Goal: Task Accomplishment & Management: Use online tool/utility

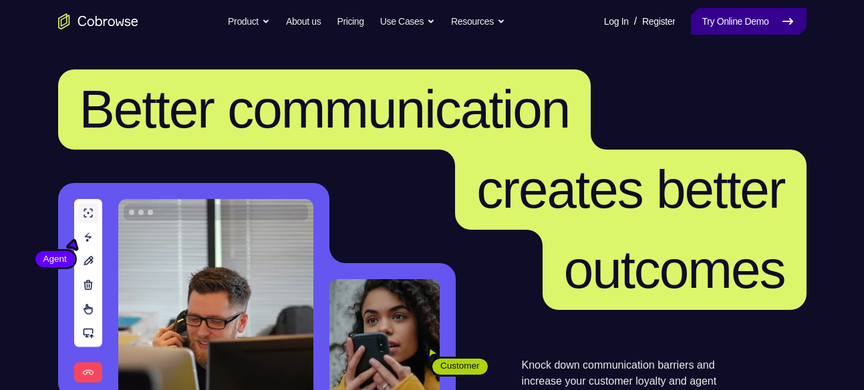
click at [718, 11] on link "Try Online Demo" at bounding box center [748, 21] width 115 height 27
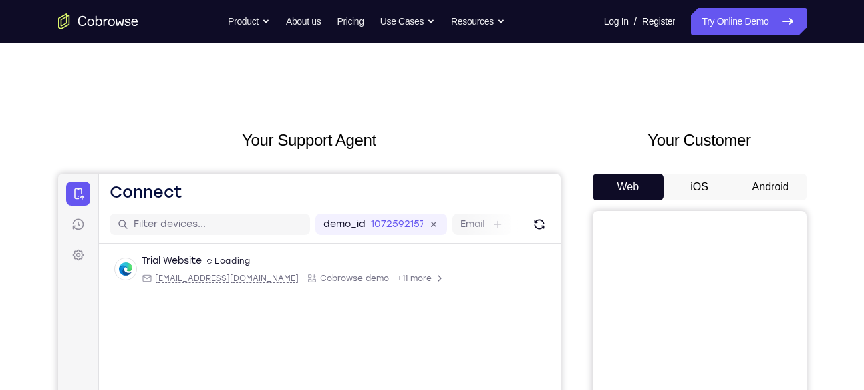
click at [761, 174] on button "Android" at bounding box center [771, 187] width 72 height 27
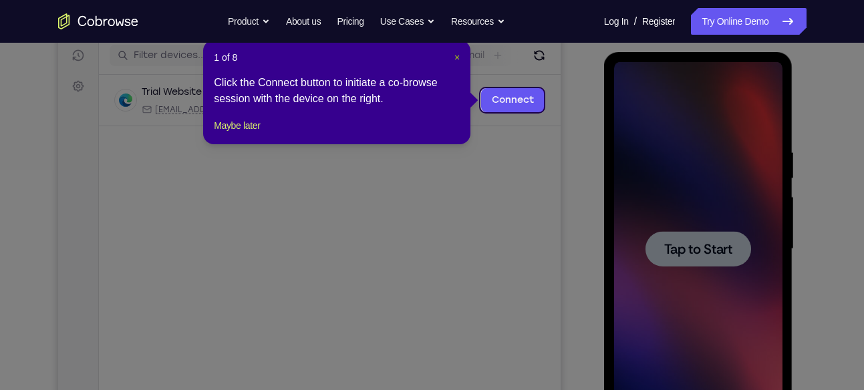
click at [459, 61] on span "×" at bounding box center [457, 57] width 5 height 11
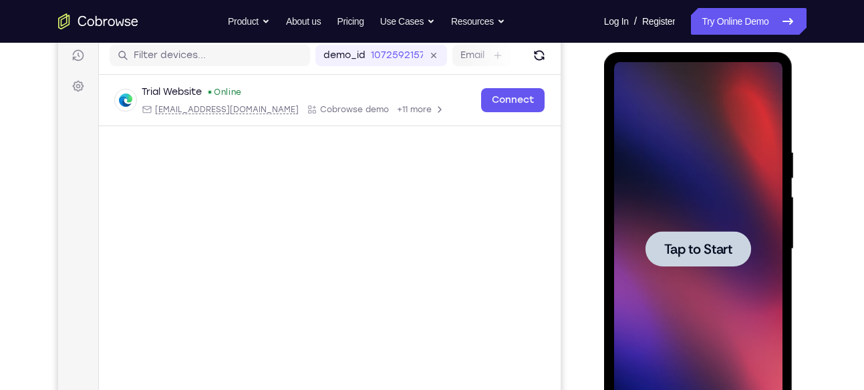
click at [668, 254] on span "Tap to Start" at bounding box center [698, 249] width 68 height 13
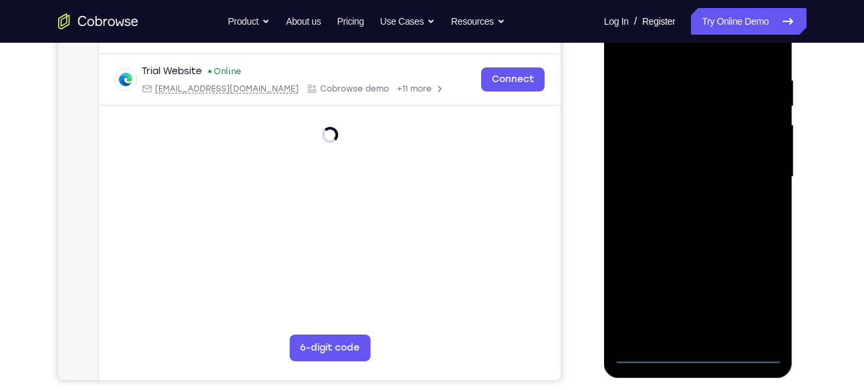
scroll to position [242, 0]
click at [704, 347] on div at bounding box center [698, 176] width 168 height 374
click at [696, 350] on div at bounding box center [698, 176] width 168 height 374
click at [753, 286] on div at bounding box center [698, 176] width 168 height 374
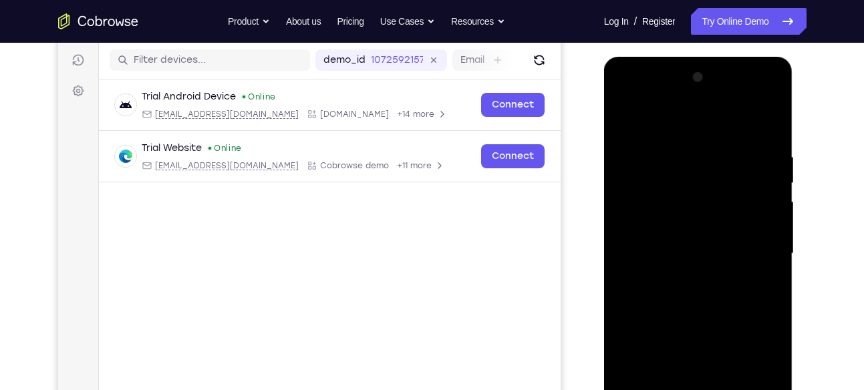
scroll to position [164, 0]
click at [650, 122] on div at bounding box center [698, 255] width 168 height 374
click at [755, 266] on div at bounding box center [698, 255] width 168 height 374
click at [685, 280] on div at bounding box center [698, 255] width 168 height 374
click at [680, 243] on div at bounding box center [698, 255] width 168 height 374
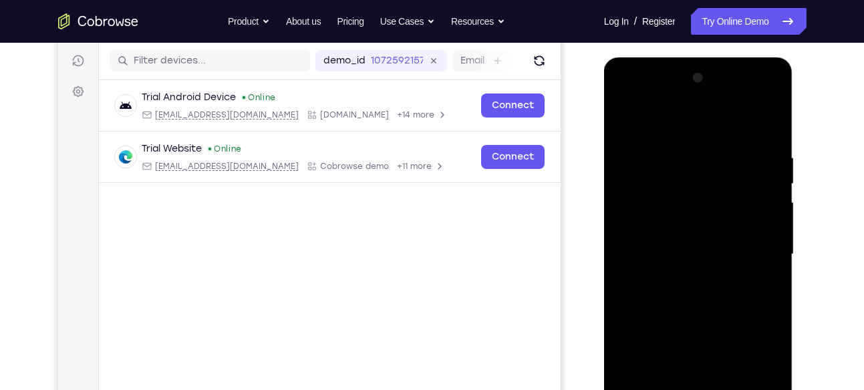
drag, startPoint x: 659, startPoint y: 247, endPoint x: 1188, endPoint y: 217, distance: 529.6
click at [659, 247] on div at bounding box center [698, 255] width 168 height 374
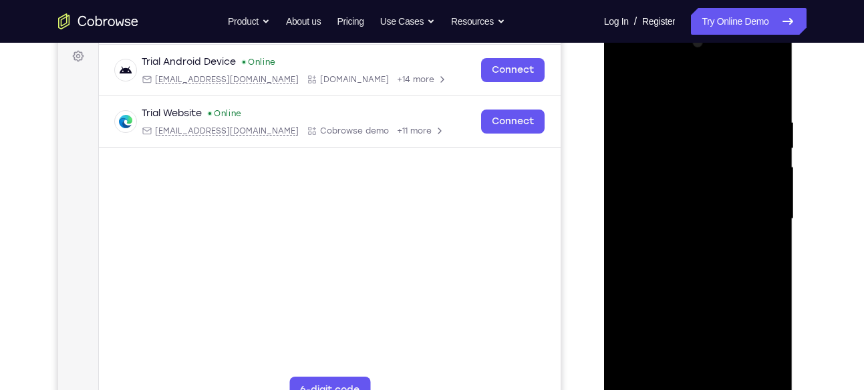
scroll to position [203, 0]
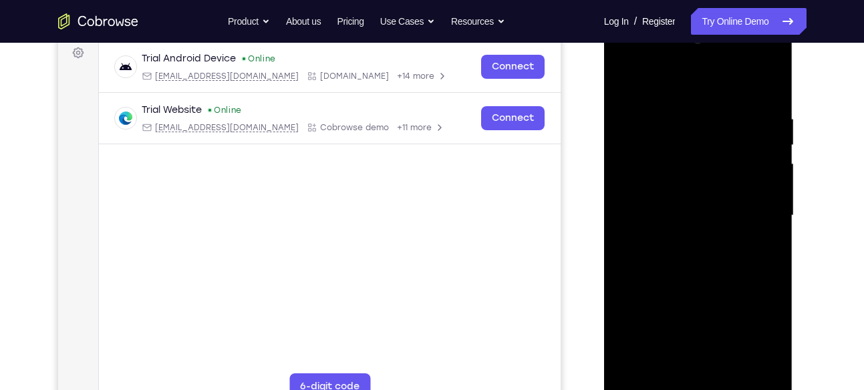
click at [690, 274] on div at bounding box center [698, 216] width 168 height 374
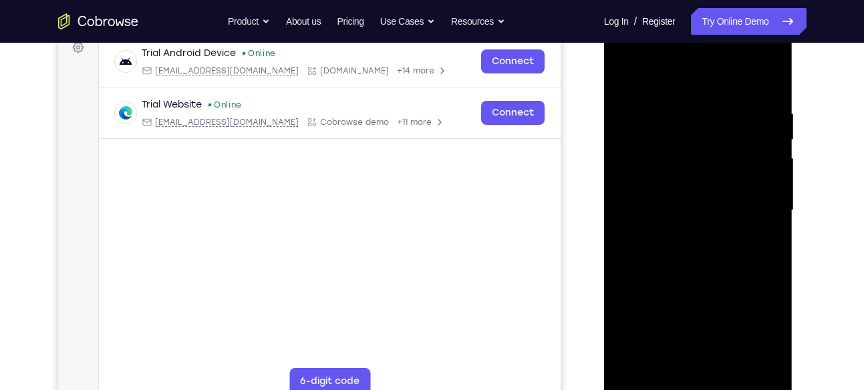
scroll to position [241, 0]
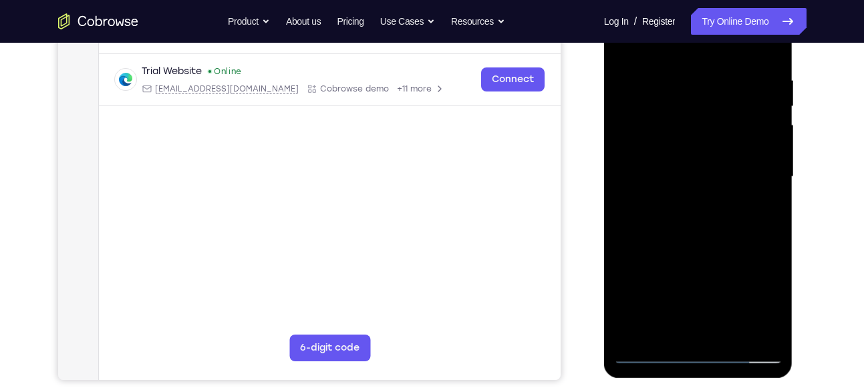
drag, startPoint x: 716, startPoint y: 201, endPoint x: 736, endPoint y: 207, distance: 20.9
click at [736, 207] on div at bounding box center [698, 177] width 168 height 374
click at [773, 208] on div at bounding box center [698, 177] width 168 height 374
drag, startPoint x: 730, startPoint y: 231, endPoint x: 705, endPoint y: 118, distance: 116.3
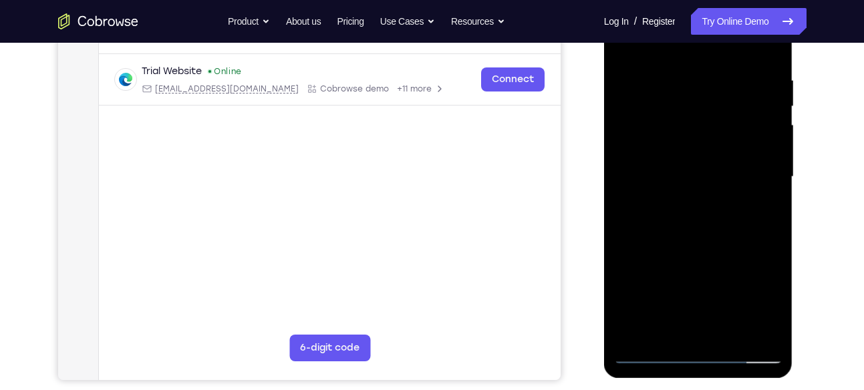
click at [705, 118] on div at bounding box center [698, 177] width 168 height 374
drag, startPoint x: 686, startPoint y: 227, endPoint x: 657, endPoint y: 120, distance: 111.4
click at [657, 120] on div at bounding box center [698, 177] width 168 height 374
drag, startPoint x: 660, startPoint y: 212, endPoint x: 646, endPoint y: 143, distance: 70.1
click at [646, 143] on div at bounding box center [698, 177] width 168 height 374
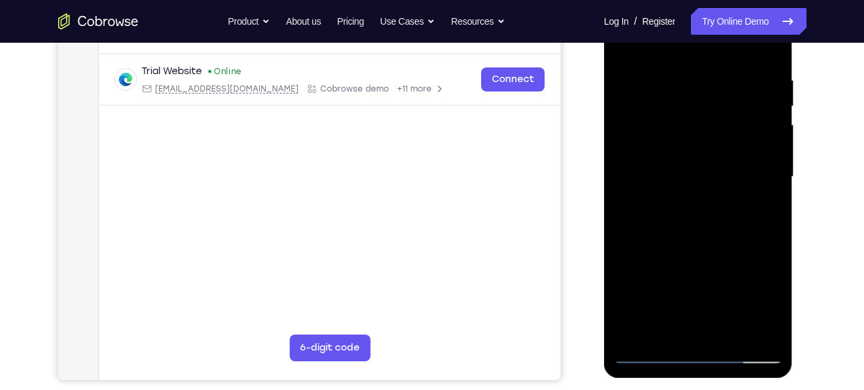
drag, startPoint x: 679, startPoint y: 224, endPoint x: 671, endPoint y: 152, distance: 72.0
click at [671, 152] on div at bounding box center [698, 177] width 168 height 374
drag, startPoint x: 688, startPoint y: 213, endPoint x: 682, endPoint y: 173, distance: 40.5
click at [682, 173] on div at bounding box center [698, 177] width 168 height 374
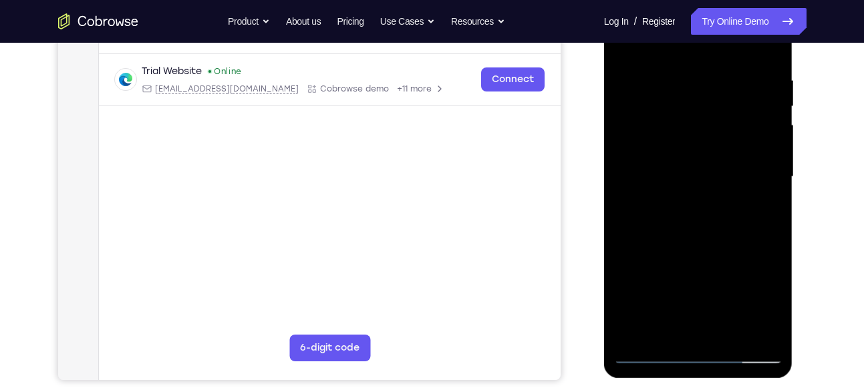
click at [682, 173] on div at bounding box center [698, 177] width 168 height 374
click at [773, 172] on div at bounding box center [698, 177] width 168 height 374
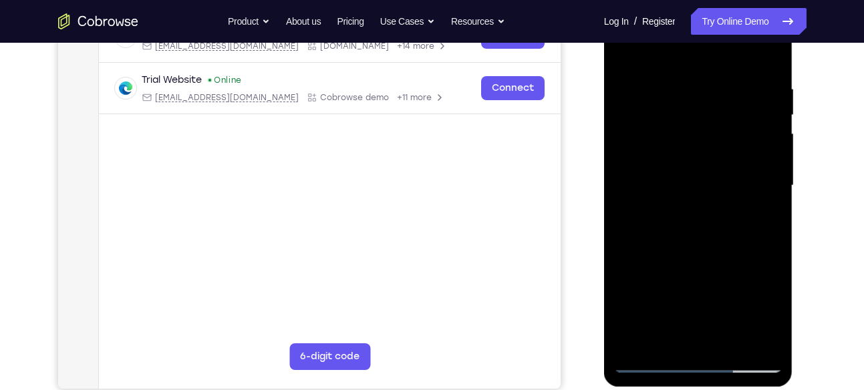
scroll to position [233, 0]
click at [773, 186] on div at bounding box center [698, 185] width 168 height 374
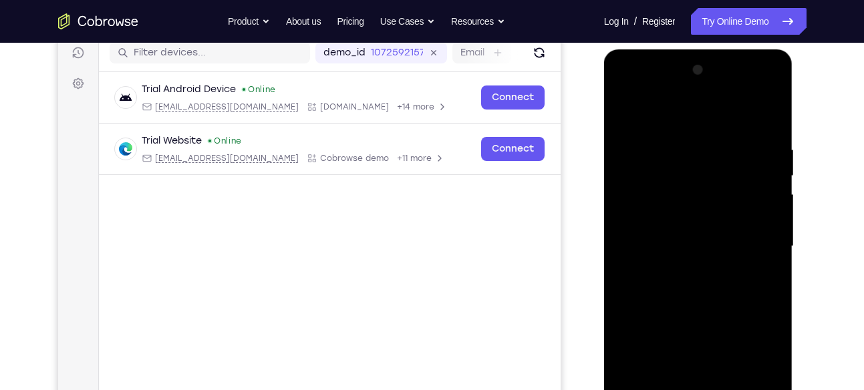
scroll to position [215, 0]
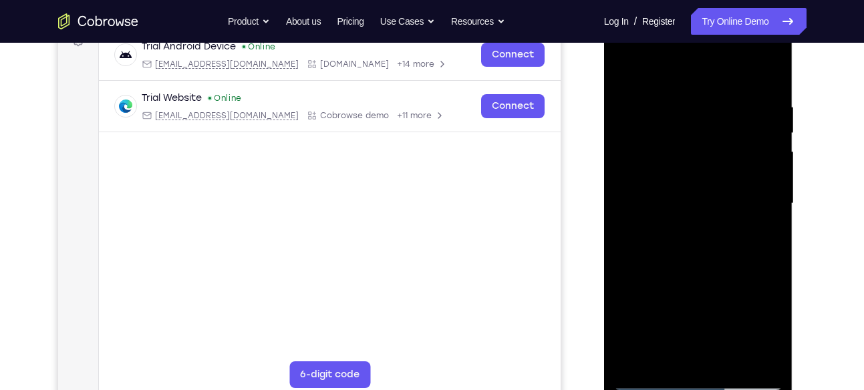
drag, startPoint x: 715, startPoint y: 267, endPoint x: 744, endPoint y: 162, distance: 108.8
click at [744, 162] on div at bounding box center [698, 204] width 168 height 374
drag, startPoint x: 721, startPoint y: 252, endPoint x: 743, endPoint y: 137, distance: 117.1
click at [743, 137] on div at bounding box center [698, 204] width 168 height 374
drag, startPoint x: 700, startPoint y: 256, endPoint x: 707, endPoint y: 225, distance: 31.5
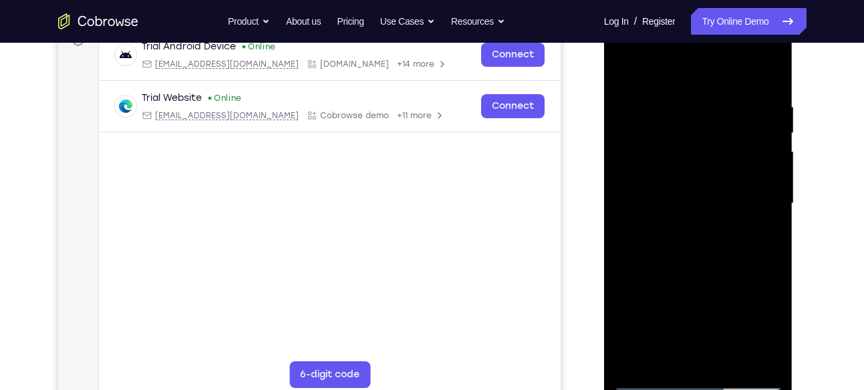
click at [707, 225] on div at bounding box center [698, 204] width 168 height 374
click at [773, 201] on div at bounding box center [698, 204] width 168 height 374
drag, startPoint x: 747, startPoint y: 233, endPoint x: 761, endPoint y: 149, distance: 84.8
click at [761, 149] on div at bounding box center [698, 204] width 168 height 374
drag, startPoint x: 694, startPoint y: 268, endPoint x: 685, endPoint y: 313, distance: 46.3
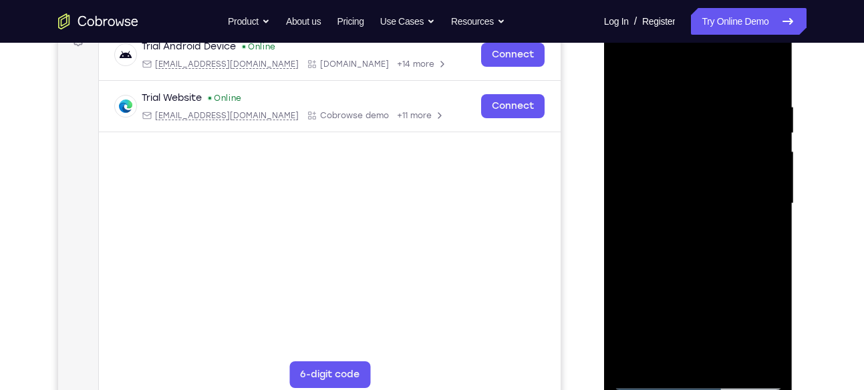
click at [685, 313] on div at bounding box center [698, 204] width 168 height 374
drag, startPoint x: 702, startPoint y: 213, endPoint x: 682, endPoint y: 305, distance: 93.7
click at [682, 305] on div at bounding box center [698, 204] width 168 height 374
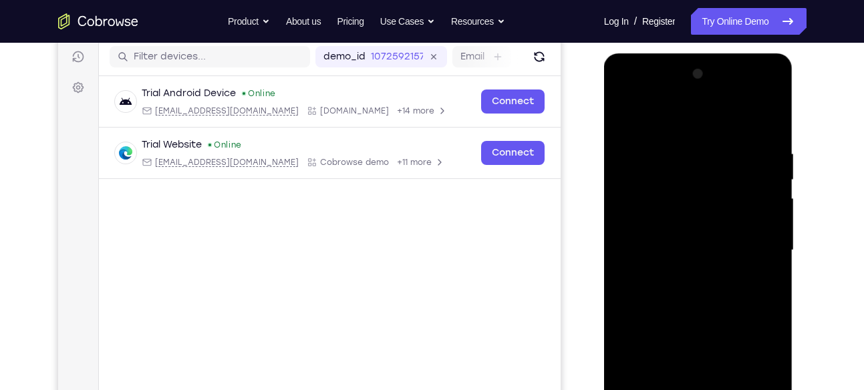
scroll to position [168, 0]
drag, startPoint x: 700, startPoint y: 257, endPoint x: 733, endPoint y: 108, distance: 153.4
click at [733, 108] on div at bounding box center [698, 250] width 168 height 374
click at [713, 256] on div at bounding box center [698, 250] width 168 height 374
drag, startPoint x: 713, startPoint y: 256, endPoint x: 725, endPoint y: 132, distance: 124.2
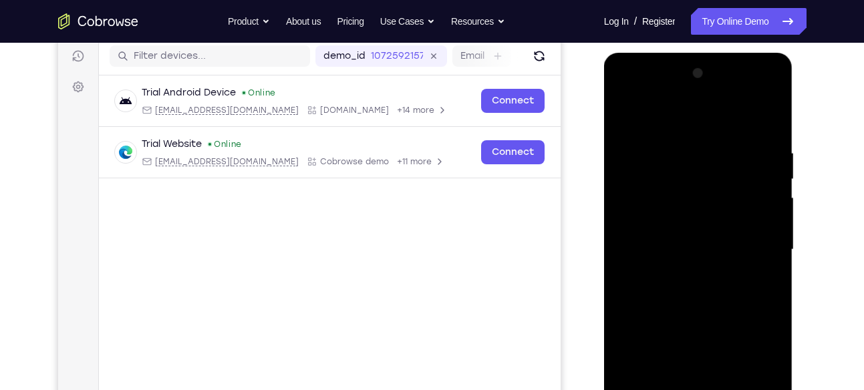
click at [725, 132] on div at bounding box center [698, 250] width 168 height 374
drag, startPoint x: 701, startPoint y: 279, endPoint x: 713, endPoint y: 137, distance: 142.8
click at [713, 137] on div at bounding box center [698, 250] width 168 height 374
drag, startPoint x: 713, startPoint y: 232, endPoint x: 727, endPoint y: 130, distance: 103.1
click at [727, 130] on div at bounding box center [698, 250] width 168 height 374
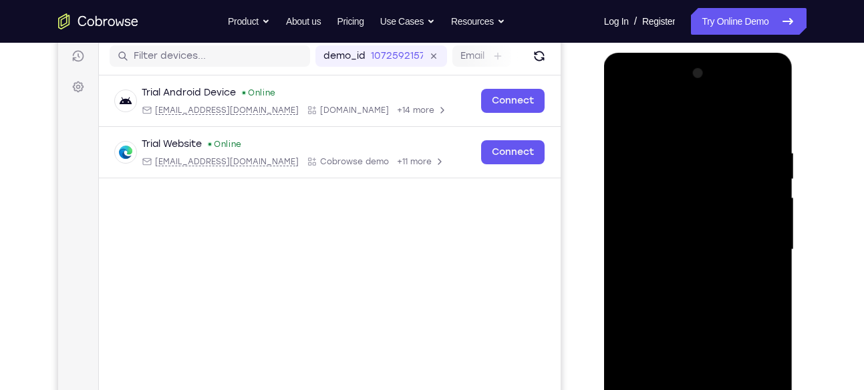
drag, startPoint x: 721, startPoint y: 233, endPoint x: 731, endPoint y: 134, distance: 100.1
click at [731, 134] on div at bounding box center [698, 250] width 168 height 374
drag, startPoint x: 721, startPoint y: 277, endPoint x: 707, endPoint y: 108, distance: 169.7
click at [707, 108] on div at bounding box center [698, 250] width 168 height 374
drag, startPoint x: 715, startPoint y: 169, endPoint x: 713, endPoint y: 204, distance: 34.9
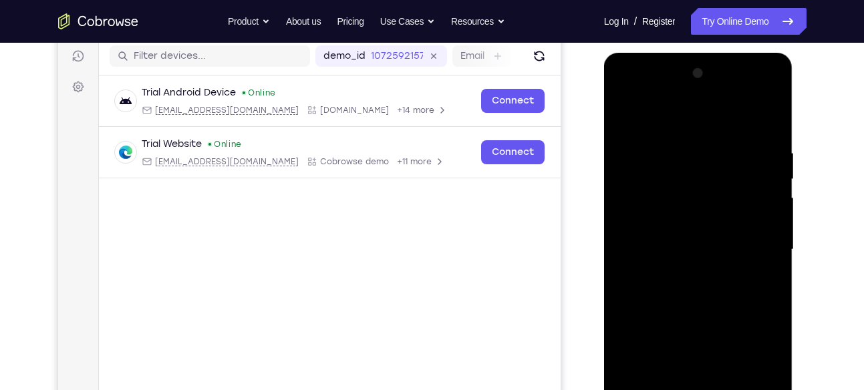
click at [713, 204] on div at bounding box center [698, 250] width 168 height 374
click at [626, 241] on div at bounding box center [698, 250] width 168 height 374
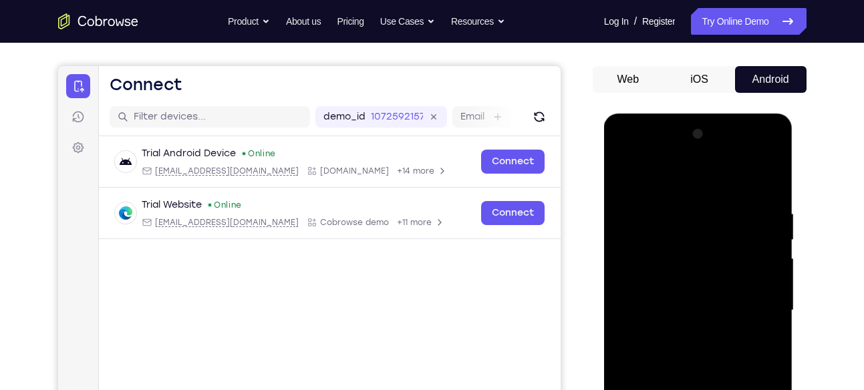
scroll to position [107, 0]
drag, startPoint x: 721, startPoint y: 209, endPoint x: 715, endPoint y: 265, distance: 57.1
click at [715, 265] on div at bounding box center [698, 311] width 168 height 374
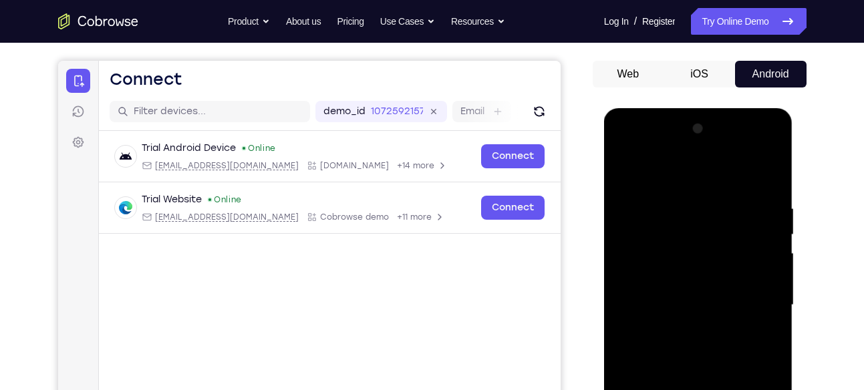
click at [763, 224] on div at bounding box center [698, 305] width 168 height 374
click at [767, 224] on div at bounding box center [698, 305] width 168 height 374
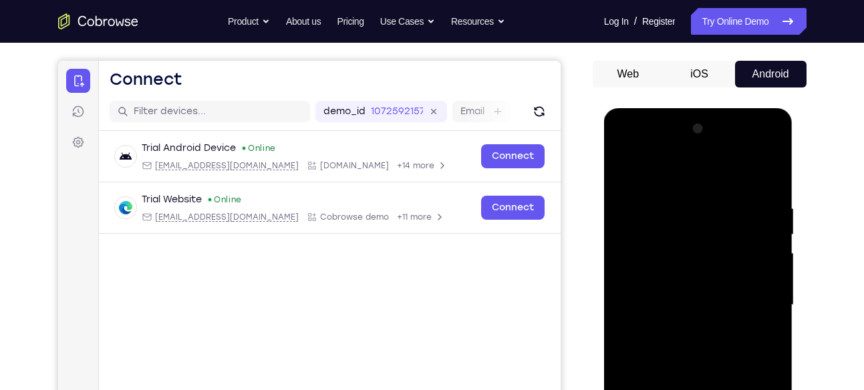
click at [767, 224] on div at bounding box center [698, 305] width 168 height 374
drag, startPoint x: 721, startPoint y: 267, endPoint x: 744, endPoint y: 152, distance: 117.3
click at [744, 152] on div at bounding box center [698, 305] width 168 height 374
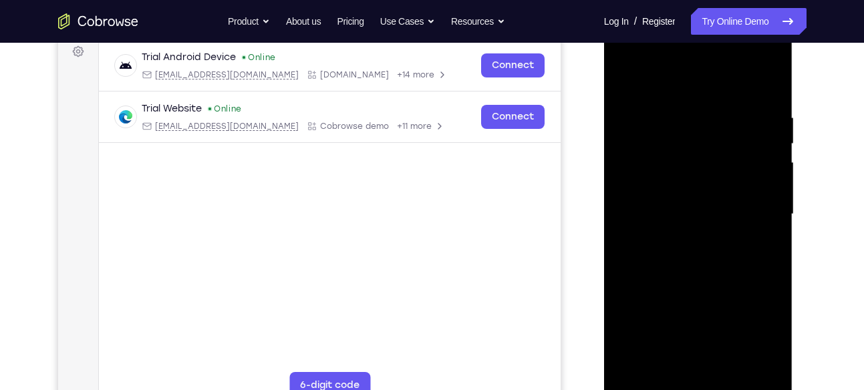
scroll to position [205, 0]
drag, startPoint x: 721, startPoint y: 168, endPoint x: 733, endPoint y: 185, distance: 21.1
click at [733, 185] on div at bounding box center [698, 213] width 168 height 374
click at [707, 229] on div at bounding box center [698, 213] width 168 height 374
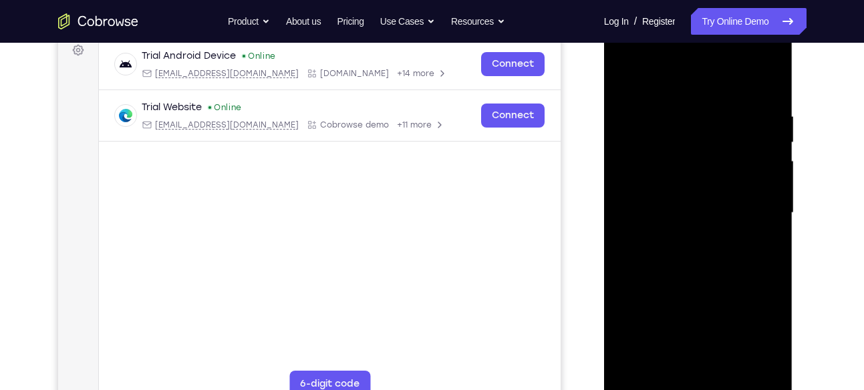
click at [770, 240] on div at bounding box center [698, 213] width 168 height 374
drag, startPoint x: 728, startPoint y: 267, endPoint x: 741, endPoint y: 187, distance: 81.2
click at [741, 187] on div at bounding box center [698, 213] width 168 height 374
drag, startPoint x: 678, startPoint y: 220, endPoint x: 708, endPoint y: 124, distance: 100.2
click at [708, 124] on div at bounding box center [698, 213] width 168 height 374
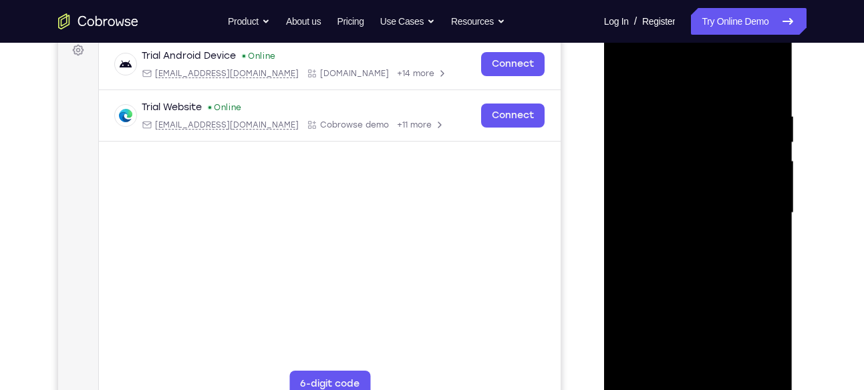
drag, startPoint x: 716, startPoint y: 248, endPoint x: 727, endPoint y: 164, distance: 85.0
click at [727, 164] on div at bounding box center [698, 213] width 168 height 374
drag, startPoint x: 721, startPoint y: 235, endPoint x: 724, endPoint y: 217, distance: 18.4
click at [724, 217] on div at bounding box center [698, 213] width 168 height 374
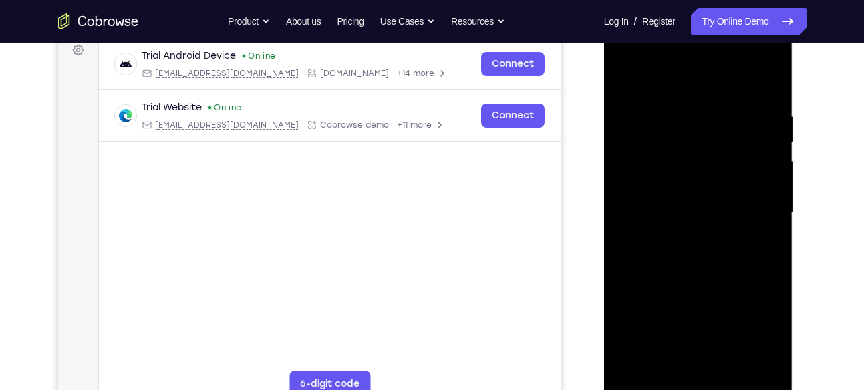
click at [724, 217] on div at bounding box center [698, 213] width 168 height 374
click at [769, 210] on div at bounding box center [698, 213] width 168 height 374
click at [773, 209] on div at bounding box center [698, 213] width 168 height 374
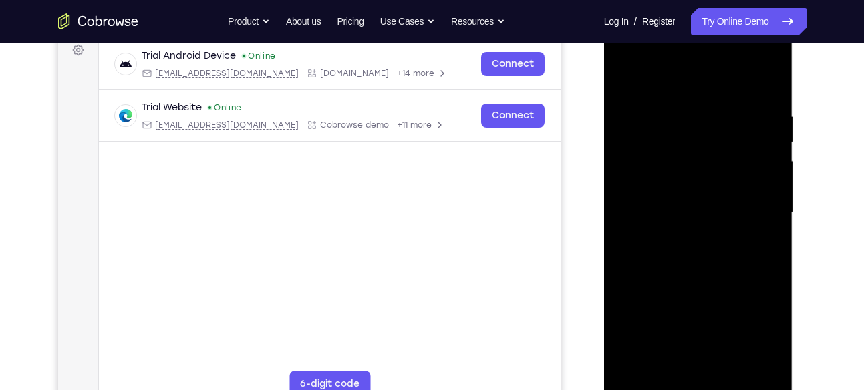
click at [773, 209] on div at bounding box center [698, 213] width 168 height 374
drag, startPoint x: 727, startPoint y: 248, endPoint x: 737, endPoint y: 143, distance: 105.5
click at [737, 143] on div at bounding box center [698, 213] width 168 height 374
drag, startPoint x: 717, startPoint y: 244, endPoint x: 735, endPoint y: 158, distance: 88.0
click at [735, 158] on div at bounding box center [698, 213] width 168 height 374
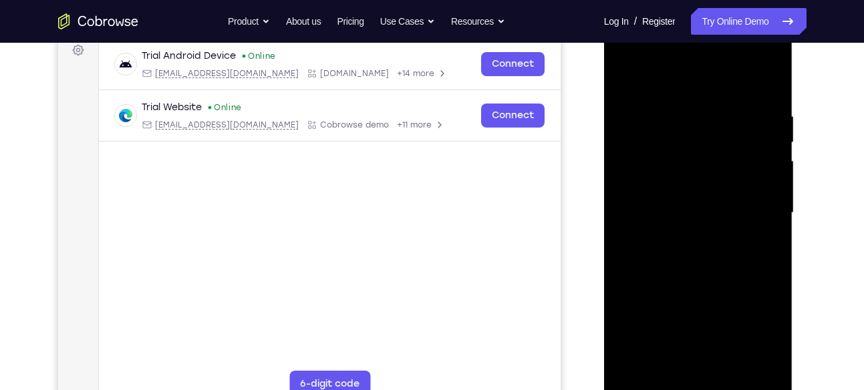
drag, startPoint x: 702, startPoint y: 279, endPoint x: 714, endPoint y: 220, distance: 60.0
click at [714, 220] on div at bounding box center [698, 213] width 168 height 374
drag, startPoint x: 701, startPoint y: 273, endPoint x: 715, endPoint y: 229, distance: 46.9
click at [715, 229] on div at bounding box center [698, 213] width 168 height 374
drag, startPoint x: 702, startPoint y: 260, endPoint x: 706, endPoint y: 243, distance: 17.8
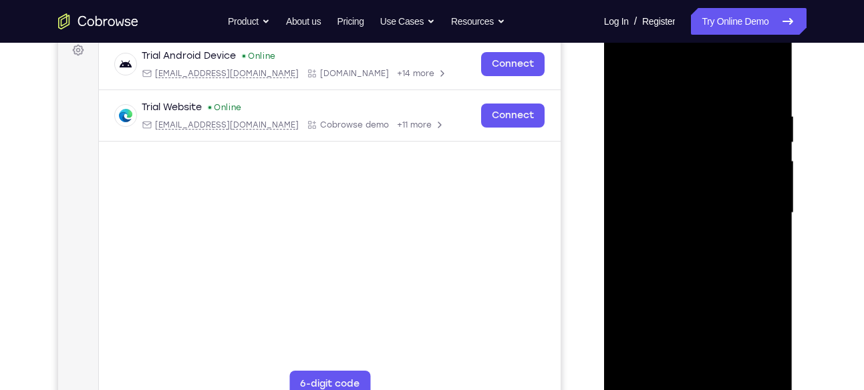
click at [706, 243] on div at bounding box center [698, 213] width 168 height 374
drag, startPoint x: 705, startPoint y: 263, endPoint x: 716, endPoint y: 221, distance: 43.6
click at [716, 221] on div at bounding box center [698, 213] width 168 height 374
drag, startPoint x: 714, startPoint y: 266, endPoint x: 726, endPoint y: 182, distance: 85.1
click at [726, 182] on div at bounding box center [698, 213] width 168 height 374
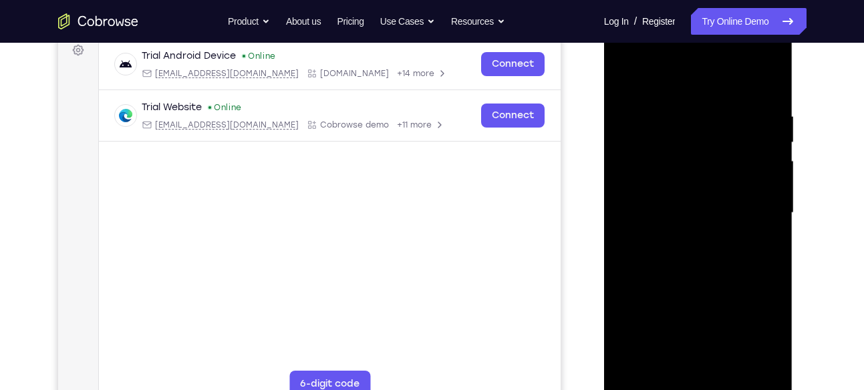
drag, startPoint x: 709, startPoint y: 253, endPoint x: 725, endPoint y: 144, distance: 109.5
click at [725, 144] on div at bounding box center [698, 213] width 168 height 374
drag, startPoint x: 727, startPoint y: 223, endPoint x: 735, endPoint y: 160, distance: 62.6
click at [735, 160] on div at bounding box center [698, 213] width 168 height 374
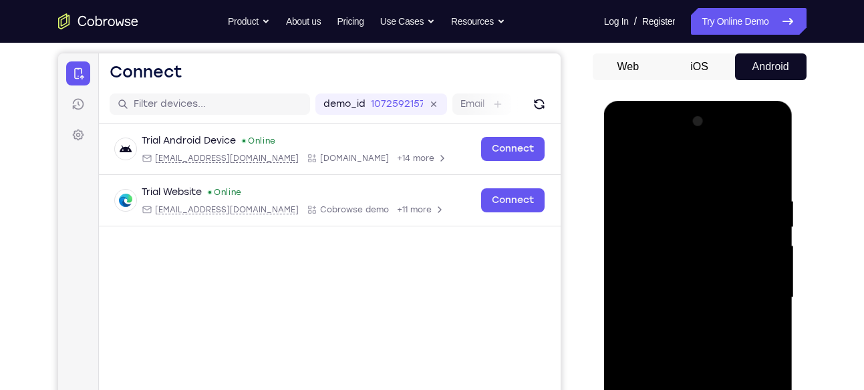
scroll to position [115, 0]
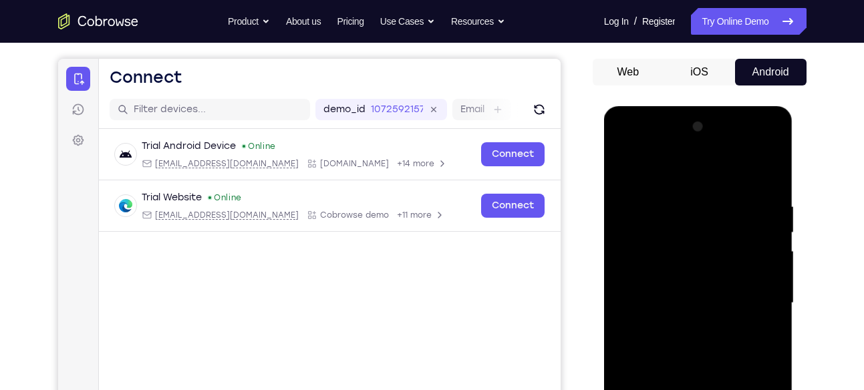
drag, startPoint x: 737, startPoint y: 317, endPoint x: 740, endPoint y: 179, distance: 137.7
click at [740, 179] on div at bounding box center [698, 303] width 168 height 374
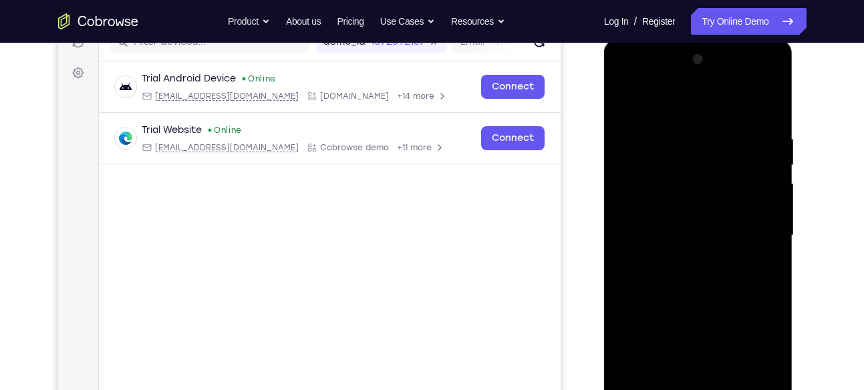
scroll to position [184, 0]
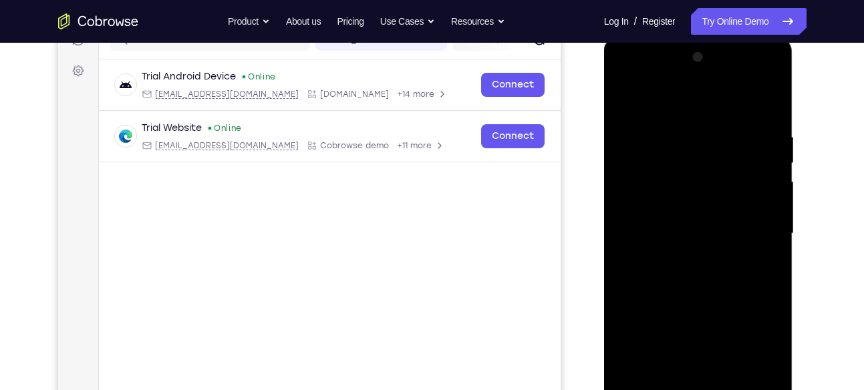
click at [733, 171] on div at bounding box center [698, 234] width 168 height 374
drag, startPoint x: 715, startPoint y: 250, endPoint x: 725, endPoint y: 206, distance: 45.1
click at [725, 206] on div at bounding box center [698, 234] width 168 height 374
drag, startPoint x: 715, startPoint y: 258, endPoint x: 718, endPoint y: 236, distance: 22.2
click at [718, 236] on div at bounding box center [698, 234] width 168 height 374
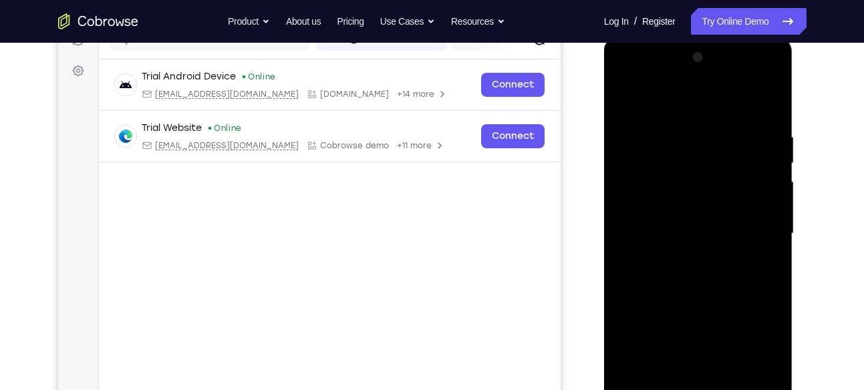
drag, startPoint x: 711, startPoint y: 272, endPoint x: 717, endPoint y: 237, distance: 35.9
click at [717, 237] on div at bounding box center [698, 234] width 168 height 374
drag, startPoint x: 710, startPoint y: 273, endPoint x: 725, endPoint y: 195, distance: 79.7
click at [725, 195] on div at bounding box center [698, 234] width 168 height 374
drag, startPoint x: 707, startPoint y: 251, endPoint x: 721, endPoint y: 156, distance: 95.3
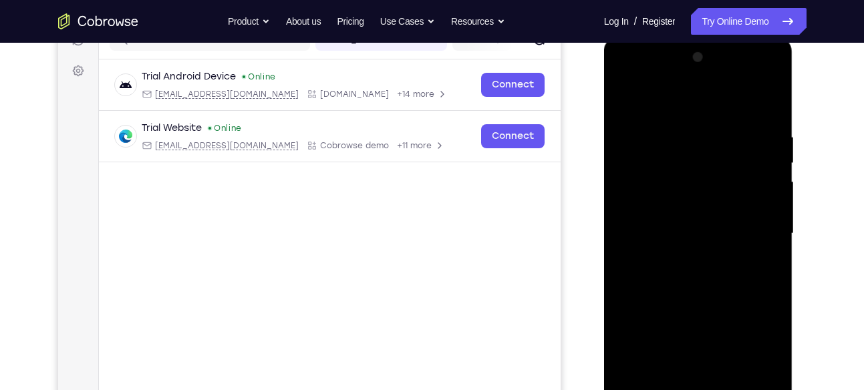
click at [721, 156] on div at bounding box center [698, 234] width 168 height 374
drag, startPoint x: 715, startPoint y: 251, endPoint x: 721, endPoint y: 169, distance: 82.4
click at [721, 169] on div at bounding box center [698, 234] width 168 height 374
drag, startPoint x: 720, startPoint y: 231, endPoint x: 728, endPoint y: 140, distance: 91.3
click at [728, 140] on div at bounding box center [698, 234] width 168 height 374
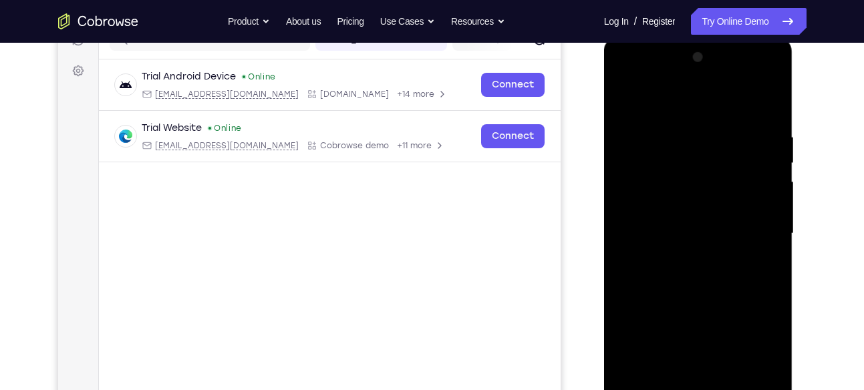
drag, startPoint x: 709, startPoint y: 250, endPoint x: 719, endPoint y: 178, distance: 72.1
click at [719, 178] on div at bounding box center [698, 234] width 168 height 374
drag, startPoint x: 712, startPoint y: 225, endPoint x: 732, endPoint y: 109, distance: 118.0
click at [732, 109] on div at bounding box center [698, 234] width 168 height 374
drag, startPoint x: 711, startPoint y: 245, endPoint x: 723, endPoint y: 112, distance: 133.0
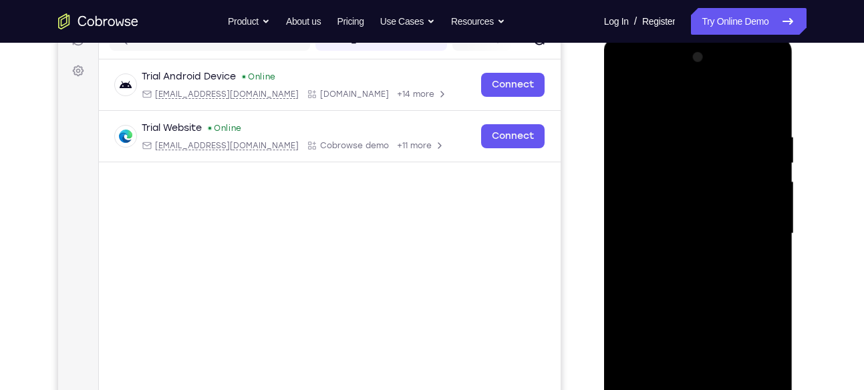
click at [723, 112] on div at bounding box center [698, 234] width 168 height 374
drag, startPoint x: 710, startPoint y: 243, endPoint x: 733, endPoint y: 119, distance: 125.7
click at [733, 119] on div at bounding box center [698, 234] width 168 height 374
drag, startPoint x: 709, startPoint y: 259, endPoint x: 729, endPoint y: 111, distance: 149.2
click at [729, 111] on div at bounding box center [698, 234] width 168 height 374
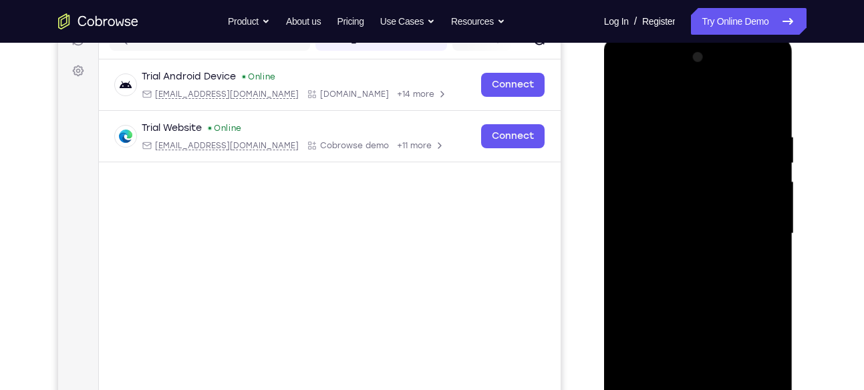
drag, startPoint x: 713, startPoint y: 211, endPoint x: 735, endPoint y: 108, distance: 105.3
click at [735, 108] on div at bounding box center [698, 234] width 168 height 374
drag, startPoint x: 721, startPoint y: 217, endPoint x: 715, endPoint y: 298, distance: 81.1
click at [715, 298] on div at bounding box center [698, 234] width 168 height 374
drag, startPoint x: 703, startPoint y: 266, endPoint x: 703, endPoint y: 239, distance: 27.4
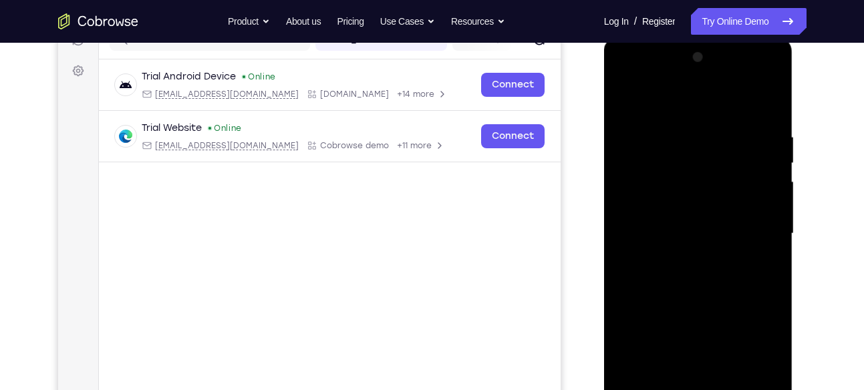
click at [703, 239] on div at bounding box center [698, 234] width 168 height 374
drag, startPoint x: 703, startPoint y: 239, endPoint x: 713, endPoint y: 179, distance: 60.2
click at [713, 179] on div at bounding box center [698, 234] width 168 height 374
drag
click at [720, 122] on div at bounding box center [698, 234] width 168 height 374
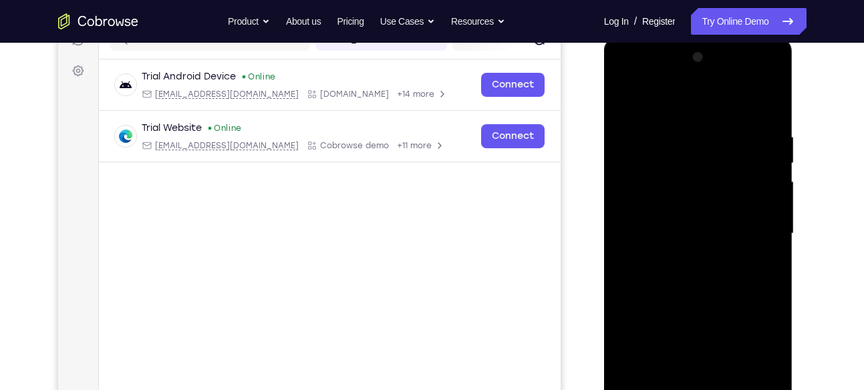
click at [727, 134] on div at bounding box center [698, 234] width 168 height 374
click at [723, 153] on div at bounding box center [698, 234] width 168 height 374
click at [723, 211] on div at bounding box center [698, 234] width 168 height 374
click at [729, 176] on div at bounding box center [698, 234] width 168 height 374
click at [773, 199] on div at bounding box center [698, 234] width 168 height 374
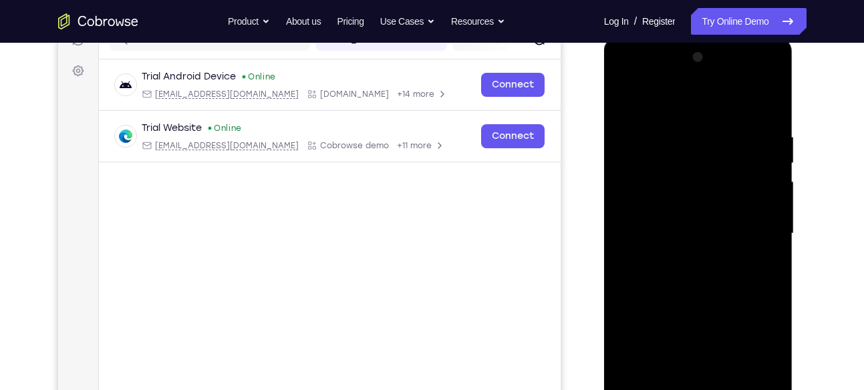
click at [773, 199] on div at bounding box center [698, 234] width 168 height 374
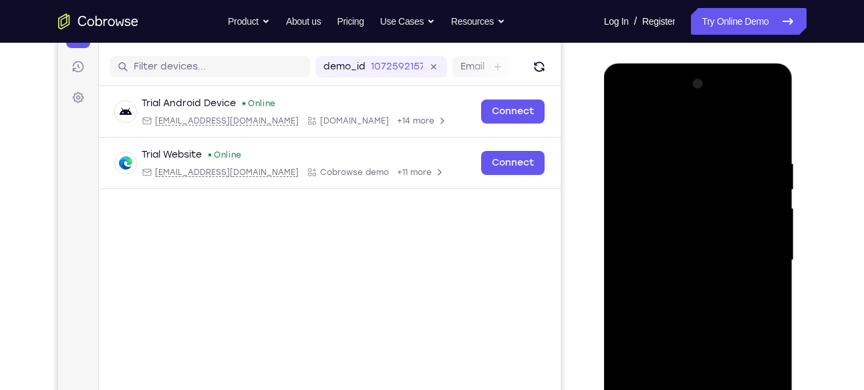
scroll to position [156, 0]
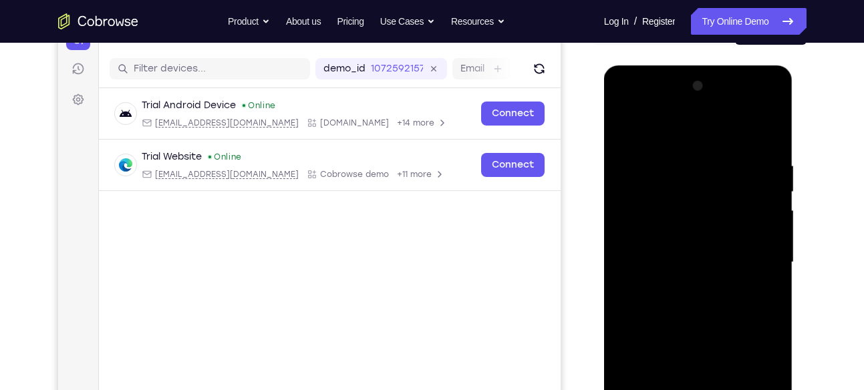
click at [769, 230] on div at bounding box center [698, 263] width 168 height 374
click at [739, 204] on div at bounding box center [698, 263] width 168 height 374
click at [735, 175] on div at bounding box center [698, 263] width 168 height 374
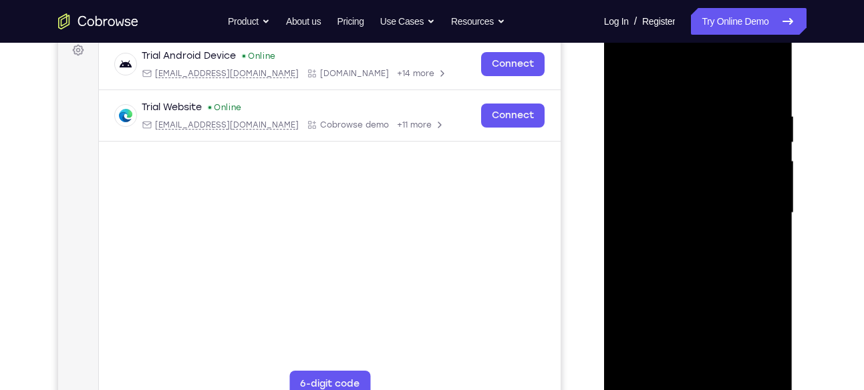
scroll to position [207, 0]
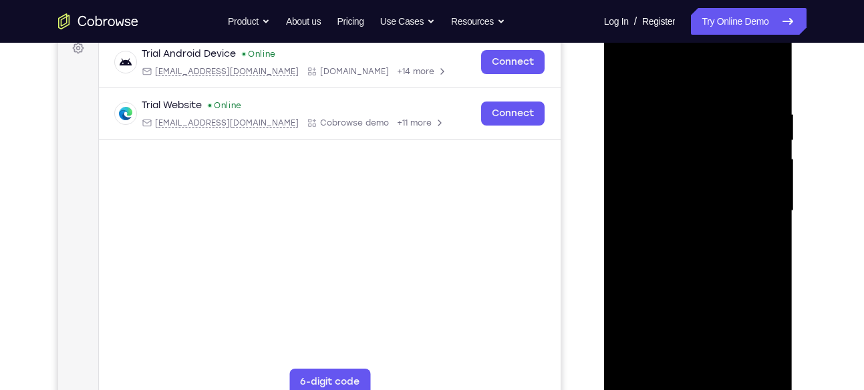
click at [729, 161] on div at bounding box center [698, 211] width 168 height 374
click at [722, 164] on div at bounding box center [698, 211] width 168 height 374
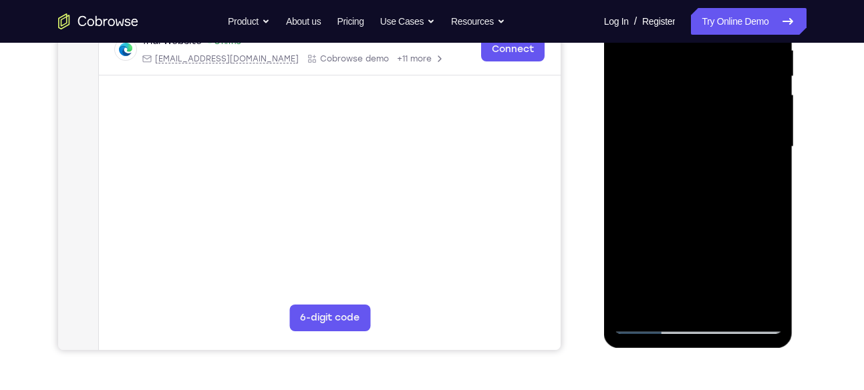
scroll to position [336, 0]
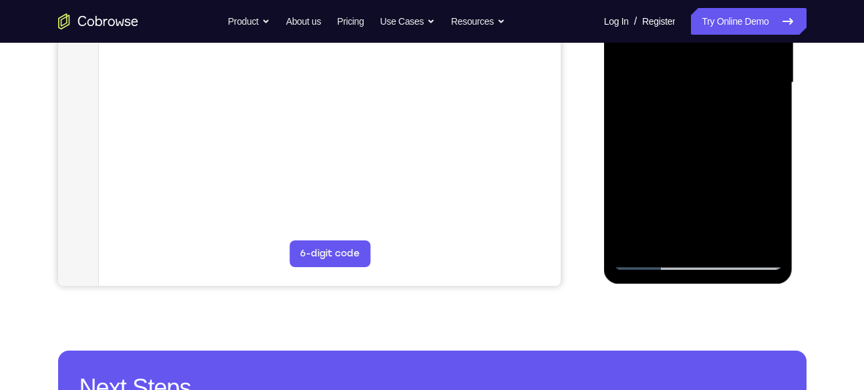
click at [634, 243] on div at bounding box center [698, 83] width 168 height 374
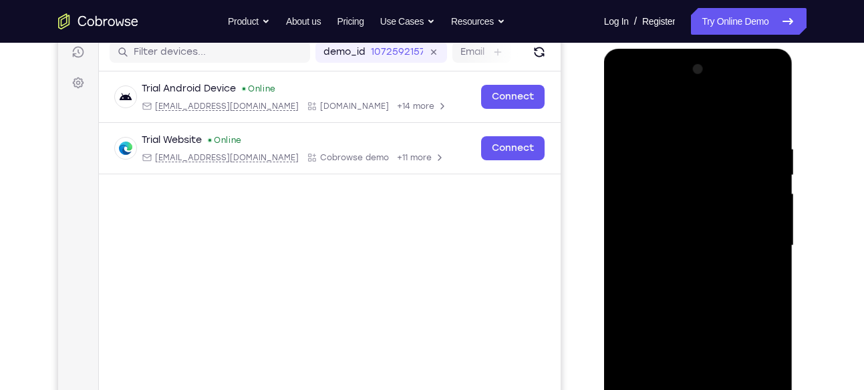
scroll to position [170, 0]
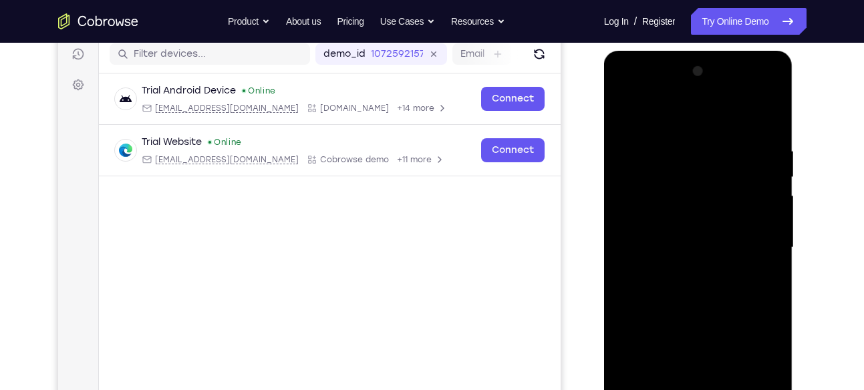
click at [686, 148] on div at bounding box center [698, 248] width 168 height 374
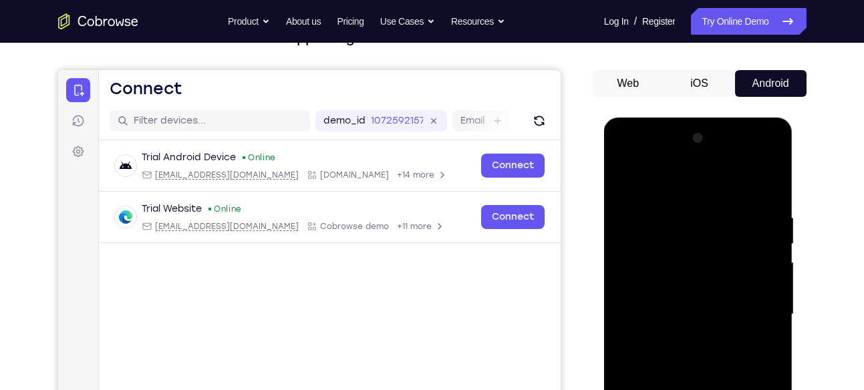
scroll to position [103, 0]
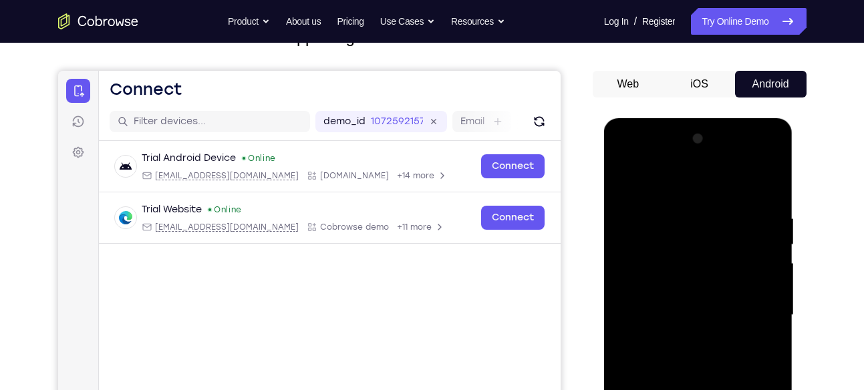
click at [763, 186] on div at bounding box center [698, 315] width 168 height 374
click at [712, 207] on div at bounding box center [698, 315] width 168 height 374
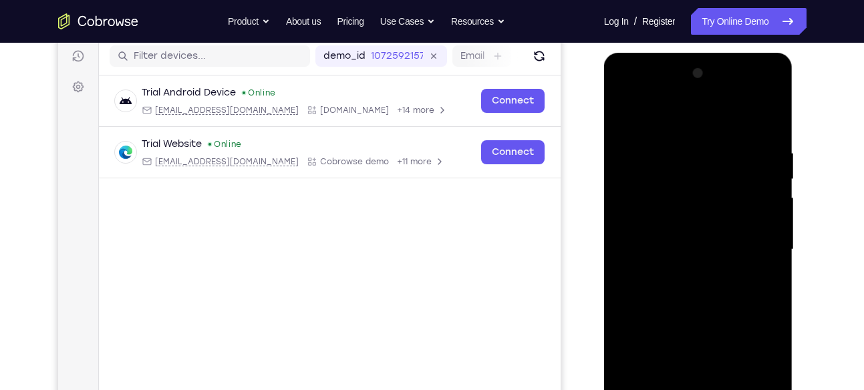
scroll to position [166, 0]
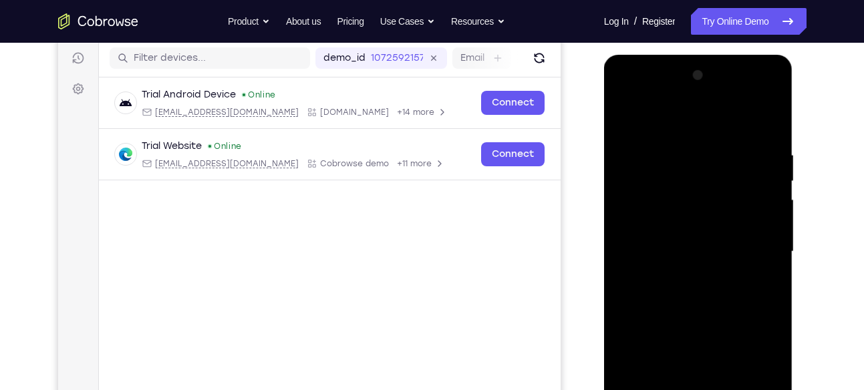
click at [620, 247] on div at bounding box center [698, 252] width 168 height 374
click at [773, 222] on div at bounding box center [698, 252] width 168 height 374
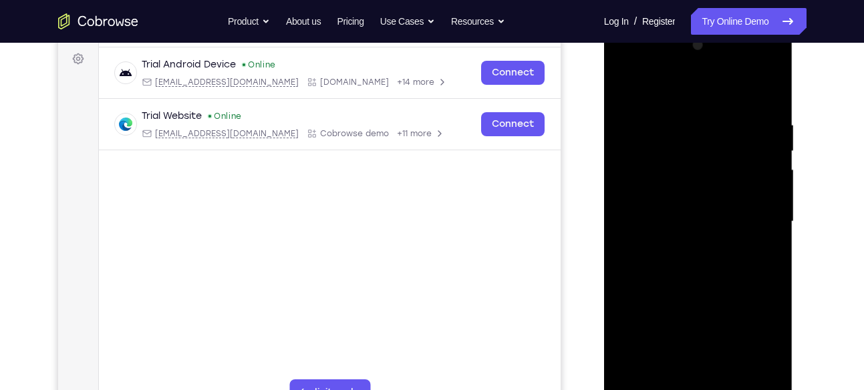
scroll to position [196, 0]
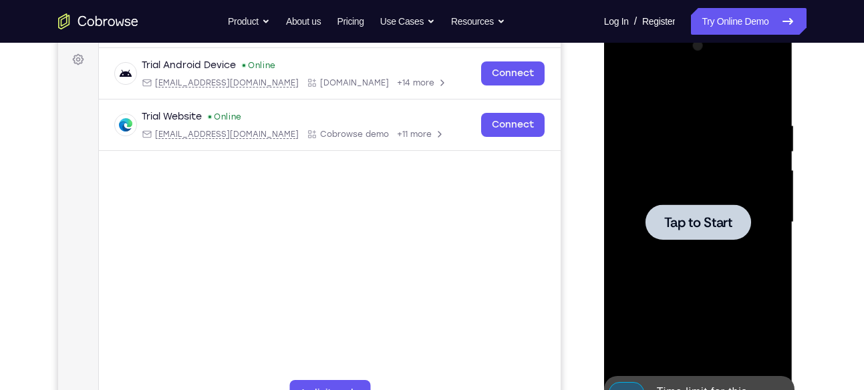
click at [719, 233] on div at bounding box center [699, 222] width 106 height 35
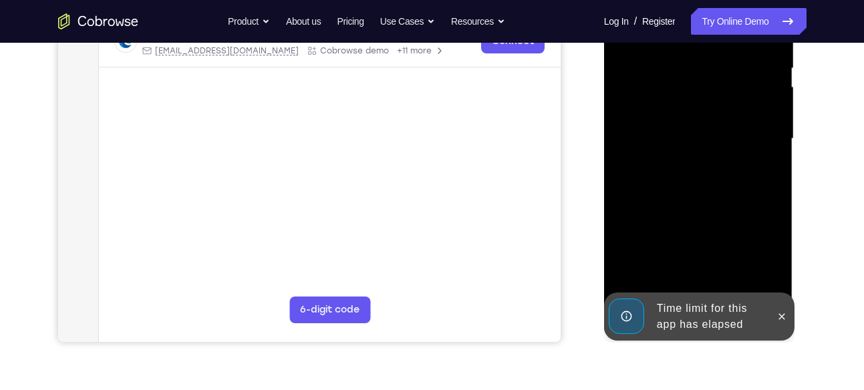
scroll to position [280, 0]
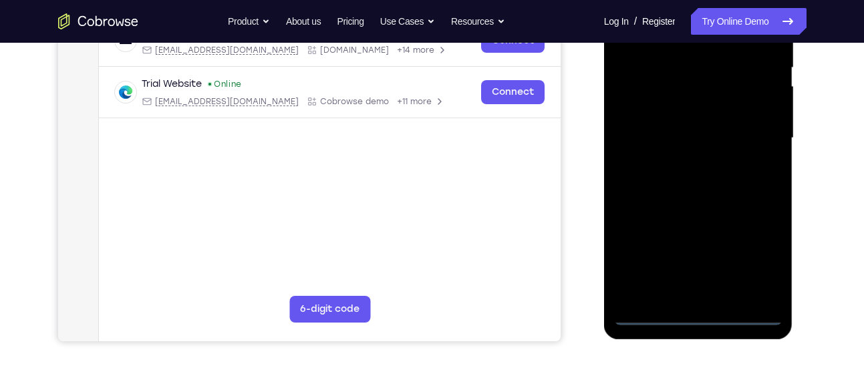
click at [699, 320] on div at bounding box center [698, 138] width 168 height 374
click at [765, 253] on div at bounding box center [698, 138] width 168 height 374
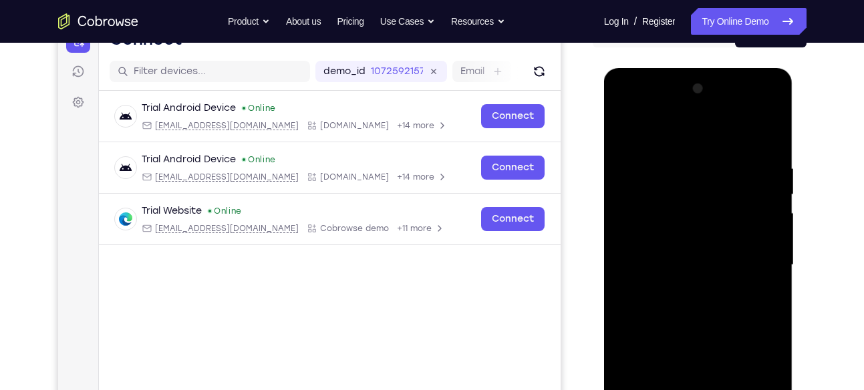
scroll to position [89, 0]
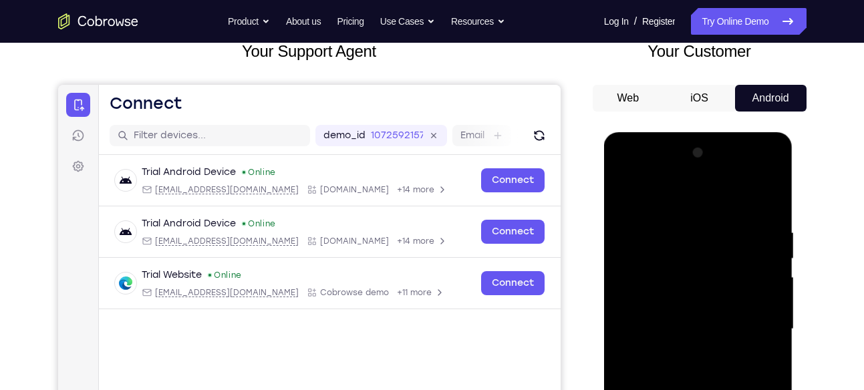
click at [636, 195] on div at bounding box center [698, 329] width 168 height 374
click at [759, 328] on div at bounding box center [698, 329] width 168 height 374
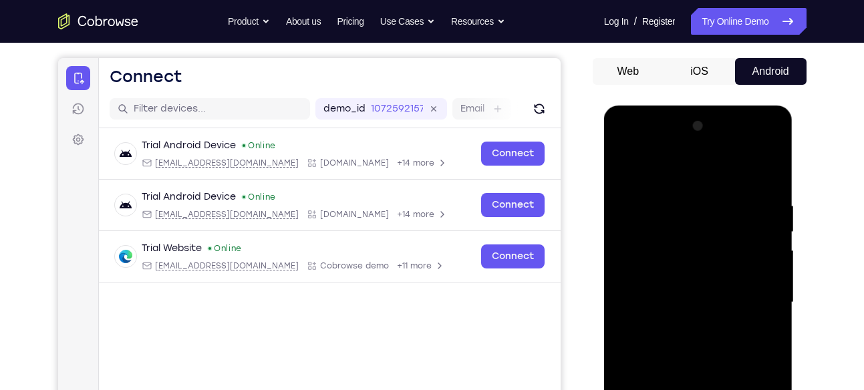
scroll to position [116, 0]
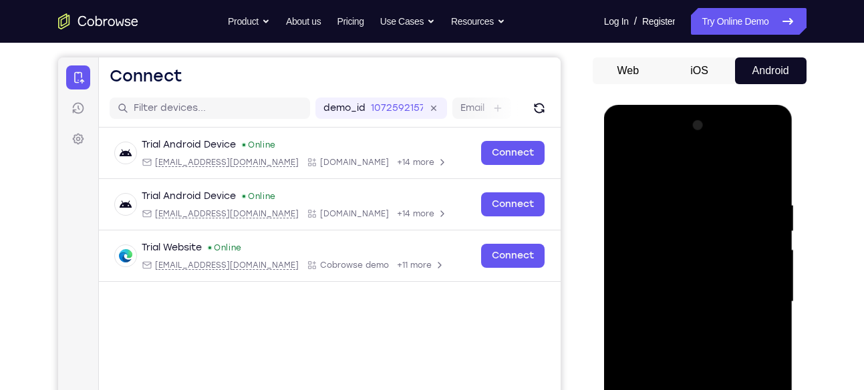
click at [680, 326] on div at bounding box center [698, 302] width 168 height 374
click at [696, 292] on div at bounding box center [698, 302] width 168 height 374
click at [694, 297] on div at bounding box center [698, 302] width 168 height 374
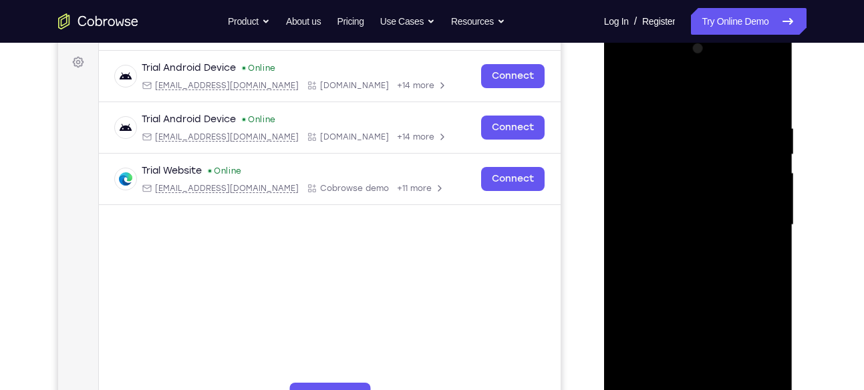
scroll to position [194, 0]
click at [647, 270] on div at bounding box center [698, 224] width 168 height 374
click at [668, 263] on div at bounding box center [698, 224] width 168 height 374
click at [686, 117] on div at bounding box center [698, 224] width 168 height 374
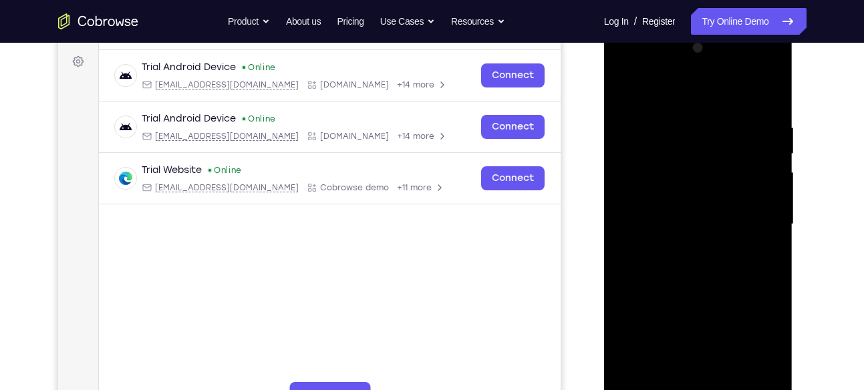
click at [765, 110] on div at bounding box center [698, 224] width 168 height 374
click at [684, 129] on div at bounding box center [698, 224] width 168 height 374
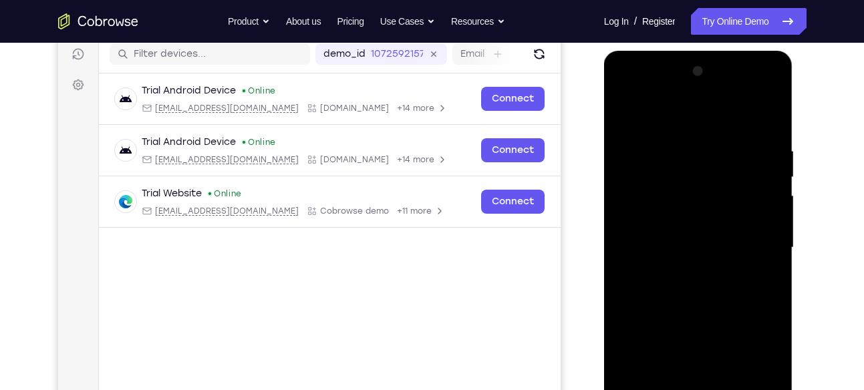
scroll to position [200, 0]
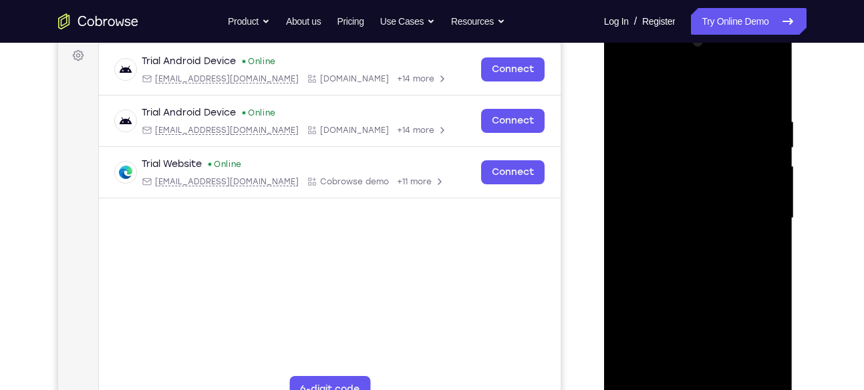
click at [774, 196] on div at bounding box center [698, 218] width 168 height 374
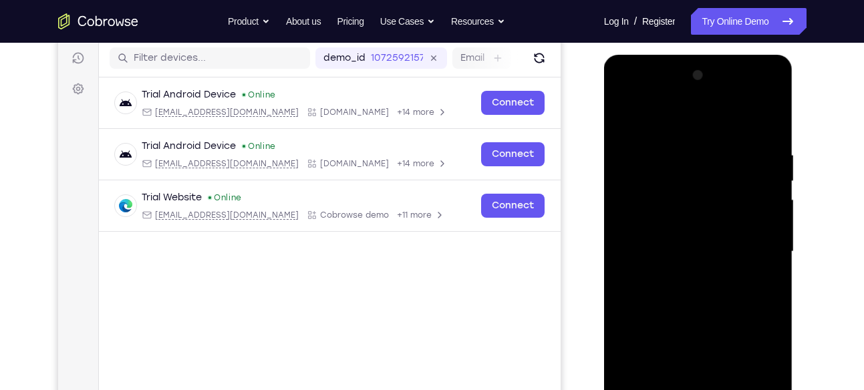
scroll to position [166, 0]
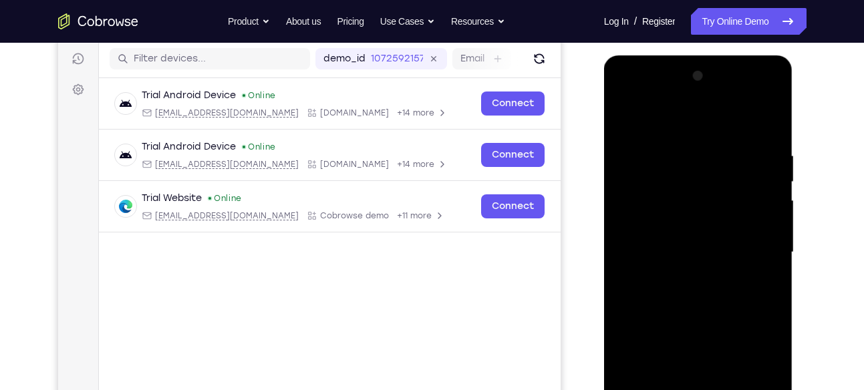
click at [774, 196] on div at bounding box center [698, 253] width 168 height 374
click at [774, 210] on div at bounding box center [698, 253] width 168 height 374
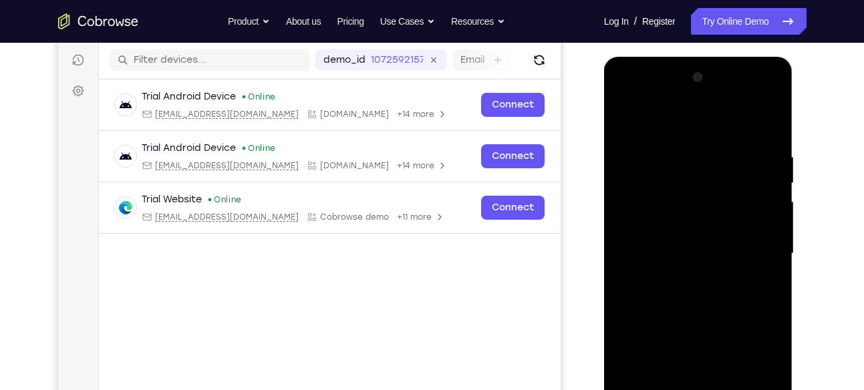
scroll to position [164, 0]
click at [774, 210] on div at bounding box center [698, 255] width 168 height 374
drag, startPoint x: 774, startPoint y: 212, endPoint x: 624, endPoint y: 201, distance: 150.1
click at [624, 201] on div at bounding box center [698, 255] width 168 height 374
drag, startPoint x: 680, startPoint y: 225, endPoint x: 772, endPoint y: 229, distance: 92.4
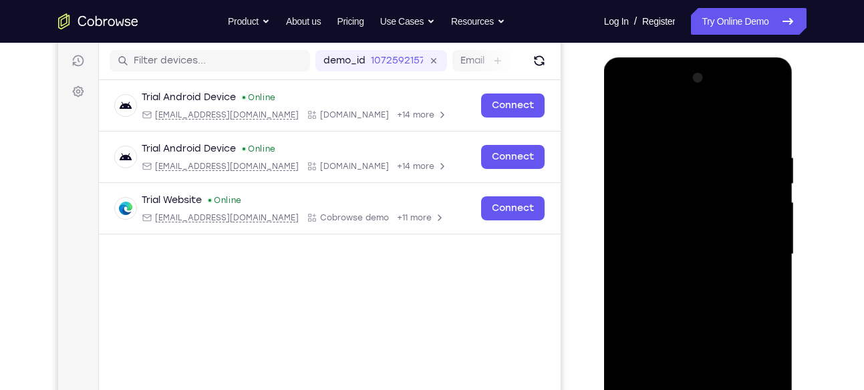
click at [772, 229] on div at bounding box center [698, 255] width 168 height 374
click at [769, 221] on div at bounding box center [698, 255] width 168 height 374
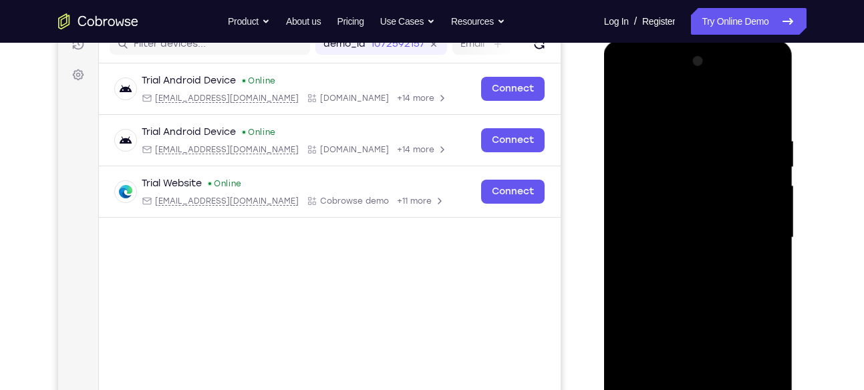
scroll to position [180, 0]
click at [767, 178] on div at bounding box center [698, 238] width 168 height 374
click at [648, 102] on div at bounding box center [698, 238] width 168 height 374
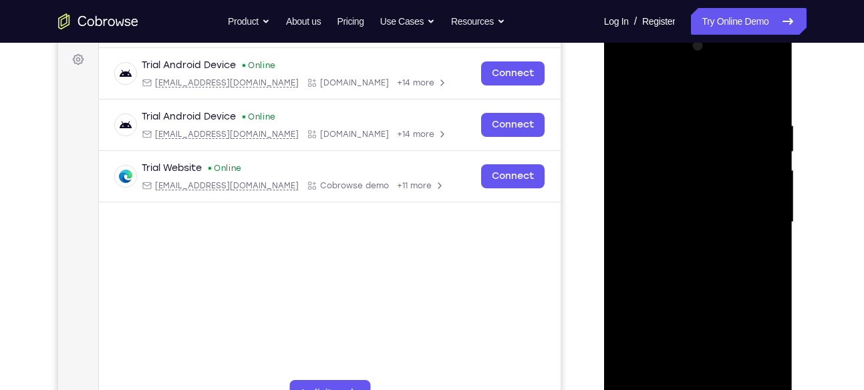
scroll to position [182, 0]
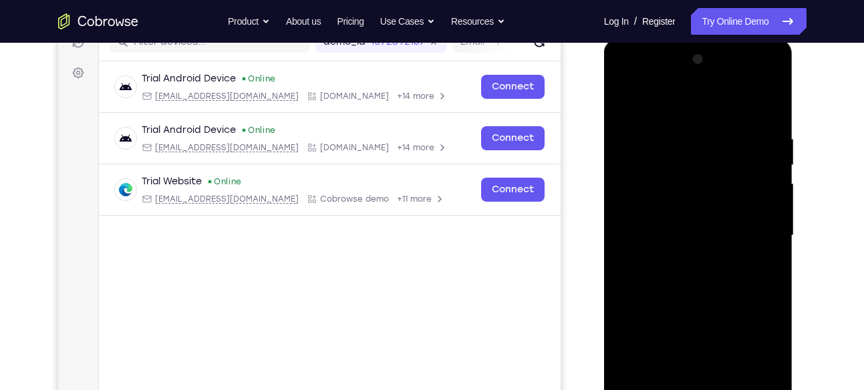
click at [737, 146] on div at bounding box center [698, 236] width 168 height 374
click at [688, 305] on div at bounding box center [698, 236] width 168 height 374
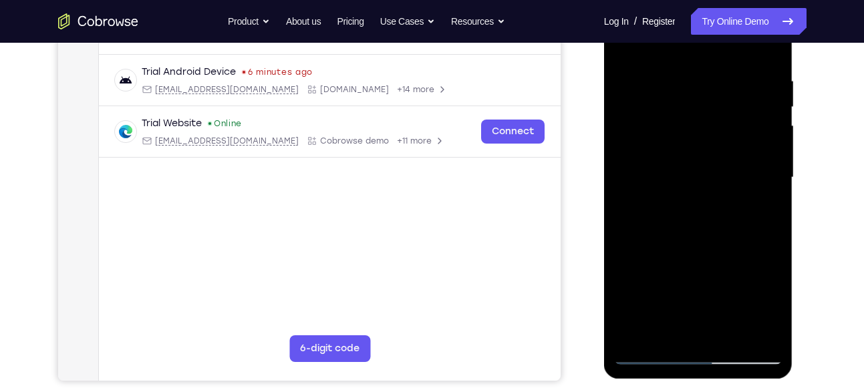
scroll to position [251, 0]
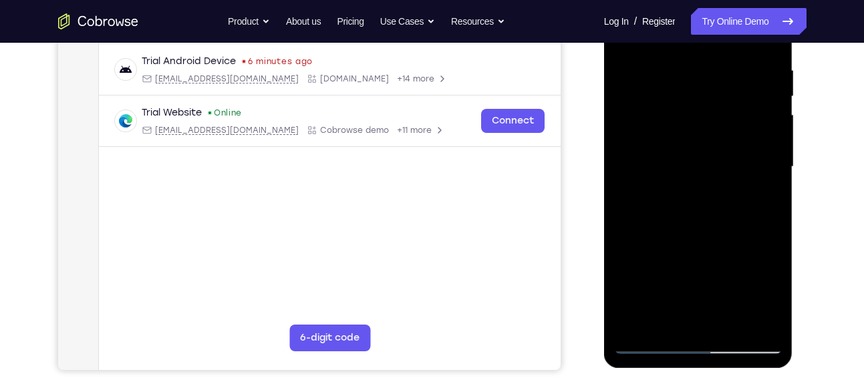
click at [682, 318] on div at bounding box center [698, 167] width 168 height 374
click at [767, 297] on div at bounding box center [698, 167] width 168 height 374
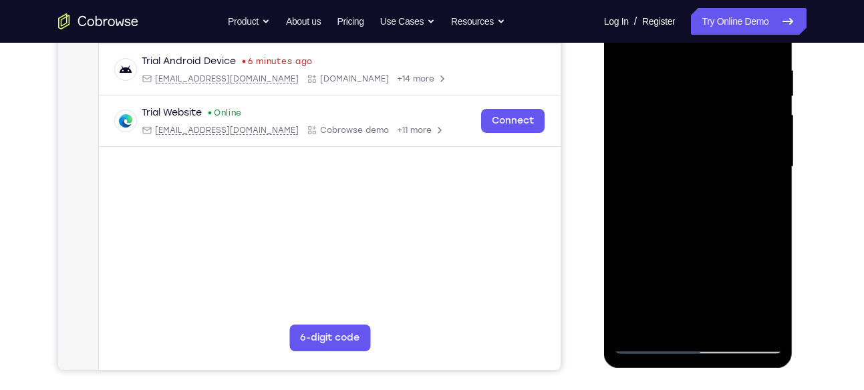
click at [767, 297] on div at bounding box center [698, 167] width 168 height 374
click at [664, 325] on div at bounding box center [698, 167] width 168 height 374
drag, startPoint x: 727, startPoint y: 265, endPoint x: 739, endPoint y: 184, distance: 82.3
click at [739, 184] on div at bounding box center [698, 167] width 168 height 374
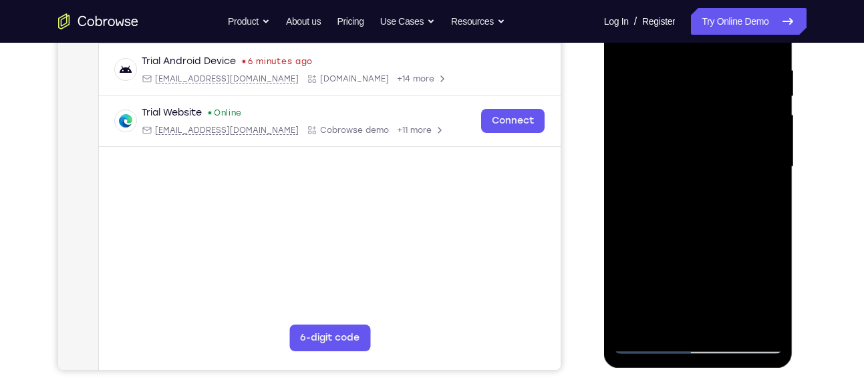
drag, startPoint x: 709, startPoint y: 344, endPoint x: 725, endPoint y: 295, distance: 52.2
click at [725, 295] on div at bounding box center [698, 167] width 168 height 374
click at [669, 323] on div at bounding box center [698, 167] width 168 height 374
click at [680, 215] on div at bounding box center [698, 167] width 168 height 374
click at [755, 164] on div at bounding box center [698, 167] width 168 height 374
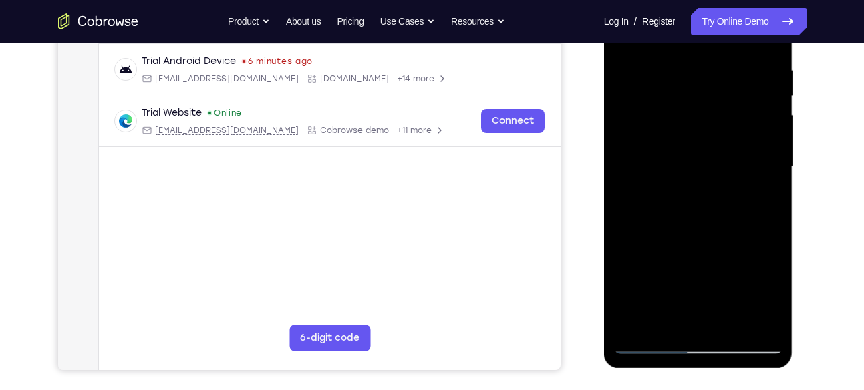
click at [755, 164] on div at bounding box center [698, 167] width 168 height 374
click at [729, 138] on div at bounding box center [698, 167] width 168 height 374
click at [731, 199] on div at bounding box center [698, 167] width 168 height 374
click at [762, 200] on div at bounding box center [698, 167] width 168 height 374
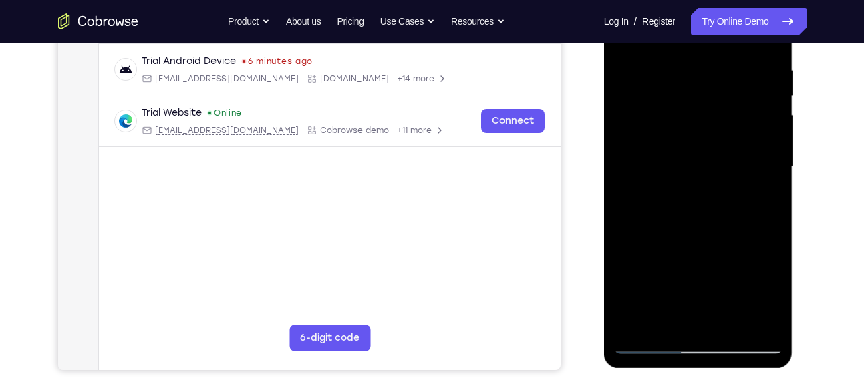
drag, startPoint x: 736, startPoint y: 128, endPoint x: 736, endPoint y: 189, distance: 60.8
click at [736, 189] on div at bounding box center [698, 167] width 168 height 374
drag, startPoint x: 735, startPoint y: 151, endPoint x: 735, endPoint y: 186, distance: 35.4
click at [735, 186] on div at bounding box center [698, 167] width 168 height 374
drag, startPoint x: 706, startPoint y: 136, endPoint x: 707, endPoint y: 166, distance: 30.8
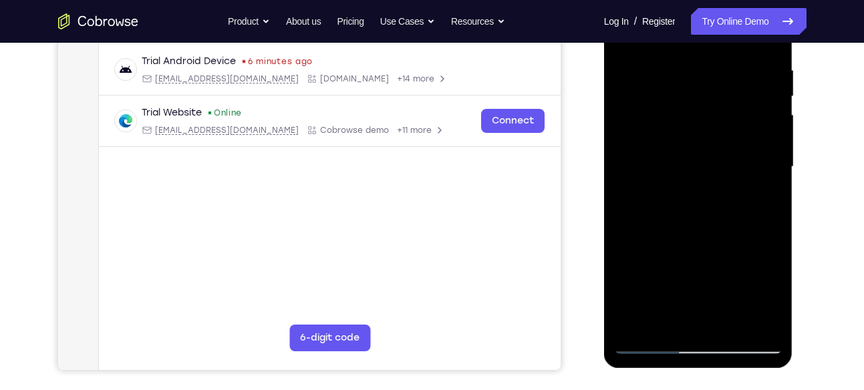
click at [707, 166] on div at bounding box center [698, 167] width 168 height 374
drag, startPoint x: 702, startPoint y: 134, endPoint x: 693, endPoint y: 184, distance: 51.5
click at [693, 184] on div at bounding box center [698, 167] width 168 height 374
drag, startPoint x: 697, startPoint y: 142, endPoint x: 697, endPoint y: 186, distance: 44.8
click at [697, 186] on div at bounding box center [698, 167] width 168 height 374
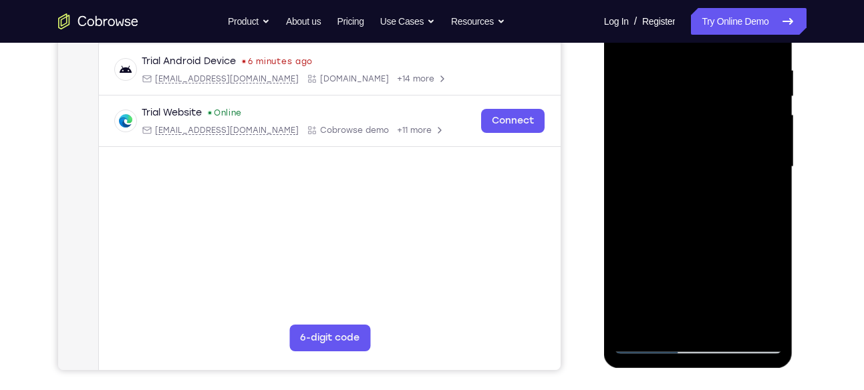
drag, startPoint x: 720, startPoint y: 146, endPoint x: 713, endPoint y: 249, distance: 103.2
click at [713, 249] on div at bounding box center [698, 167] width 168 height 374
drag, startPoint x: 705, startPoint y: 154, endPoint x: 705, endPoint y: 105, distance: 49.5
click at [705, 105] on div at bounding box center [698, 167] width 168 height 374
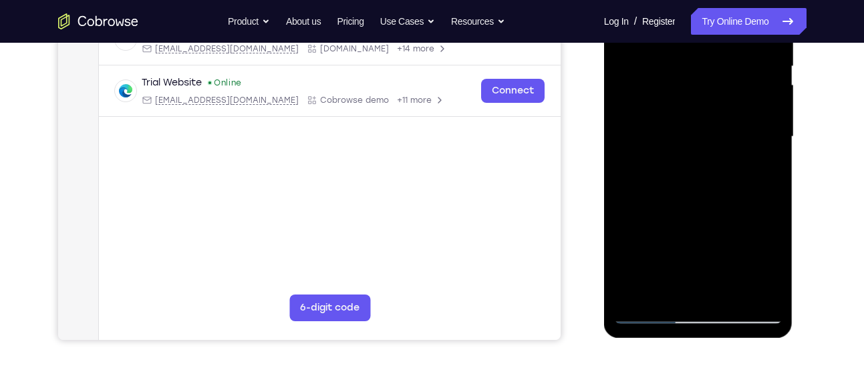
scroll to position [283, 0]
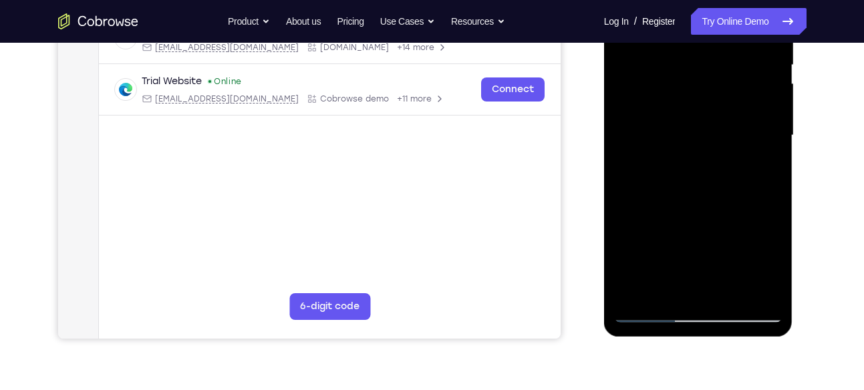
click at [652, 313] on div at bounding box center [698, 136] width 168 height 374
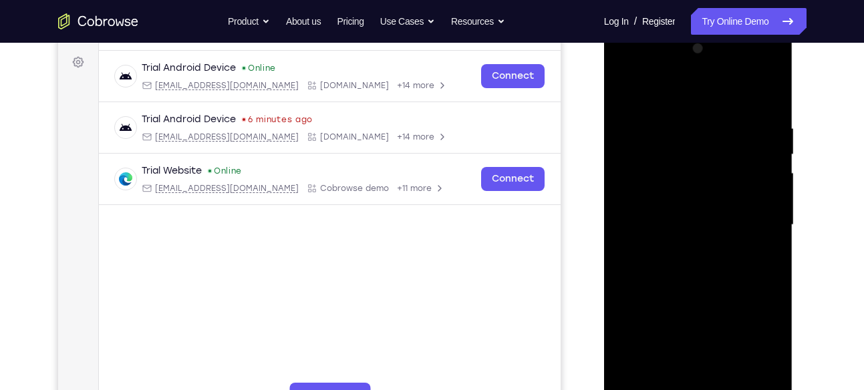
scroll to position [140, 0]
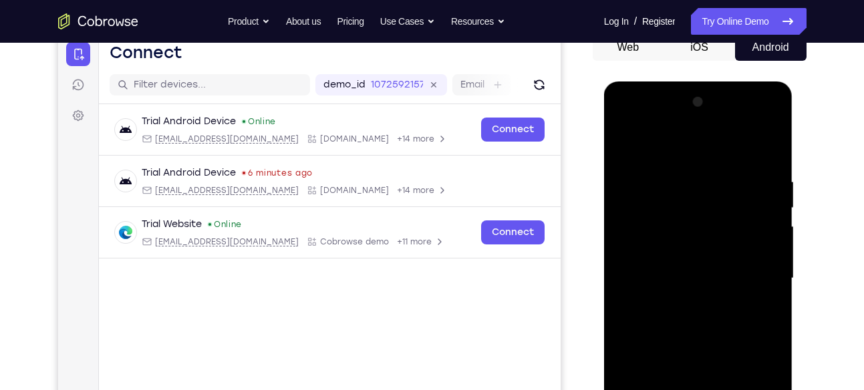
drag, startPoint x: 771, startPoint y: 225, endPoint x: 580, endPoint y: 253, distance: 192.6
click at [604, 253] on html "Online web based iOS Simulators and Android Emulators. Run iPhone, iPad, Mobile…" at bounding box center [699, 282] width 191 height 401
drag, startPoint x: 692, startPoint y: 263, endPoint x: 591, endPoint y: 270, distance: 101.2
click at [604, 270] on html "Online web based iOS Simulators and Android Emulators. Run iPhone, iPad, Mobile…" at bounding box center [699, 282] width 191 height 401
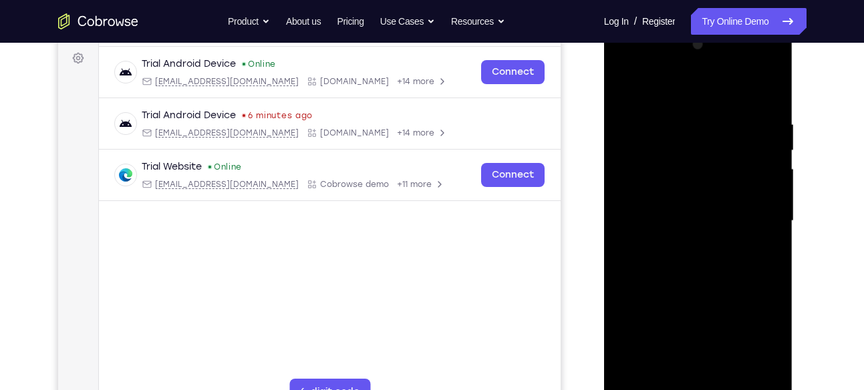
scroll to position [197, 0]
click at [762, 254] on div at bounding box center [698, 222] width 168 height 374
click at [756, 237] on div at bounding box center [698, 222] width 168 height 374
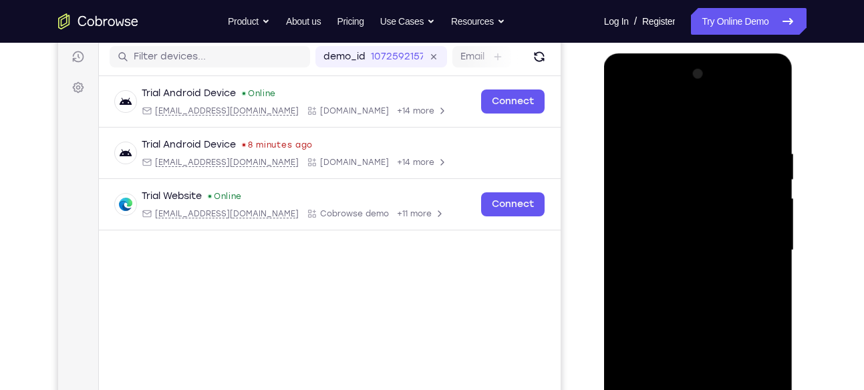
scroll to position [176, 0]
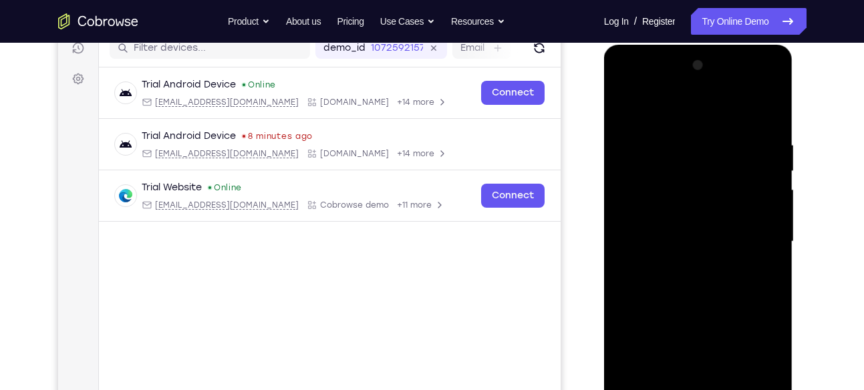
click at [772, 225] on div at bounding box center [698, 242] width 168 height 374
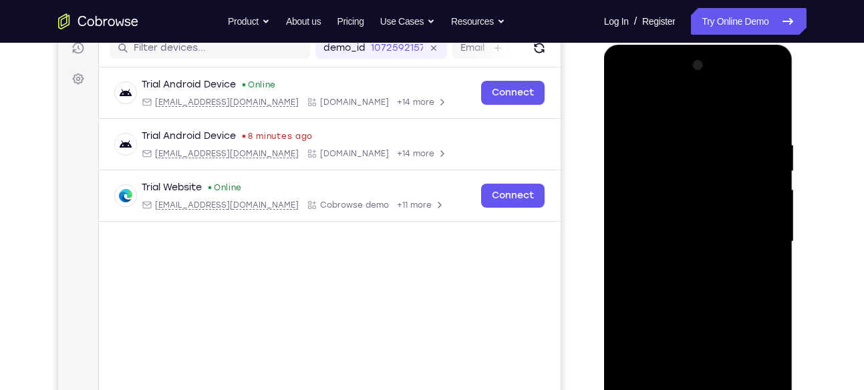
click at [772, 225] on div at bounding box center [698, 242] width 168 height 374
click at [775, 186] on div at bounding box center [698, 242] width 168 height 374
click at [773, 114] on div at bounding box center [698, 242] width 168 height 374
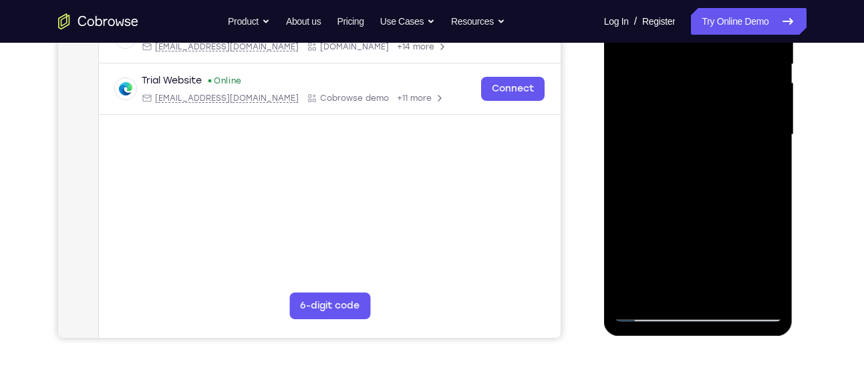
scroll to position [287, 0]
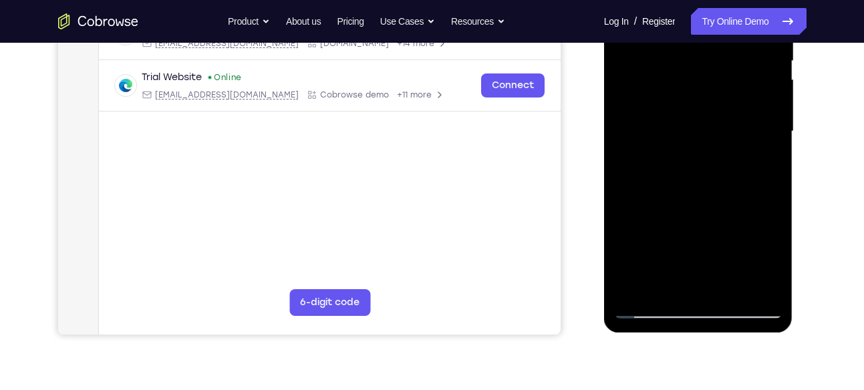
click at [731, 286] on div at bounding box center [698, 132] width 168 height 374
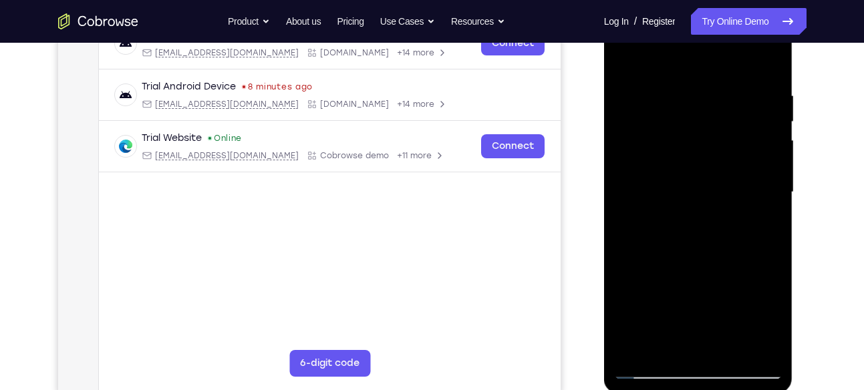
scroll to position [224, 0]
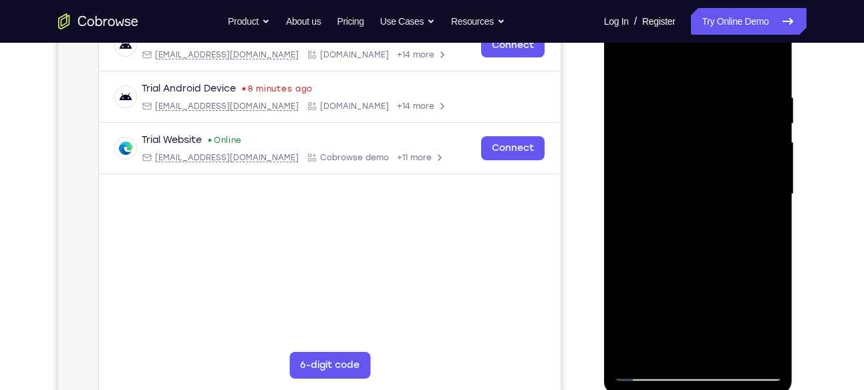
click at [691, 210] on div at bounding box center [698, 194] width 168 height 374
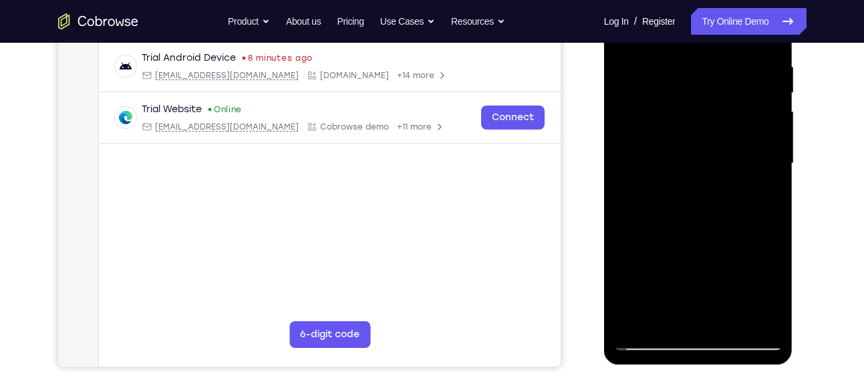
click at [684, 318] on div at bounding box center [698, 164] width 168 height 374
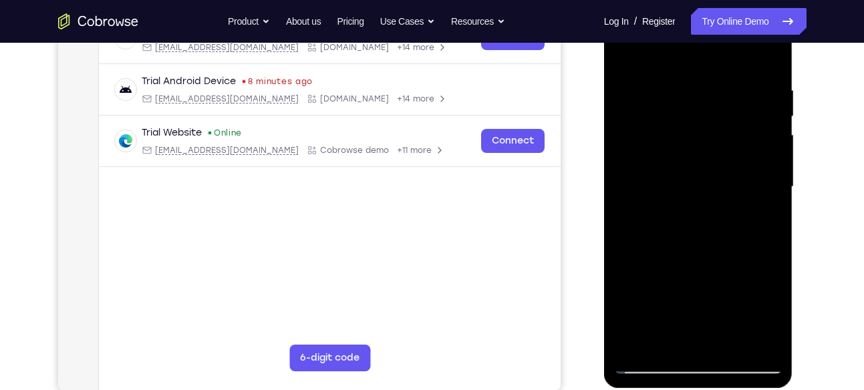
scroll to position [227, 0]
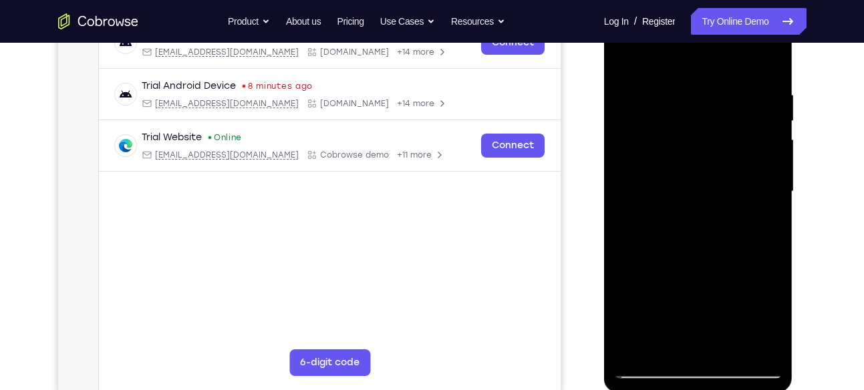
click at [659, 223] on div at bounding box center [698, 192] width 168 height 374
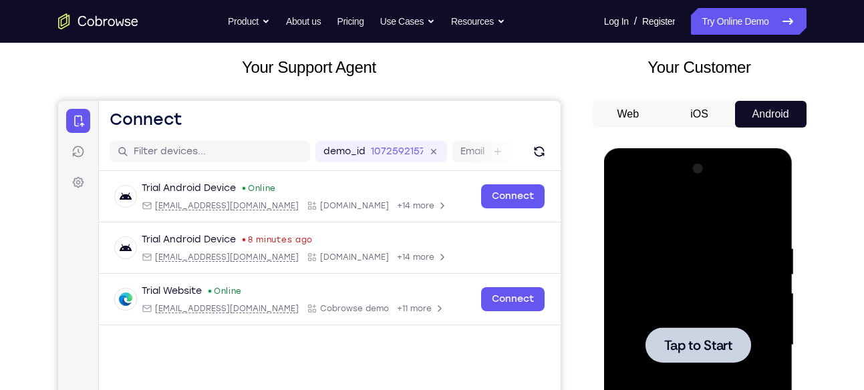
scroll to position [74, 0]
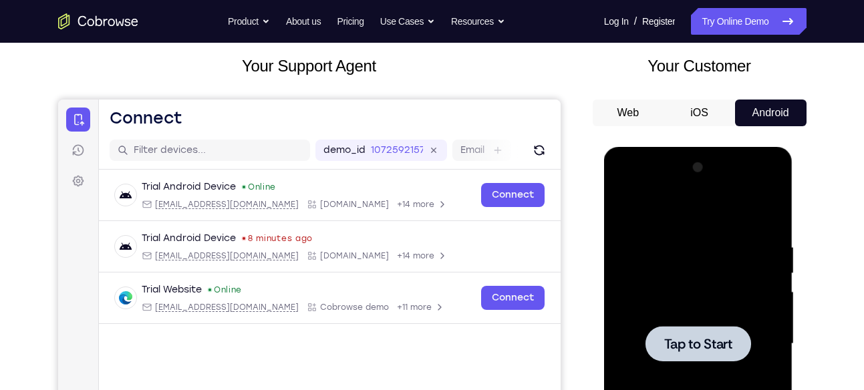
click at [697, 324] on div at bounding box center [698, 344] width 168 height 374
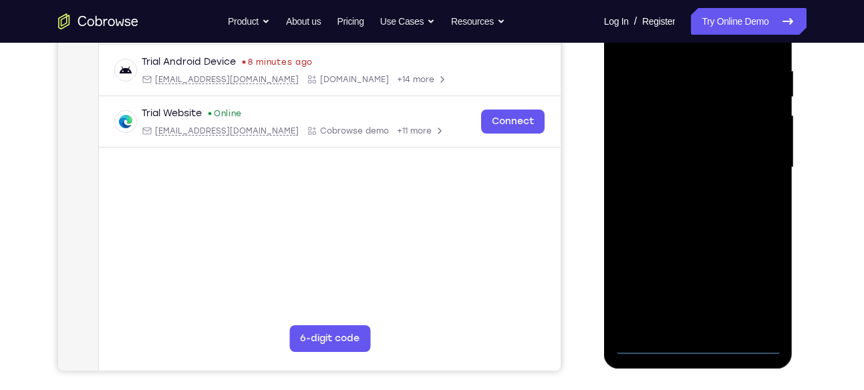
scroll to position [251, 0]
click at [698, 337] on div at bounding box center [698, 167] width 168 height 374
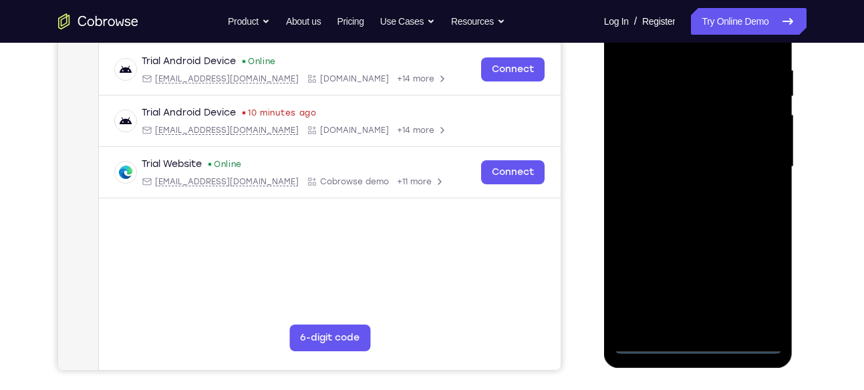
scroll to position [281, 0]
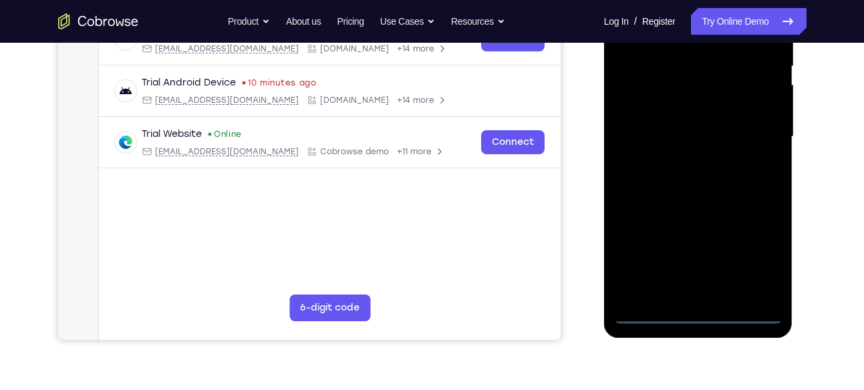
click at [703, 310] on div at bounding box center [698, 137] width 168 height 374
click at [765, 261] on div at bounding box center [698, 137] width 168 height 374
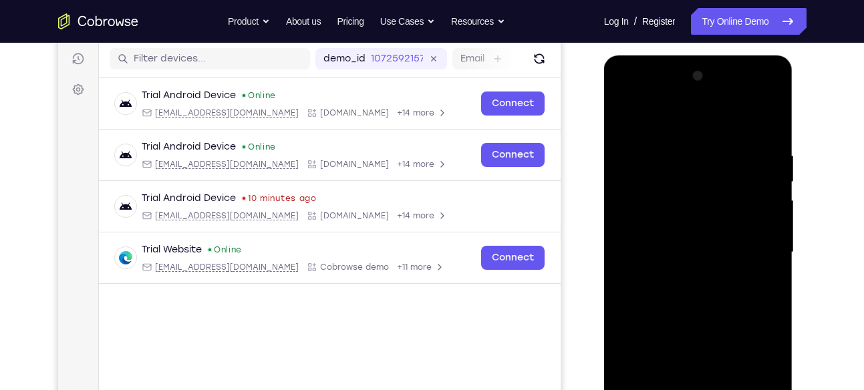
scroll to position [165, 0]
click at [660, 128] on div at bounding box center [698, 253] width 168 height 374
click at [755, 252] on div at bounding box center [698, 253] width 168 height 374
click at [680, 279] on div at bounding box center [698, 253] width 168 height 374
click at [673, 229] on div at bounding box center [698, 253] width 168 height 374
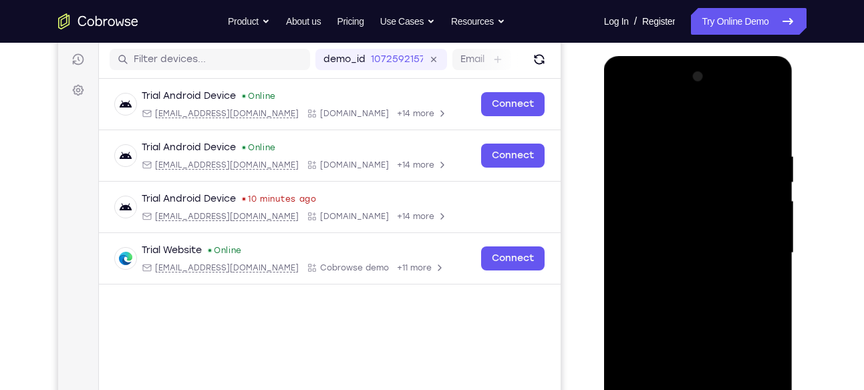
click at [713, 255] on div at bounding box center [698, 253] width 168 height 374
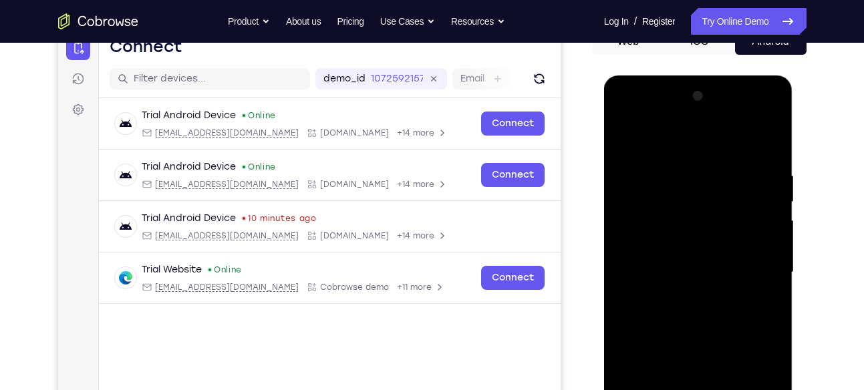
scroll to position [154, 0]
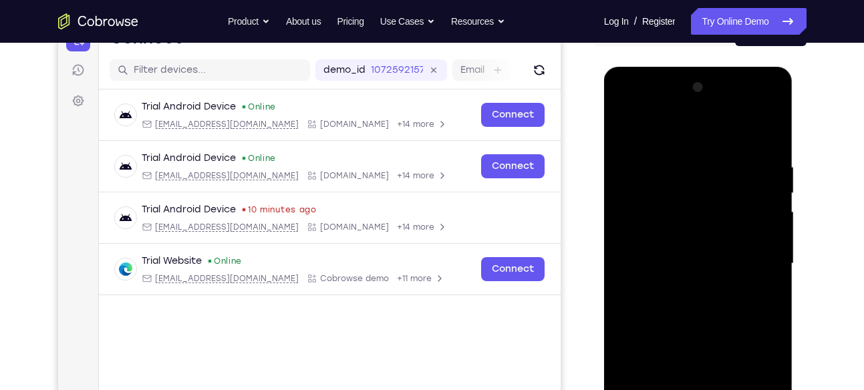
click at [684, 156] on div at bounding box center [698, 264] width 168 height 374
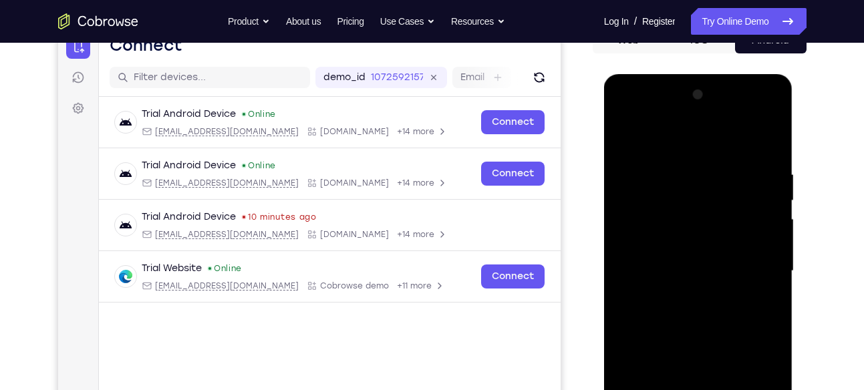
scroll to position [146, 0]
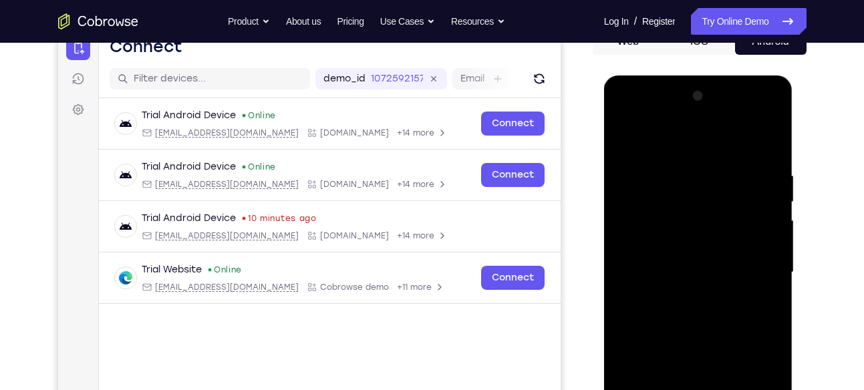
click at [760, 148] on div at bounding box center [698, 273] width 168 height 374
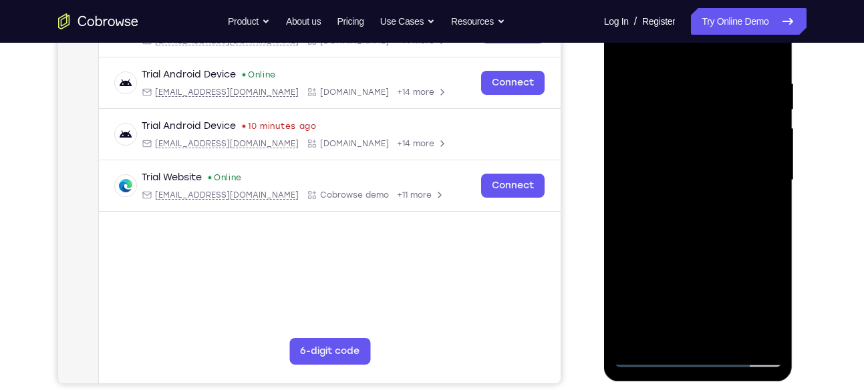
scroll to position [241, 0]
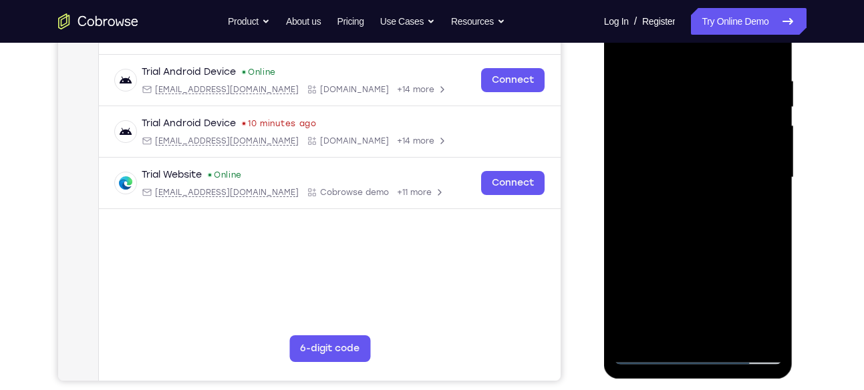
click at [761, 175] on div at bounding box center [698, 178] width 168 height 374
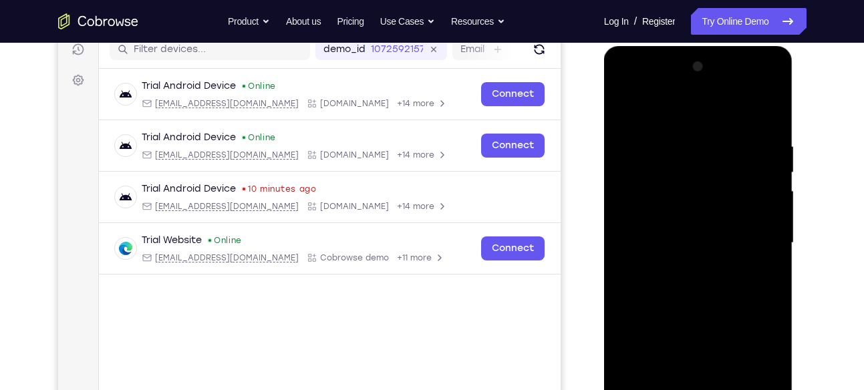
scroll to position [180, 0]
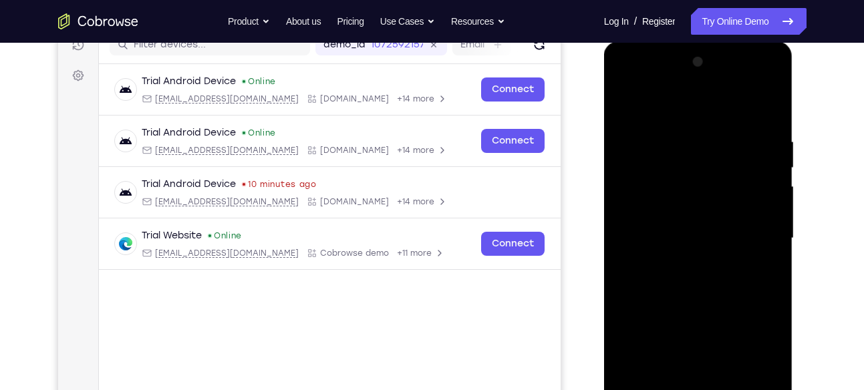
click at [763, 227] on div at bounding box center [698, 238] width 168 height 374
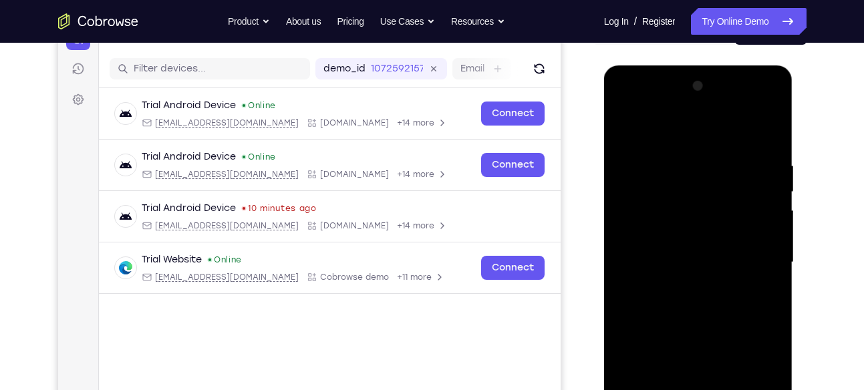
scroll to position [155, 0]
drag, startPoint x: 780, startPoint y: 194, endPoint x: 660, endPoint y: 195, distance: 120.3
click at [660, 195] on div at bounding box center [698, 263] width 168 height 374
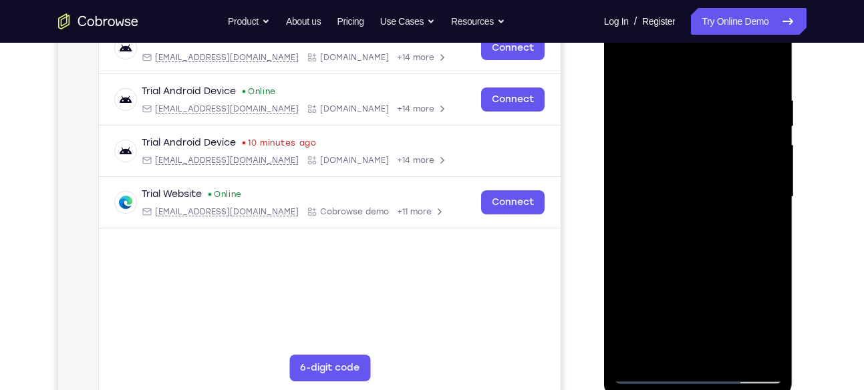
click at [767, 211] on div at bounding box center [698, 197] width 168 height 374
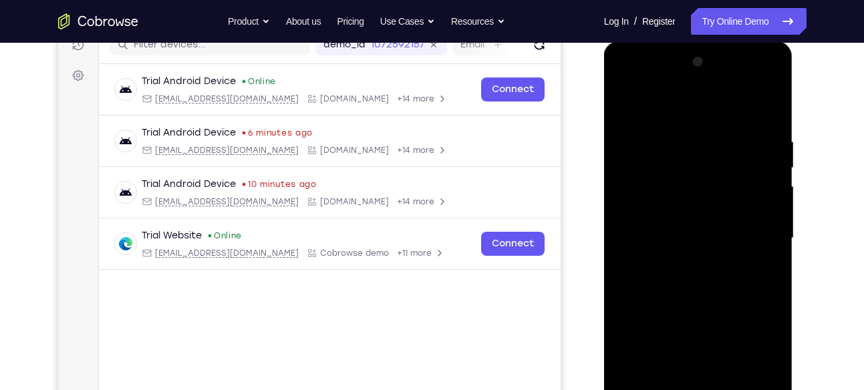
scroll to position [179, 0]
click at [767, 211] on div at bounding box center [698, 239] width 168 height 374
click at [771, 107] on div at bounding box center [698, 239] width 168 height 374
click at [769, 123] on div at bounding box center [698, 239] width 168 height 374
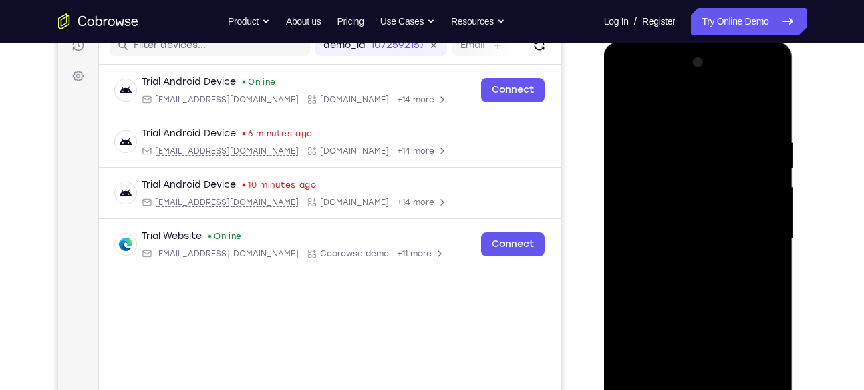
click at [773, 102] on div at bounding box center [698, 239] width 168 height 374
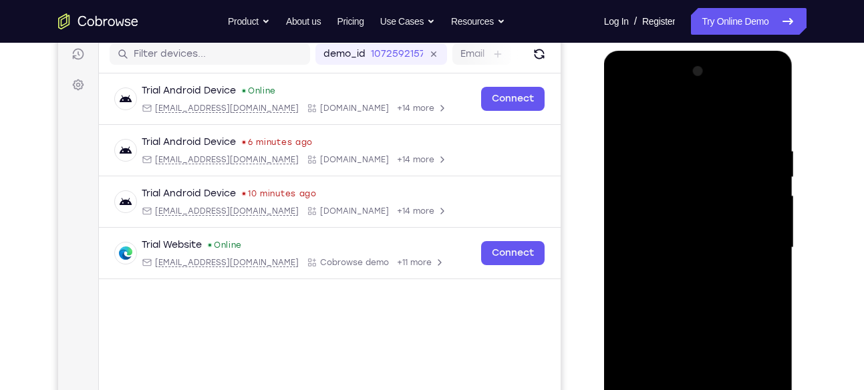
scroll to position [169, 0]
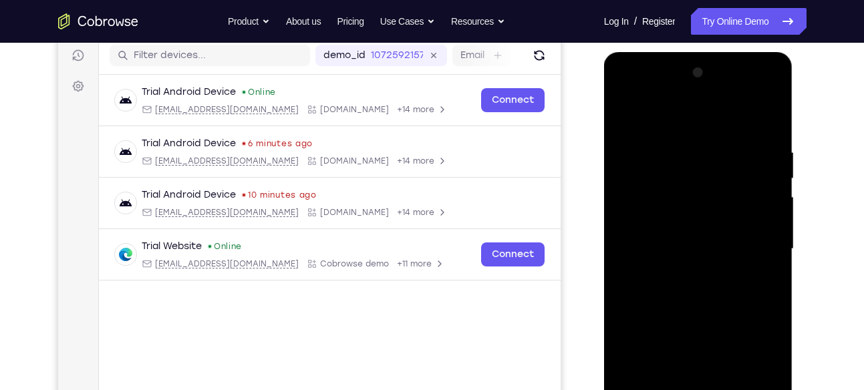
click at [625, 112] on div at bounding box center [698, 249] width 168 height 374
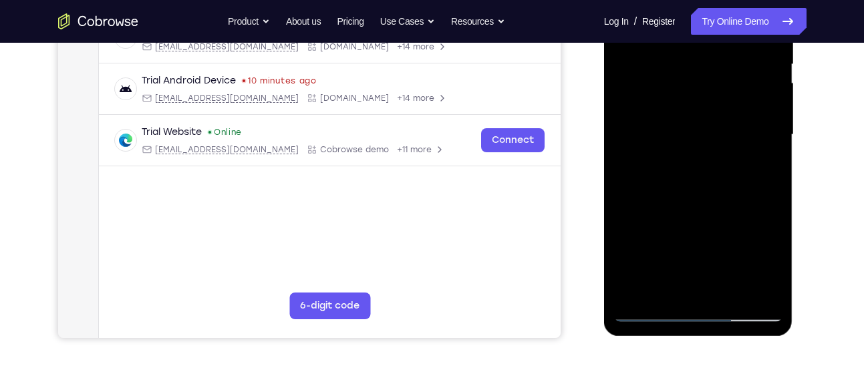
scroll to position [285, 0]
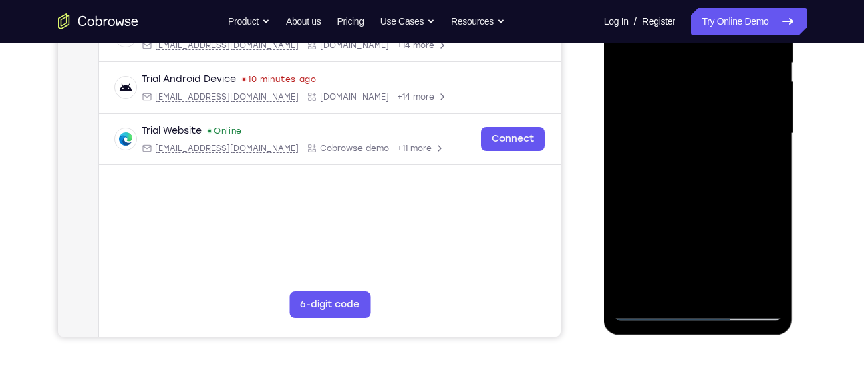
click at [725, 204] on div at bounding box center [698, 134] width 168 height 374
drag, startPoint x: 725, startPoint y: 88, endPoint x: 723, endPoint y: 171, distance: 82.9
click at [723, 171] on div at bounding box center [698, 134] width 168 height 374
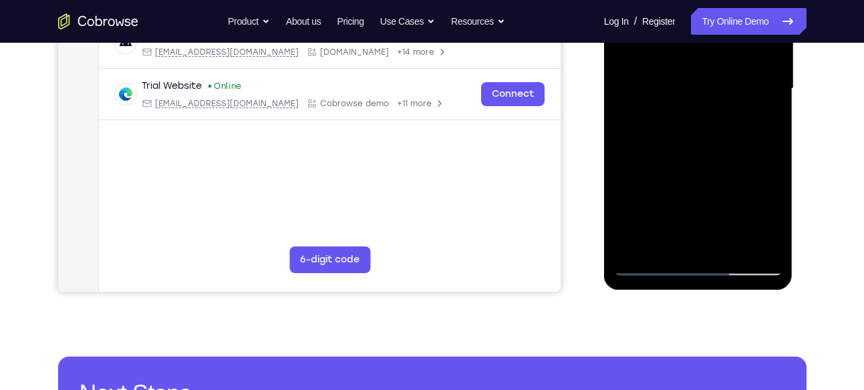
drag, startPoint x: 716, startPoint y: 162, endPoint x: 710, endPoint y: 148, distance: 15.3
click at [710, 148] on div at bounding box center [698, 89] width 168 height 374
click at [625, 174] on div at bounding box center [698, 89] width 168 height 374
drag, startPoint x: 739, startPoint y: 127, endPoint x: 743, endPoint y: 164, distance: 37.0
click at [743, 164] on div at bounding box center [698, 89] width 168 height 374
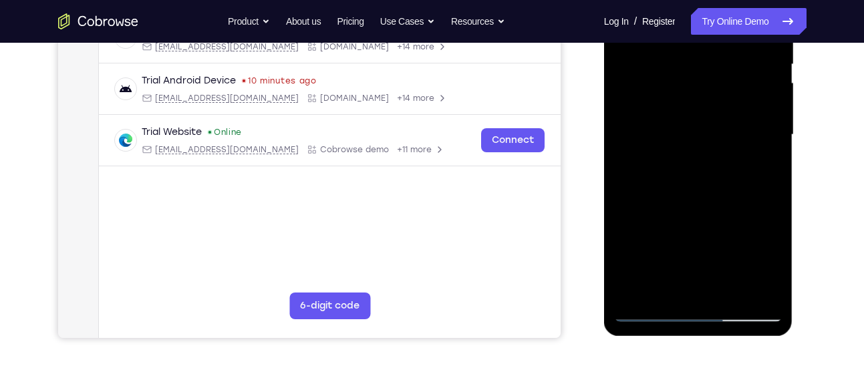
scroll to position [287, 0]
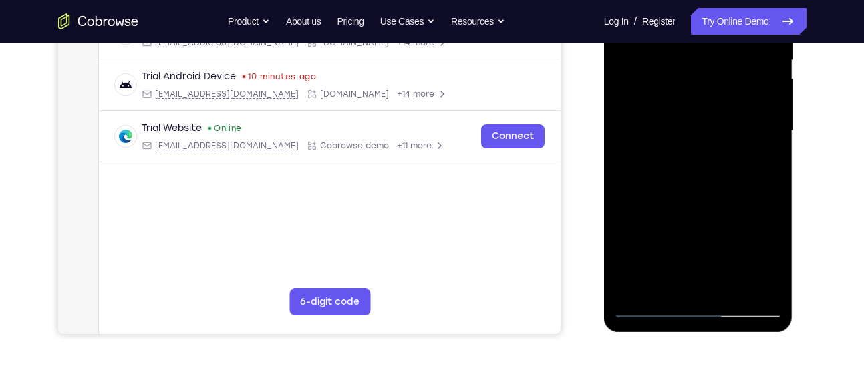
click at [729, 284] on div at bounding box center [698, 131] width 168 height 374
click at [699, 203] on div at bounding box center [698, 131] width 168 height 374
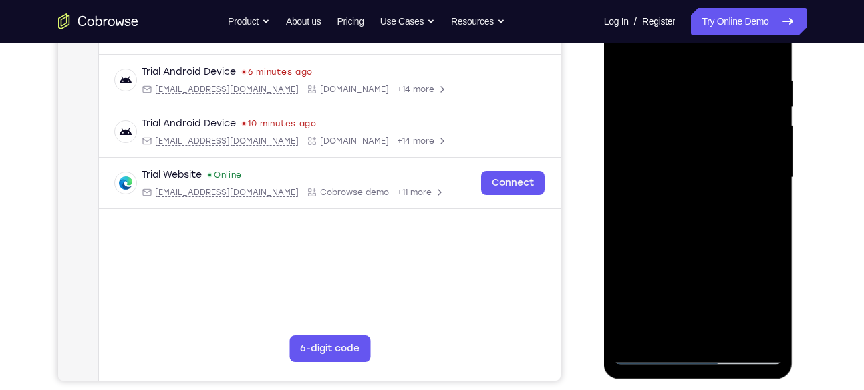
click at [713, 195] on div at bounding box center [698, 178] width 168 height 374
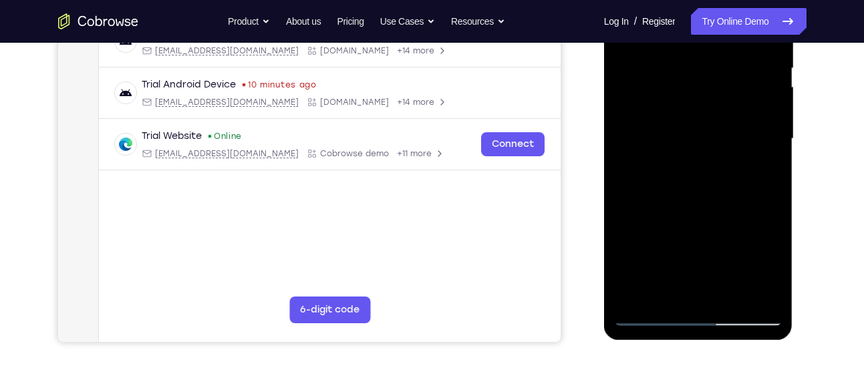
scroll to position [307, 0]
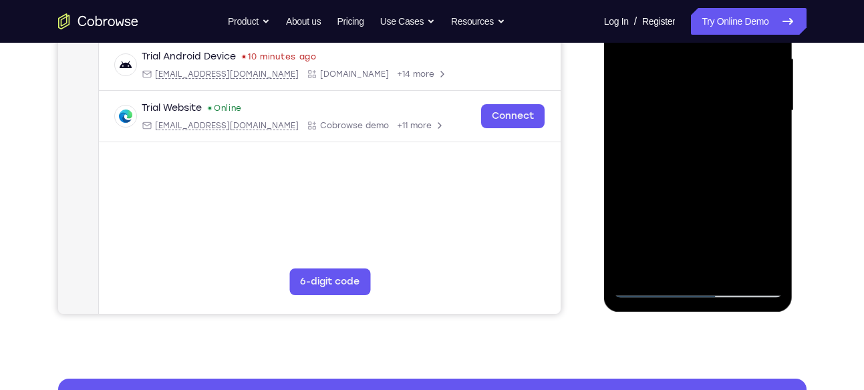
click at [672, 261] on div at bounding box center [698, 111] width 168 height 374
click at [662, 267] on div at bounding box center [698, 111] width 168 height 374
click at [668, 161] on div at bounding box center [698, 111] width 168 height 374
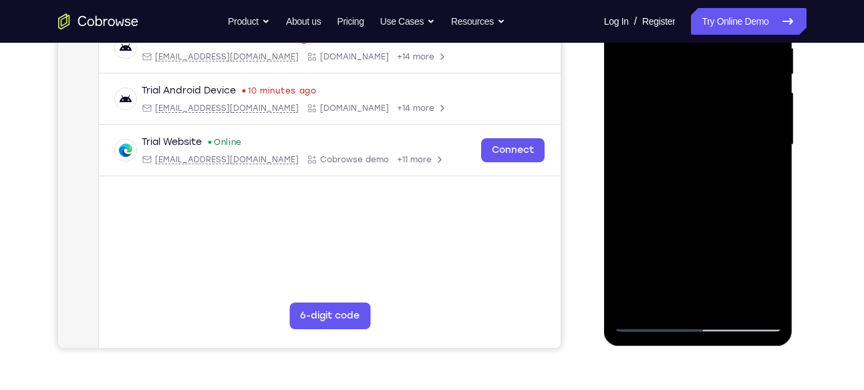
scroll to position [273, 0]
click at [740, 147] on div at bounding box center [698, 146] width 168 height 374
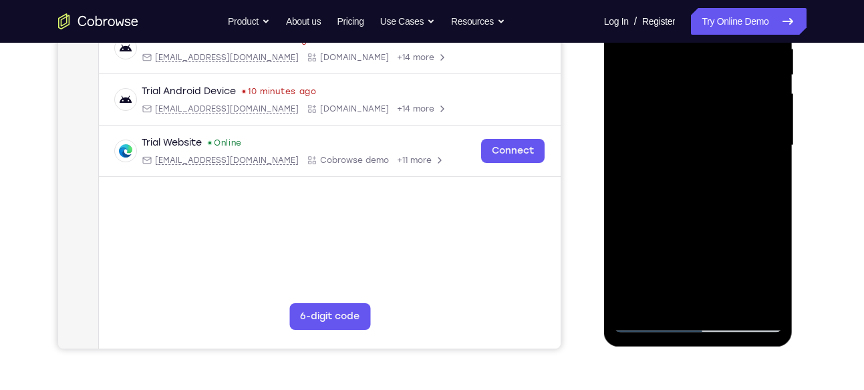
click at [740, 147] on div at bounding box center [698, 146] width 168 height 374
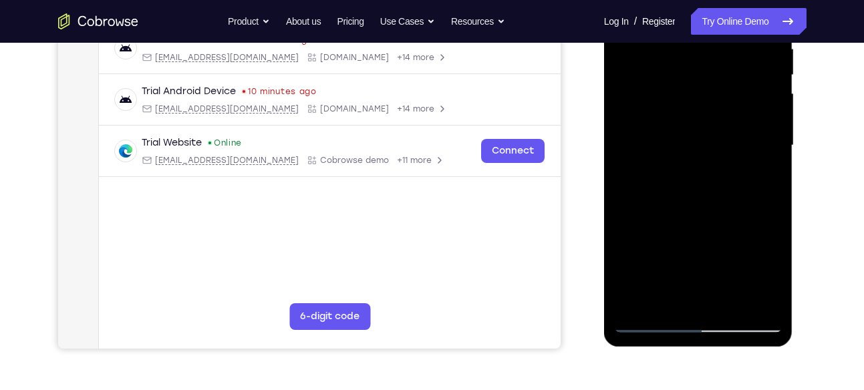
click at [740, 147] on div at bounding box center [698, 146] width 168 height 374
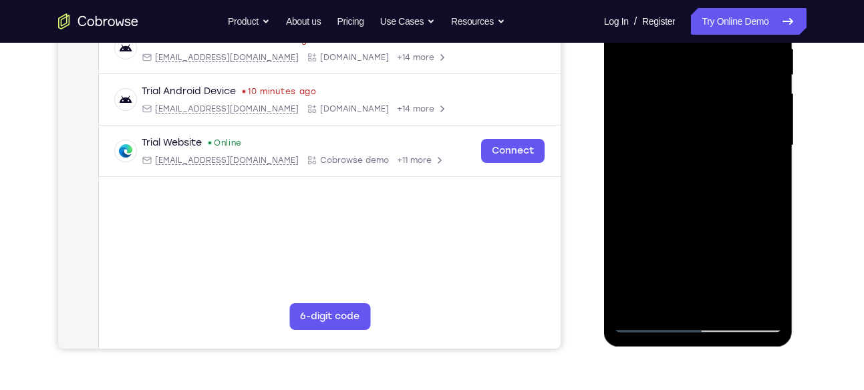
click at [740, 147] on div at bounding box center [698, 146] width 168 height 374
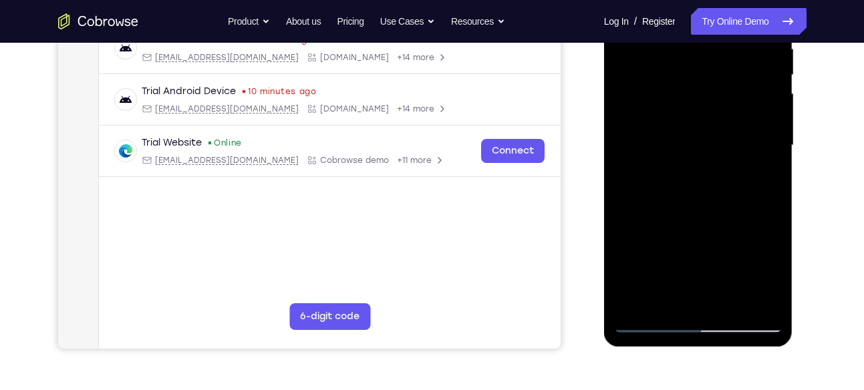
click at [740, 147] on div at bounding box center [698, 146] width 168 height 374
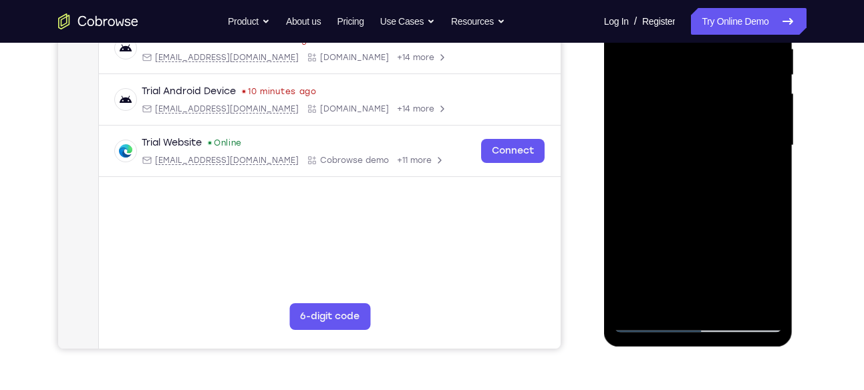
click at [740, 147] on div at bounding box center [698, 146] width 168 height 374
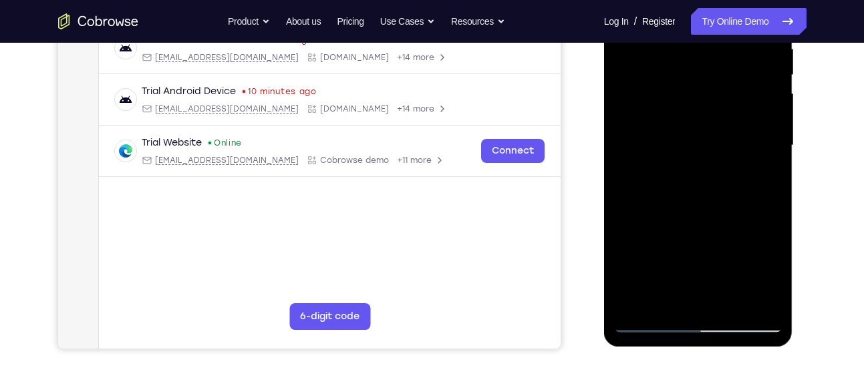
click at [740, 147] on div at bounding box center [698, 146] width 168 height 374
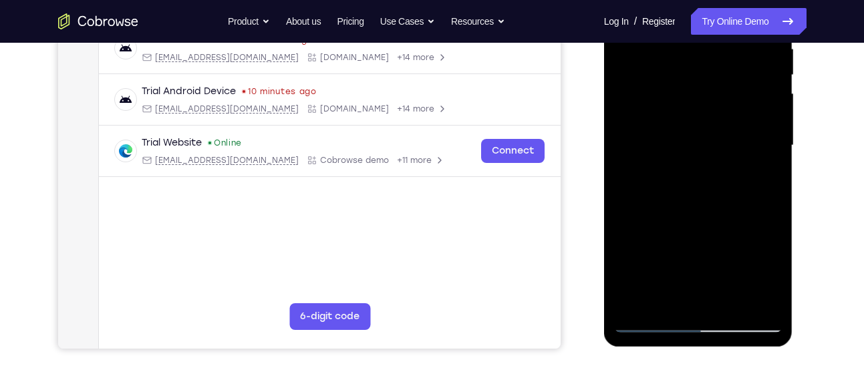
click at [740, 147] on div at bounding box center [698, 146] width 168 height 374
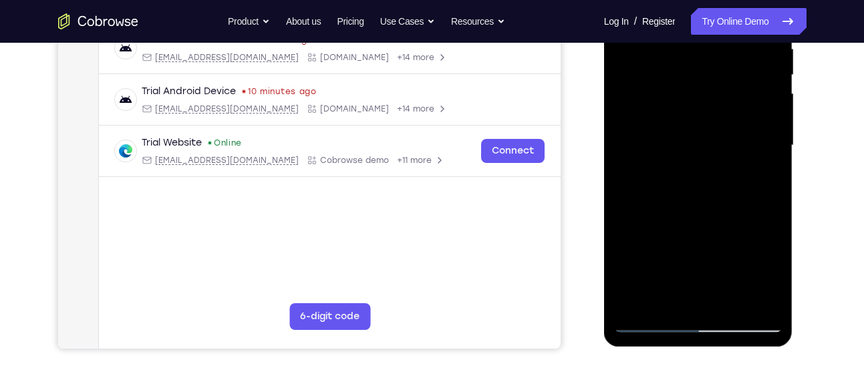
click at [721, 119] on div at bounding box center [698, 146] width 168 height 374
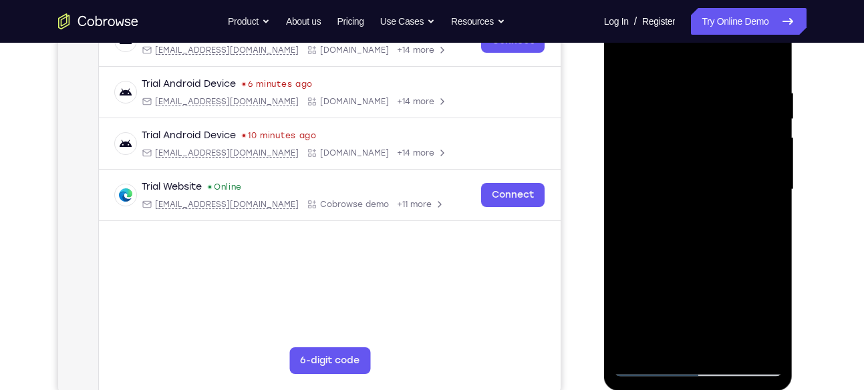
scroll to position [228, 0]
click at [763, 220] on div at bounding box center [698, 190] width 168 height 374
click at [672, 223] on div at bounding box center [698, 190] width 168 height 374
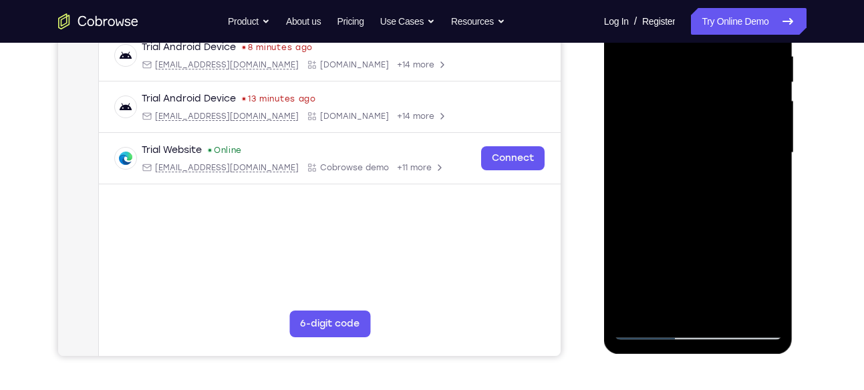
scroll to position [266, 0]
click at [766, 275] on div at bounding box center [698, 152] width 168 height 374
click at [756, 190] on div at bounding box center [698, 152] width 168 height 374
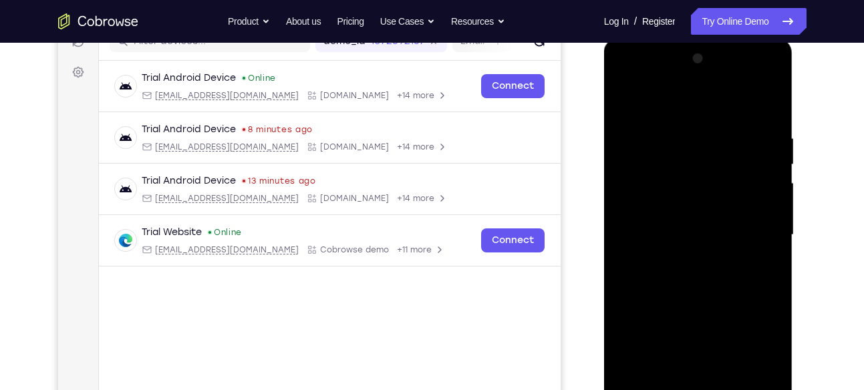
scroll to position [171, 0]
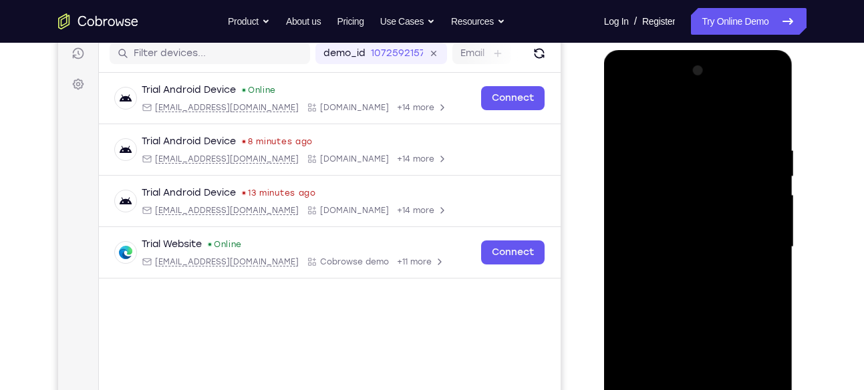
click at [619, 114] on div at bounding box center [698, 247] width 168 height 374
click at [624, 112] on div at bounding box center [698, 247] width 168 height 374
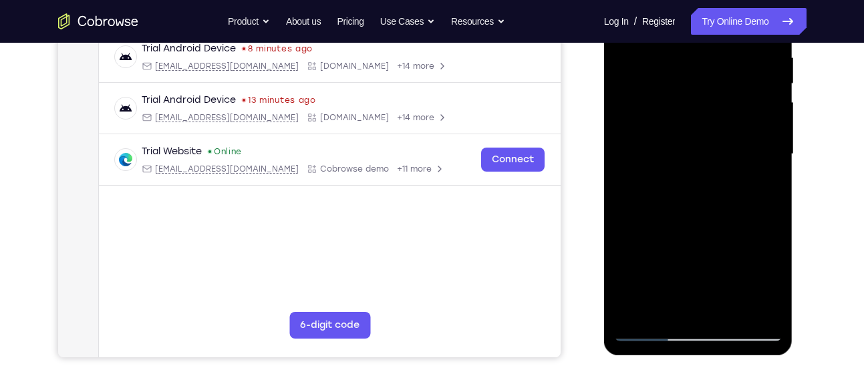
scroll to position [265, 0]
drag, startPoint x: 720, startPoint y: 242, endPoint x: 749, endPoint y: 70, distance: 174.8
click at [749, 70] on div at bounding box center [698, 154] width 168 height 374
drag, startPoint x: 683, startPoint y: 243, endPoint x: 743, endPoint y: 68, distance: 184.3
click at [743, 68] on div at bounding box center [698, 154] width 168 height 374
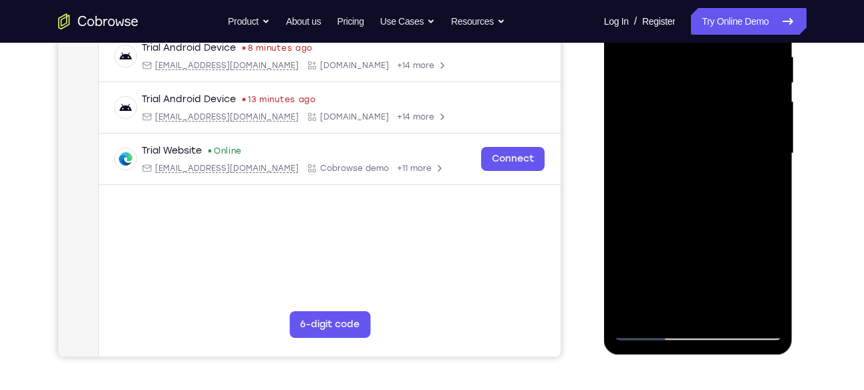
drag, startPoint x: 690, startPoint y: 265, endPoint x: 727, endPoint y: 94, distance: 174.4
click at [727, 94] on div at bounding box center [698, 154] width 168 height 374
drag, startPoint x: 695, startPoint y: 237, endPoint x: 725, endPoint y: 142, distance: 99.4
click at [725, 142] on div at bounding box center [698, 154] width 168 height 374
drag, startPoint x: 717, startPoint y: 253, endPoint x: 742, endPoint y: 117, distance: 138.0
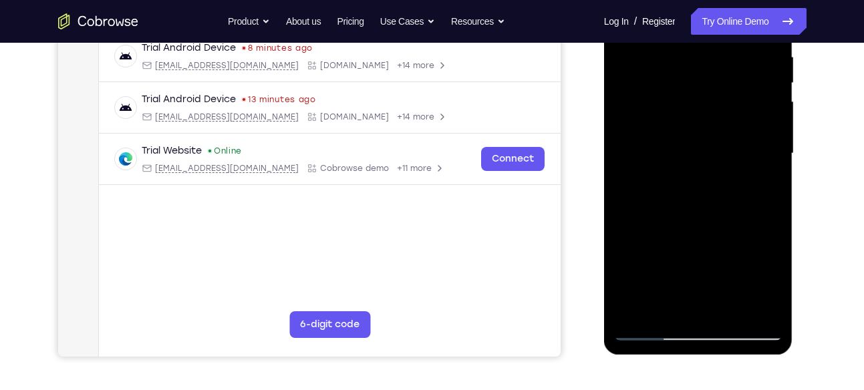
click at [742, 117] on div at bounding box center [698, 154] width 168 height 374
drag, startPoint x: 708, startPoint y: 235, endPoint x: 735, endPoint y: 68, distance: 168.7
click at [735, 68] on div at bounding box center [698, 154] width 168 height 374
drag, startPoint x: 699, startPoint y: 247, endPoint x: 709, endPoint y: 106, distance: 141.3
click at [709, 106] on div at bounding box center [698, 154] width 168 height 374
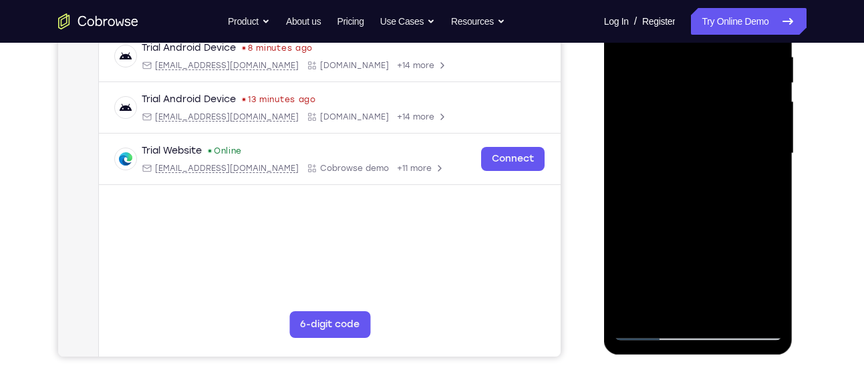
drag, startPoint x: 715, startPoint y: 223, endPoint x: 729, endPoint y: 82, distance: 141.1
click at [729, 82] on div at bounding box center [698, 154] width 168 height 374
drag, startPoint x: 697, startPoint y: 207, endPoint x: 694, endPoint y: 245, distance: 38.9
click at [694, 245] on div at bounding box center [698, 154] width 168 height 374
drag, startPoint x: 710, startPoint y: 188, endPoint x: 709, endPoint y: 234, distance: 46.1
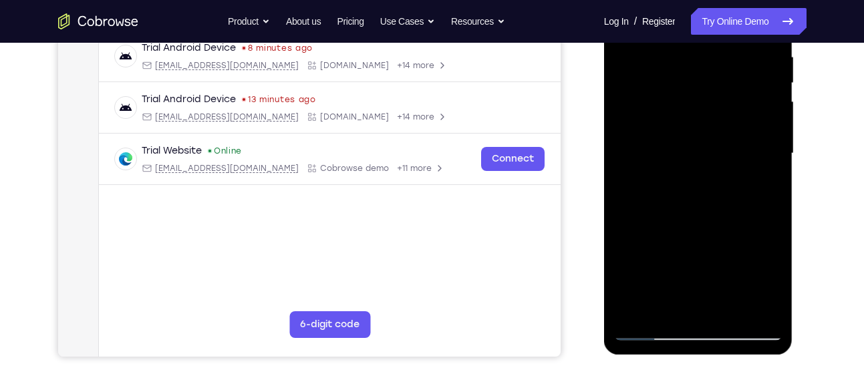
click at [709, 234] on div at bounding box center [698, 154] width 168 height 374
drag, startPoint x: 709, startPoint y: 193, endPoint x: 709, endPoint y: 226, distance: 33.4
click at [709, 226] on div at bounding box center [698, 154] width 168 height 374
drag, startPoint x: 713, startPoint y: 210, endPoint x: 717, endPoint y: 117, distance: 93.0
click at [717, 117] on div at bounding box center [698, 154] width 168 height 374
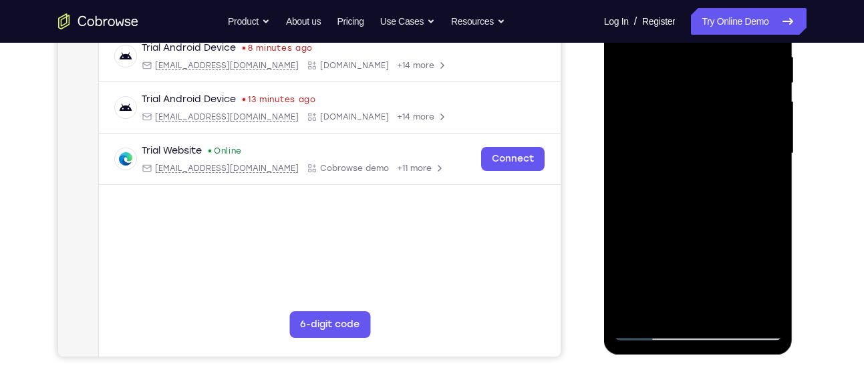
drag, startPoint x: 694, startPoint y: 241, endPoint x: 710, endPoint y: 156, distance: 86.4
click at [710, 156] on div at bounding box center [698, 154] width 168 height 374
drag, startPoint x: 697, startPoint y: 216, endPoint x: 704, endPoint y: 158, distance: 57.9
click at [704, 158] on div at bounding box center [698, 154] width 168 height 374
drag, startPoint x: 703, startPoint y: 241, endPoint x: 710, endPoint y: 154, distance: 87.2
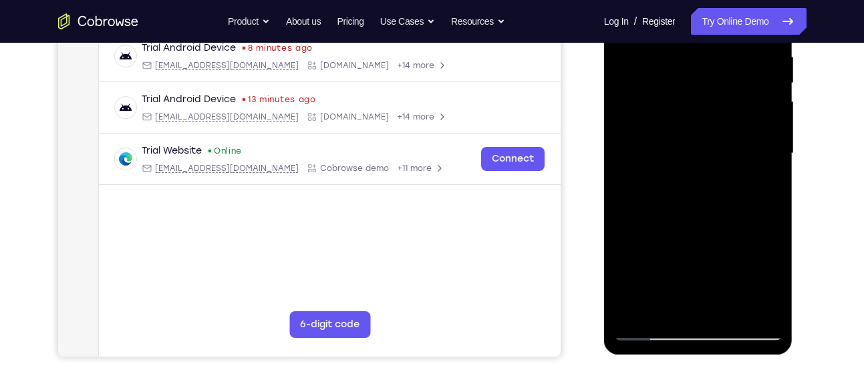
click at [710, 154] on div at bounding box center [698, 154] width 168 height 374
drag, startPoint x: 719, startPoint y: 223, endPoint x: 700, endPoint y: 108, distance: 116.6
click at [700, 108] on div at bounding box center [698, 154] width 168 height 374
drag, startPoint x: 710, startPoint y: 200, endPoint x: 711, endPoint y: 150, distance: 49.5
click at [711, 150] on div at bounding box center [698, 154] width 168 height 374
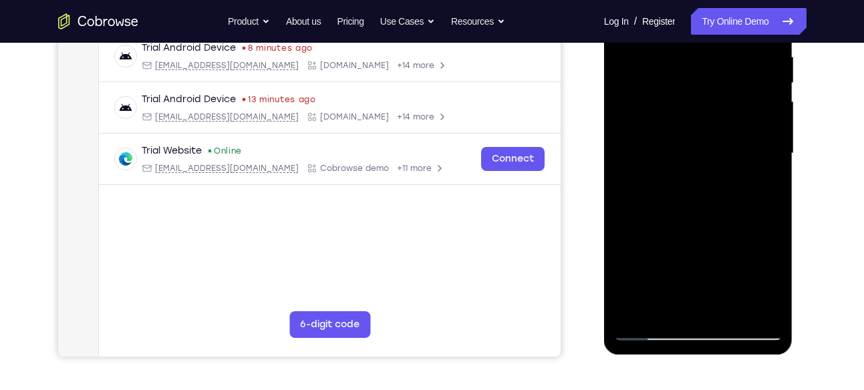
drag, startPoint x: 716, startPoint y: 241, endPoint x: 725, endPoint y: 130, distance: 111.3
click at [725, 130] on div at bounding box center [698, 154] width 168 height 374
drag, startPoint x: 703, startPoint y: 241, endPoint x: 715, endPoint y: 130, distance: 112.2
click at [715, 130] on div at bounding box center [698, 154] width 168 height 374
drag, startPoint x: 718, startPoint y: 255, endPoint x: 717, endPoint y: 145, distance: 109.6
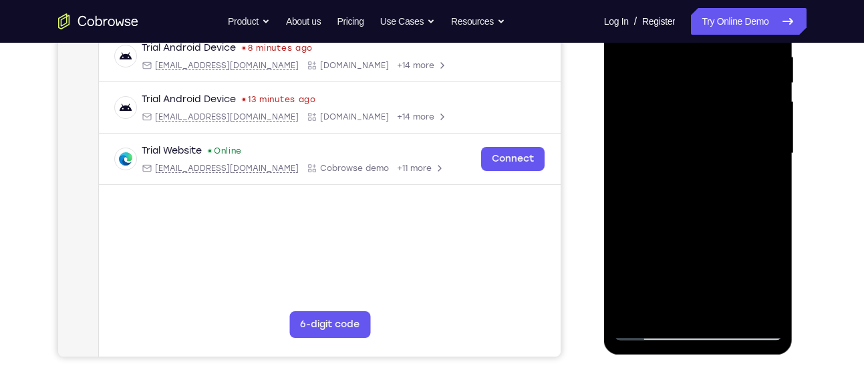
click at [717, 145] on div at bounding box center [698, 154] width 168 height 374
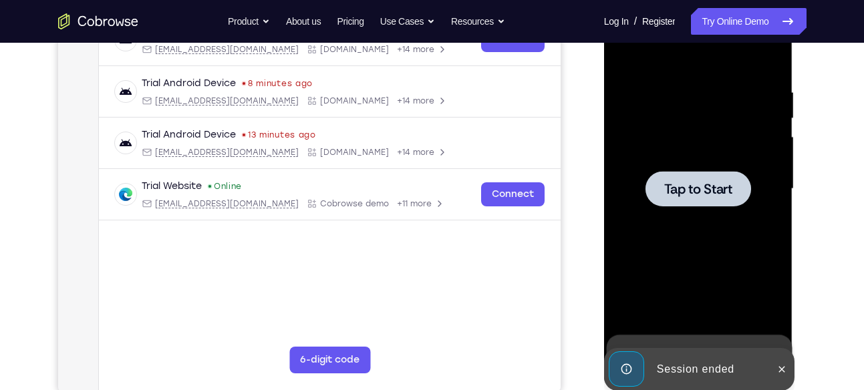
scroll to position [277, 0]
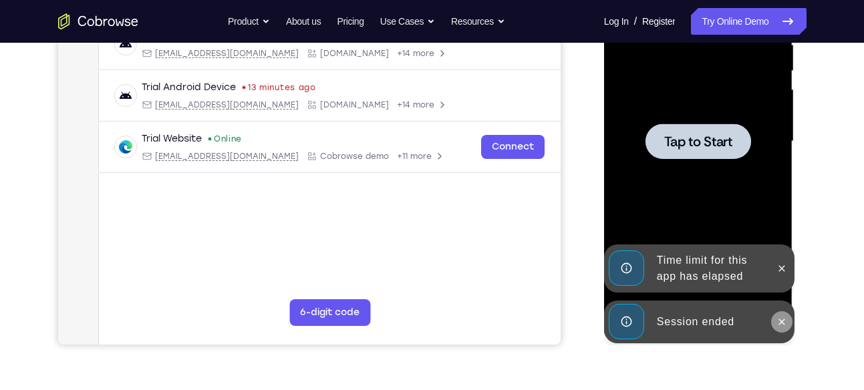
click at [775, 321] on button at bounding box center [781, 321] width 21 height 21
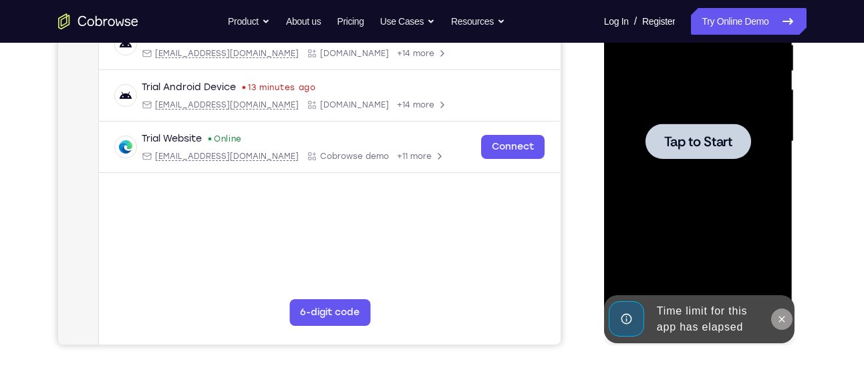
click at [784, 318] on icon at bounding box center [782, 319] width 11 height 11
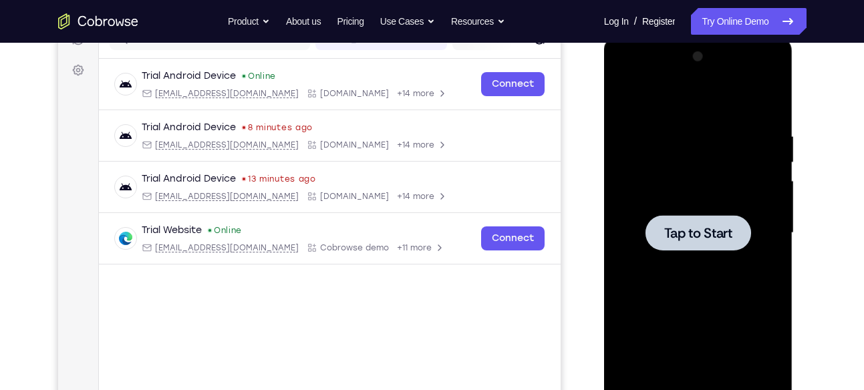
scroll to position [184, 0]
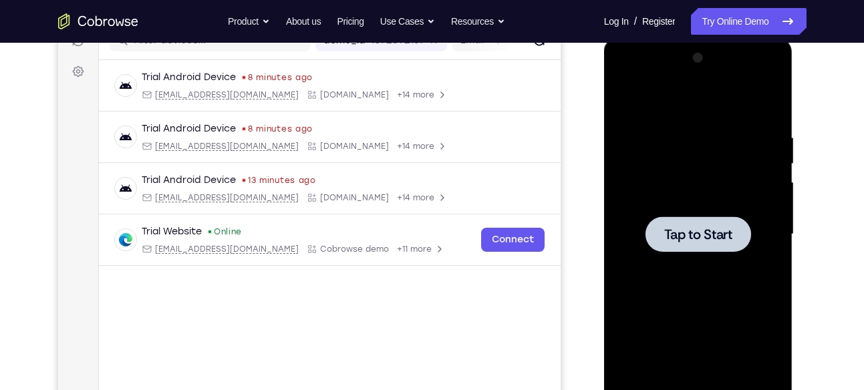
click at [719, 245] on div at bounding box center [699, 234] width 106 height 35
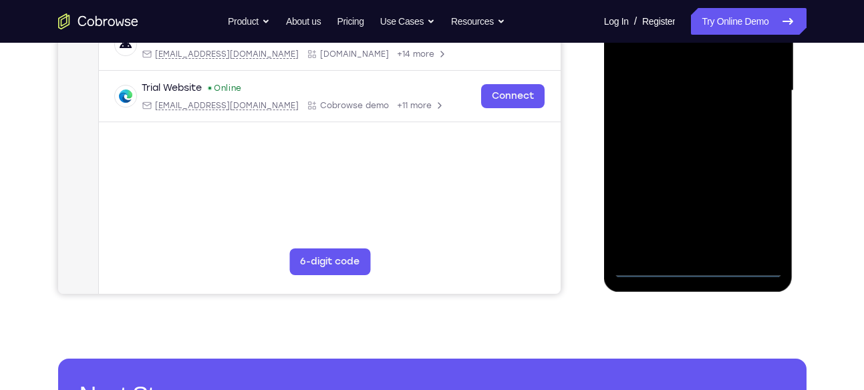
scroll to position [339, 0]
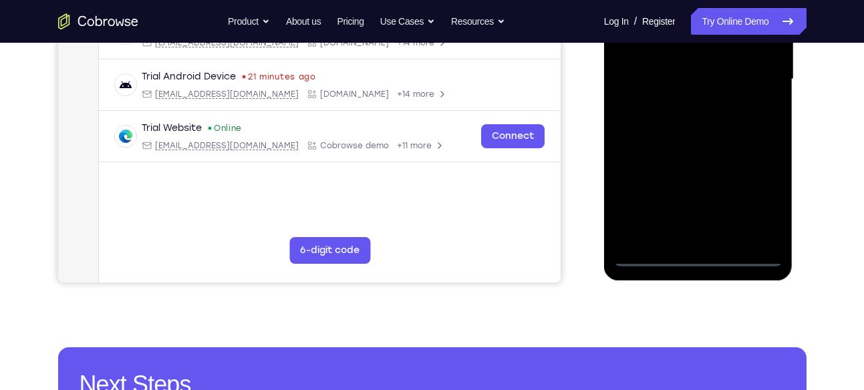
click at [708, 247] on div at bounding box center [698, 79] width 168 height 374
click at [700, 252] on div at bounding box center [698, 79] width 168 height 374
click at [703, 256] on div at bounding box center [698, 79] width 168 height 374
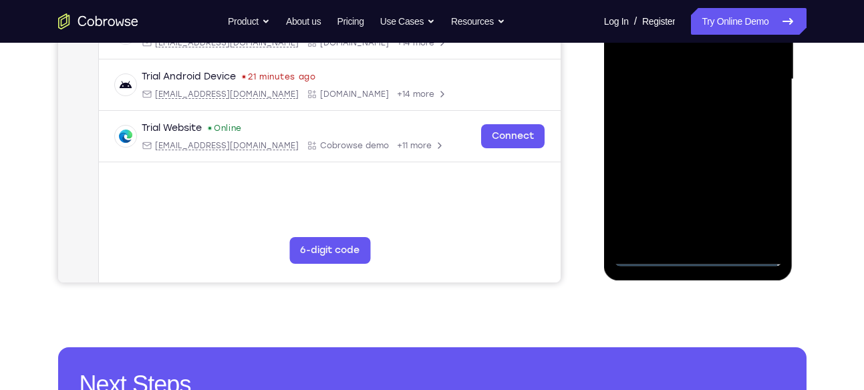
click at [761, 195] on div at bounding box center [698, 79] width 168 height 374
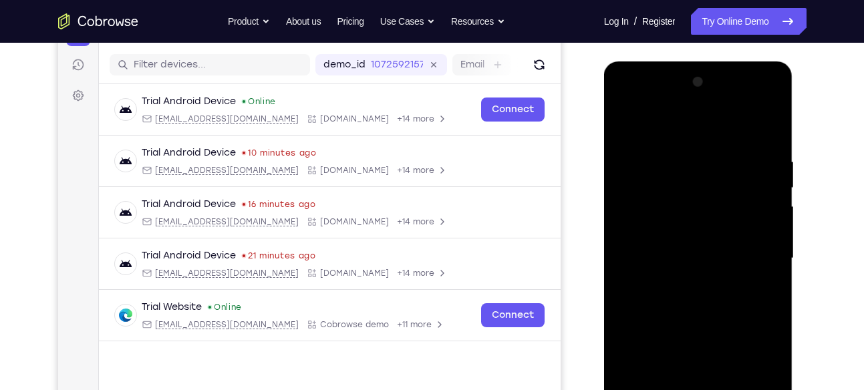
scroll to position [87, 0]
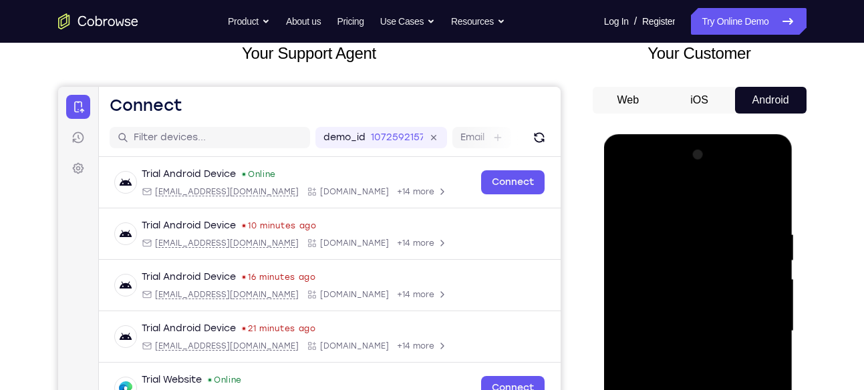
click at [639, 205] on div at bounding box center [698, 331] width 168 height 374
click at [745, 331] on div at bounding box center [698, 331] width 168 height 374
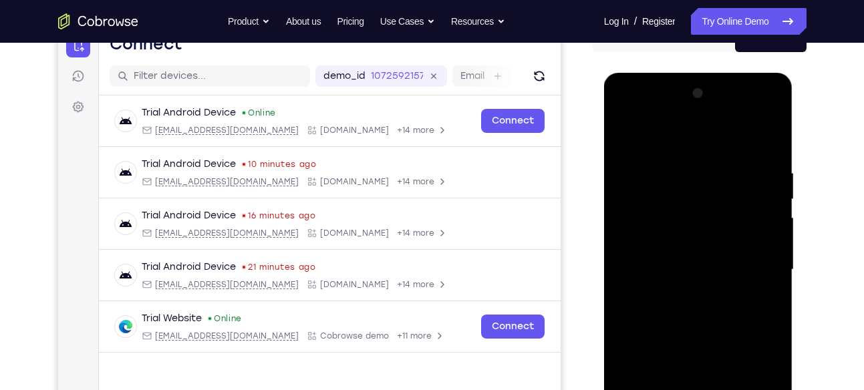
scroll to position [150, 0]
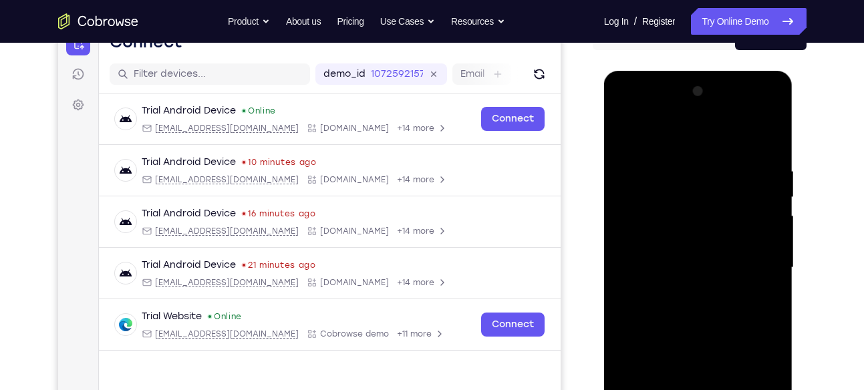
click at [680, 295] on div at bounding box center [698, 268] width 168 height 374
click at [688, 243] on div at bounding box center [698, 268] width 168 height 374
click at [672, 257] on div at bounding box center [698, 268] width 168 height 374
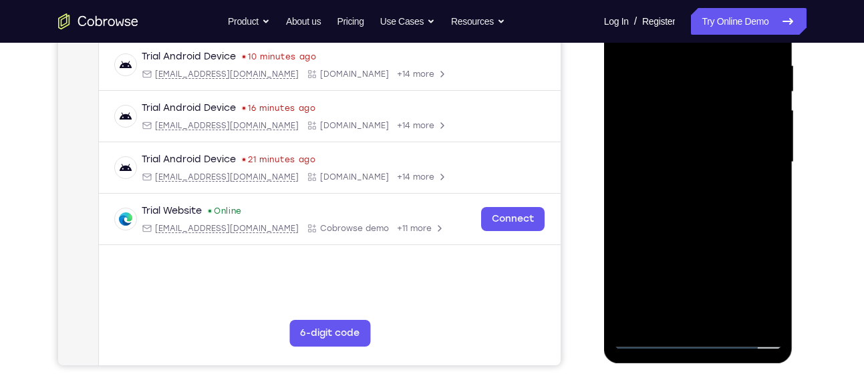
scroll to position [257, 0]
click at [648, 340] on div at bounding box center [698, 162] width 168 height 374
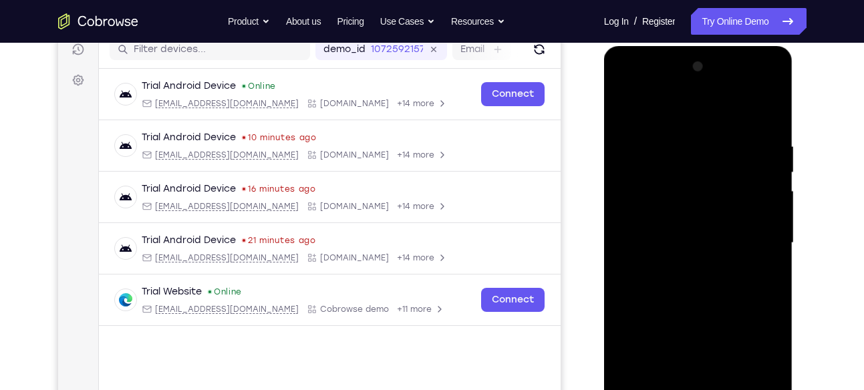
scroll to position [161, 0]
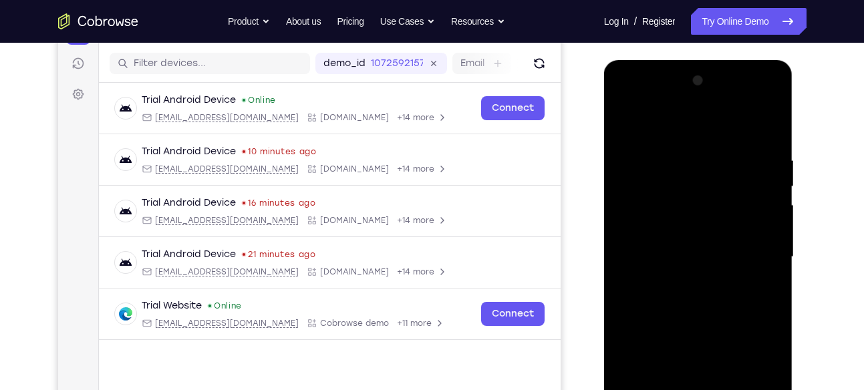
click at [694, 226] on div at bounding box center [698, 257] width 168 height 374
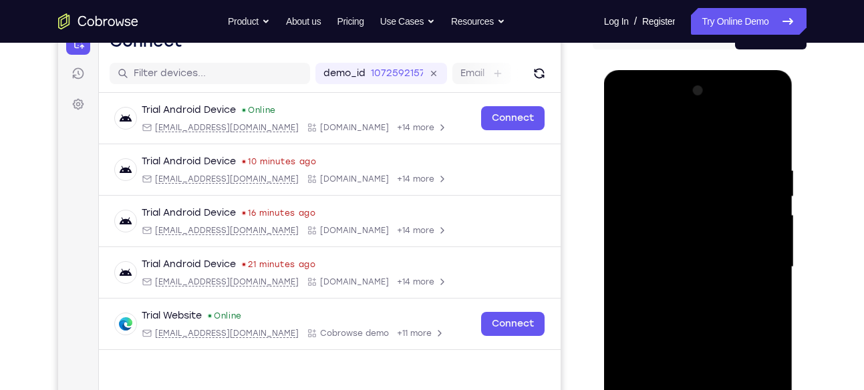
scroll to position [152, 0]
click at [685, 170] on div at bounding box center [698, 267] width 168 height 374
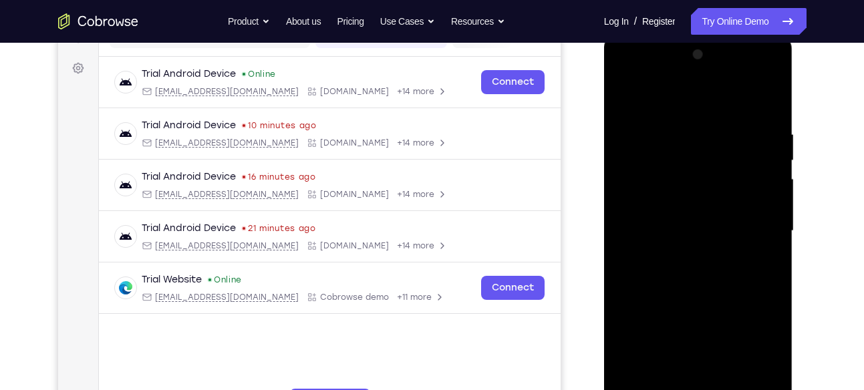
scroll to position [188, 0]
click at [747, 188] on div at bounding box center [698, 230] width 168 height 374
click at [759, 194] on div at bounding box center [698, 230] width 168 height 374
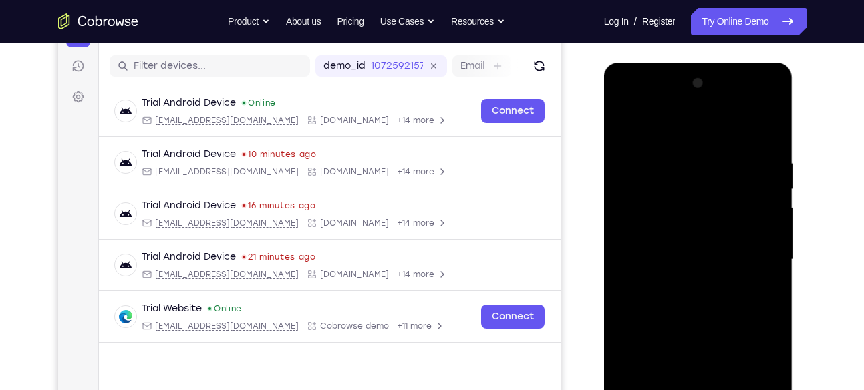
scroll to position [166, 0]
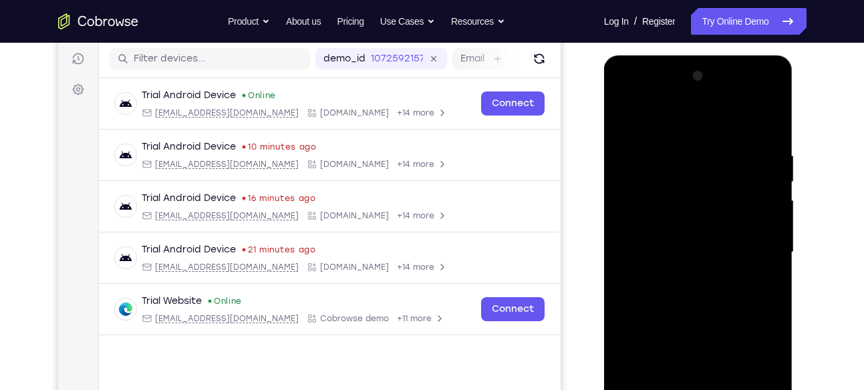
click at [771, 196] on div at bounding box center [698, 253] width 168 height 374
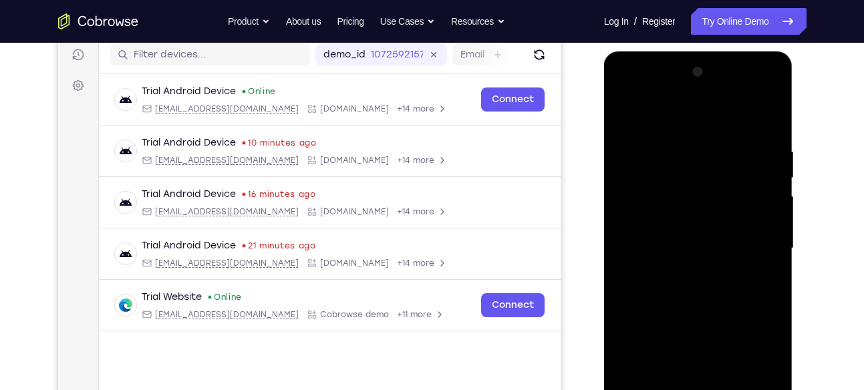
scroll to position [184, 0]
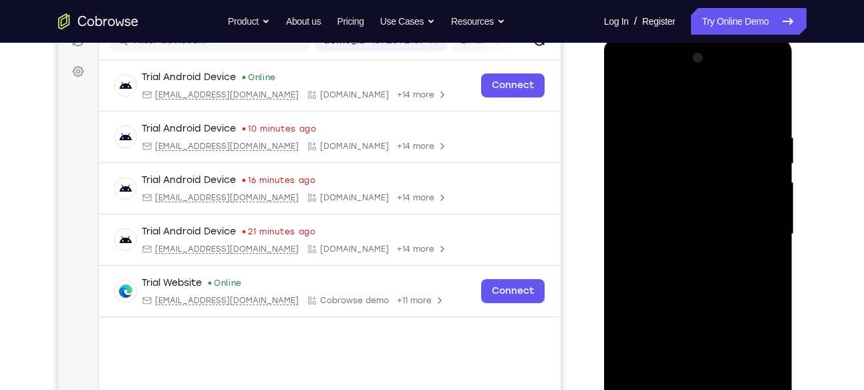
drag, startPoint x: 771, startPoint y: 178, endPoint x: 770, endPoint y: 201, distance: 22.8
click at [770, 201] on div at bounding box center [698, 234] width 168 height 374
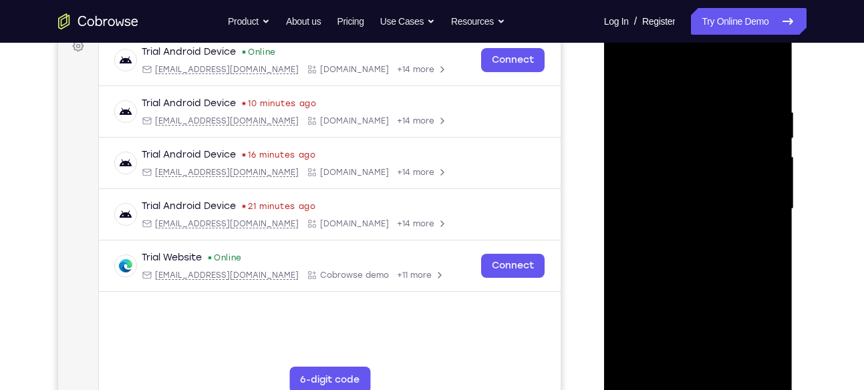
scroll to position [227, 0]
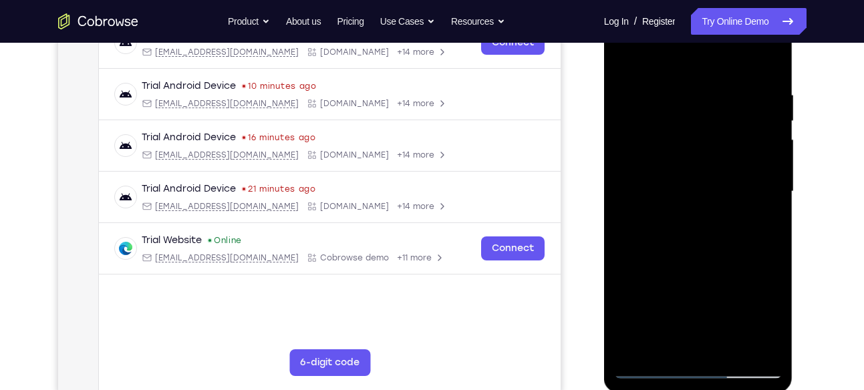
click at [747, 339] on div at bounding box center [698, 192] width 168 height 374
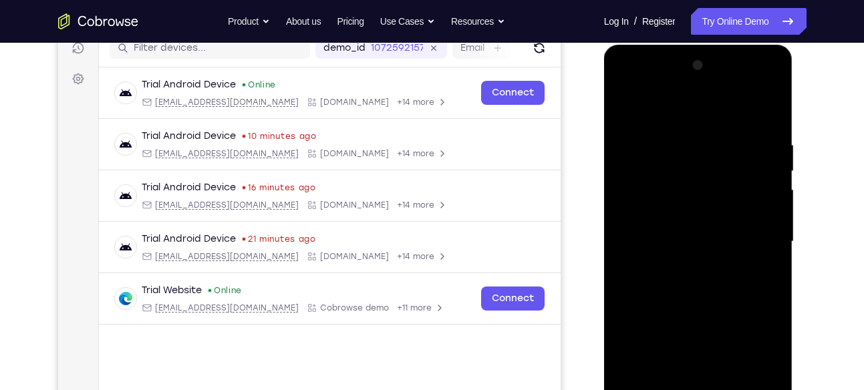
scroll to position [177, 0]
click at [761, 205] on div at bounding box center [698, 241] width 168 height 374
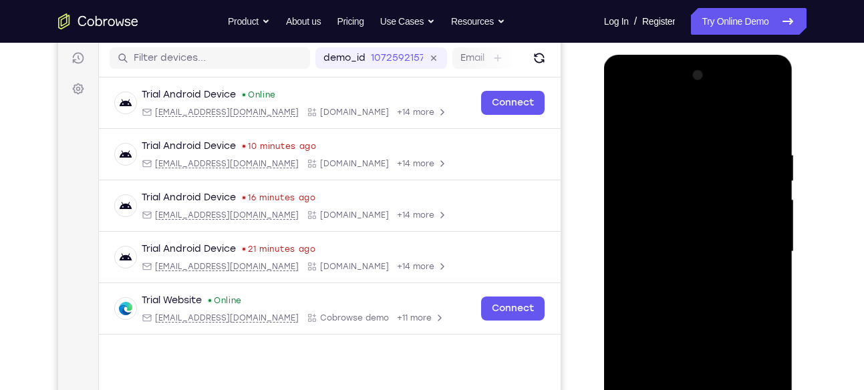
scroll to position [165, 0]
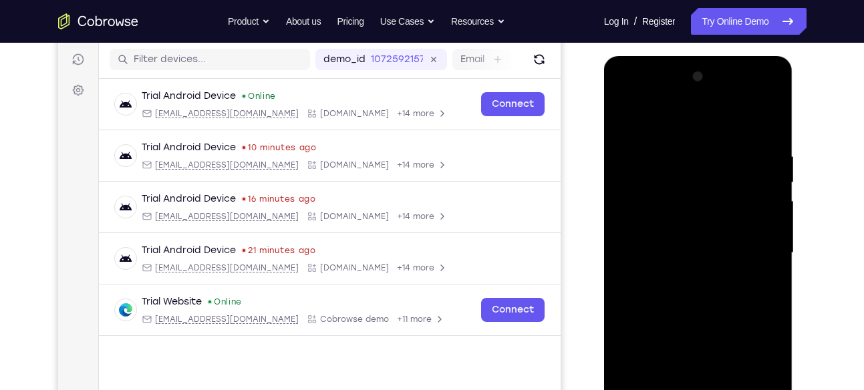
click at [764, 198] on div at bounding box center [698, 253] width 168 height 374
click at [764, 201] on div at bounding box center [698, 253] width 168 height 374
click at [755, 207] on div at bounding box center [698, 253] width 168 height 374
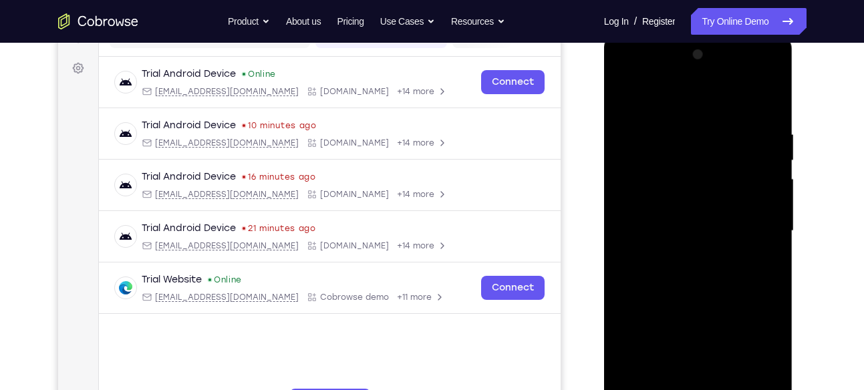
scroll to position [186, 0]
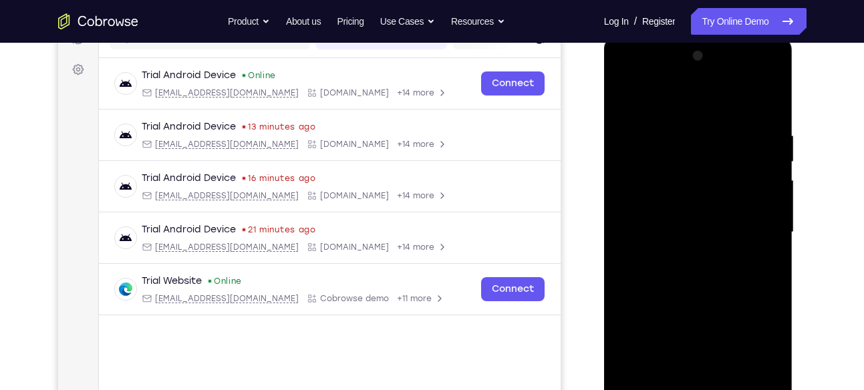
drag, startPoint x: 755, startPoint y: 186, endPoint x: 765, endPoint y: 199, distance: 16.1
click at [765, 199] on div at bounding box center [698, 232] width 168 height 374
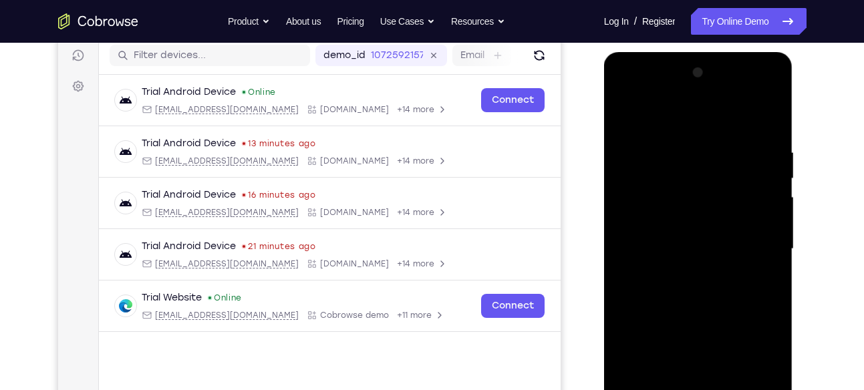
scroll to position [162, 0]
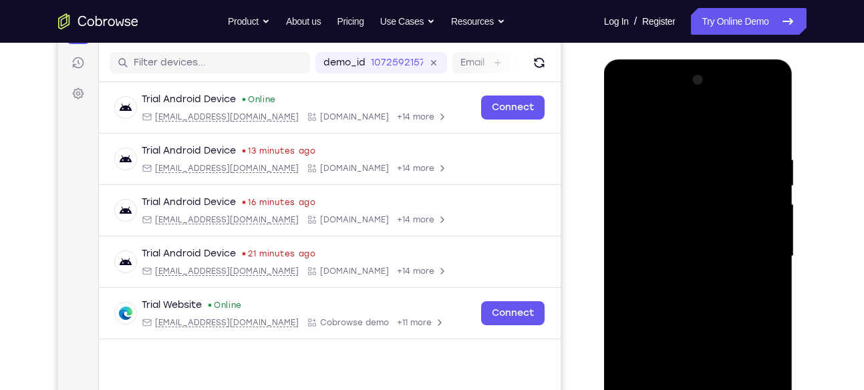
click at [765, 199] on div at bounding box center [698, 257] width 168 height 374
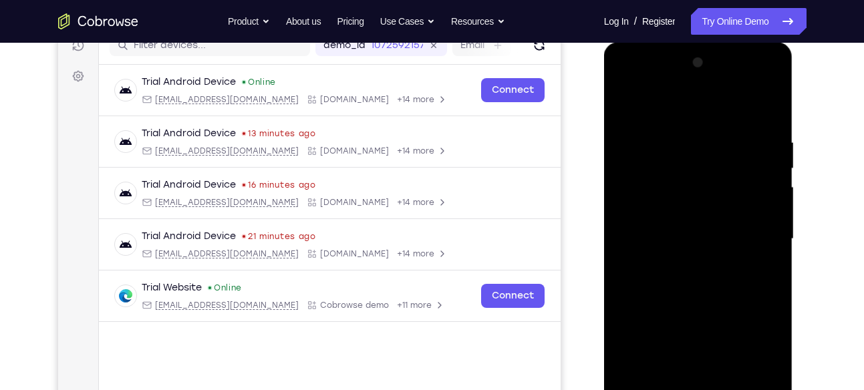
scroll to position [180, 0]
click at [618, 189] on div at bounding box center [698, 238] width 168 height 374
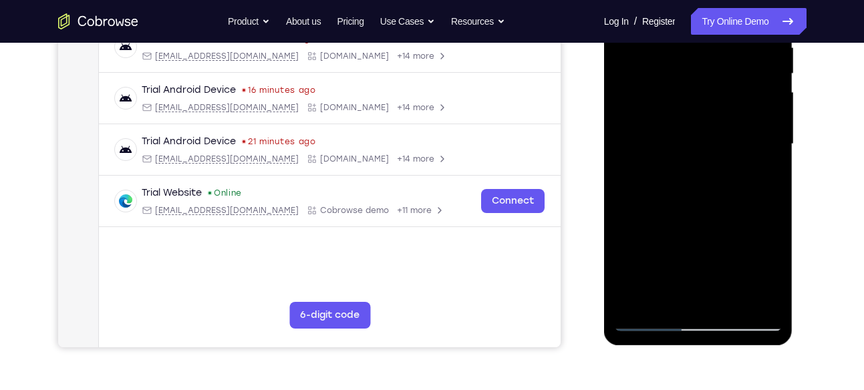
scroll to position [276, 0]
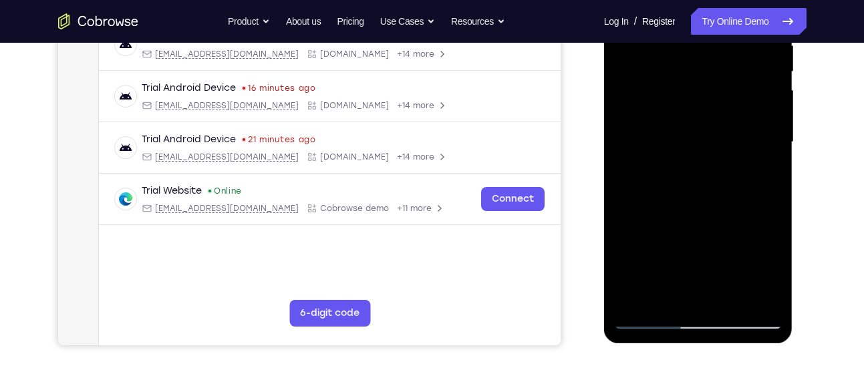
click at [750, 292] on div at bounding box center [698, 142] width 168 height 374
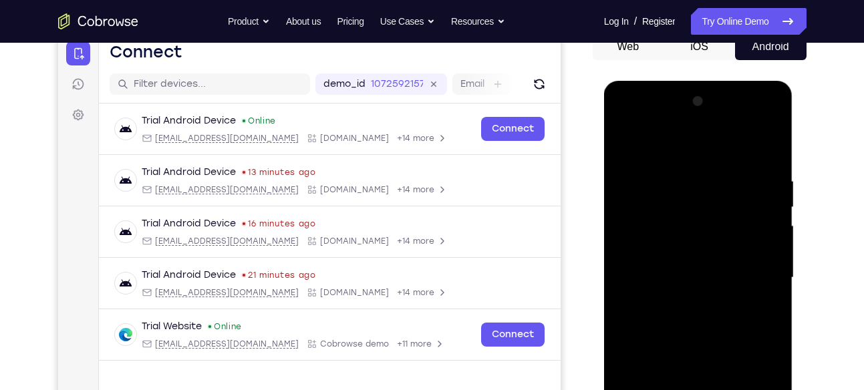
scroll to position [139, 0]
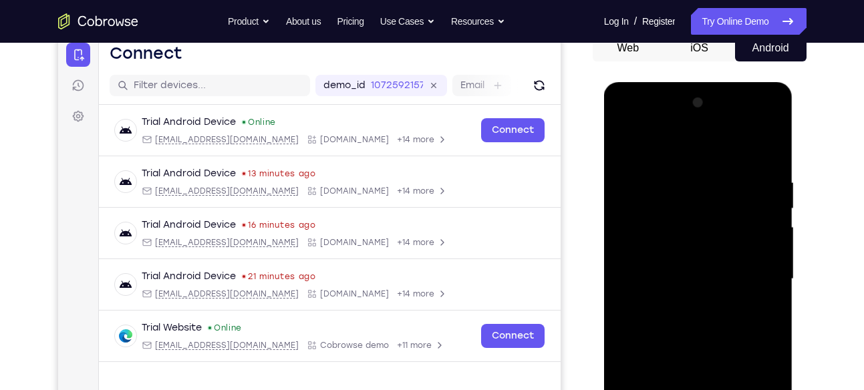
click at [775, 213] on div at bounding box center [698, 279] width 168 height 374
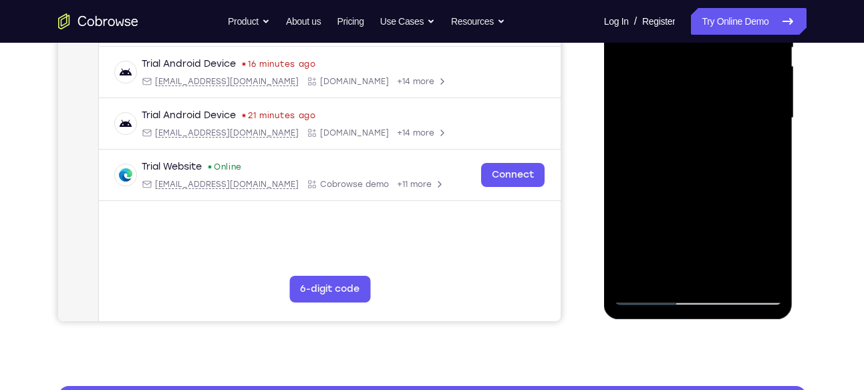
scroll to position [303, 0]
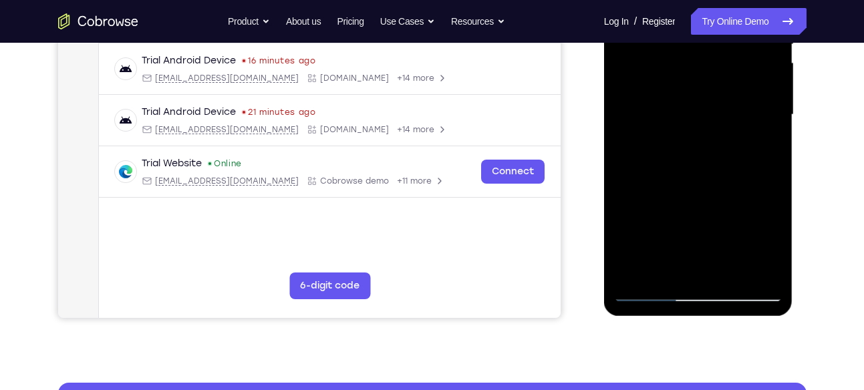
click at [751, 267] on div at bounding box center [698, 115] width 168 height 374
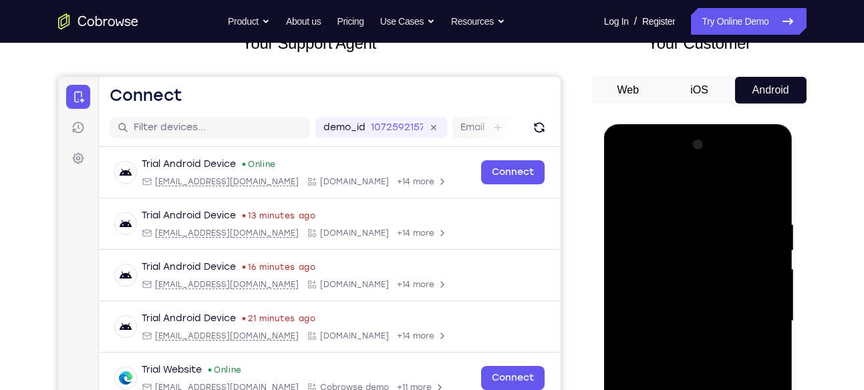
scroll to position [96, 0]
click at [763, 223] on div at bounding box center [698, 322] width 168 height 374
click at [770, 233] on div at bounding box center [698, 322] width 168 height 374
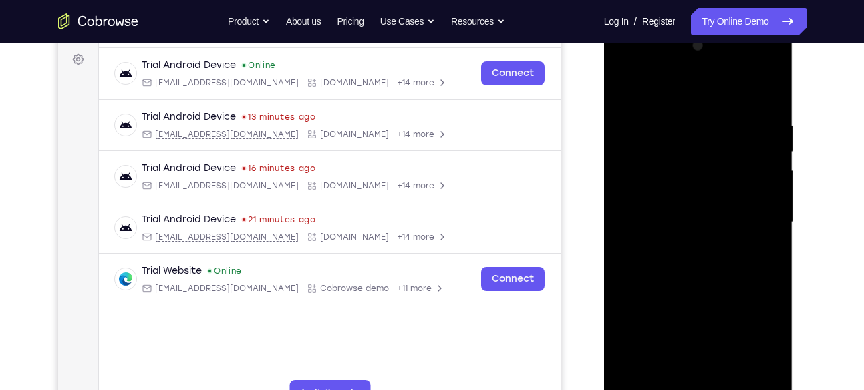
click at [770, 233] on div at bounding box center [698, 222] width 168 height 374
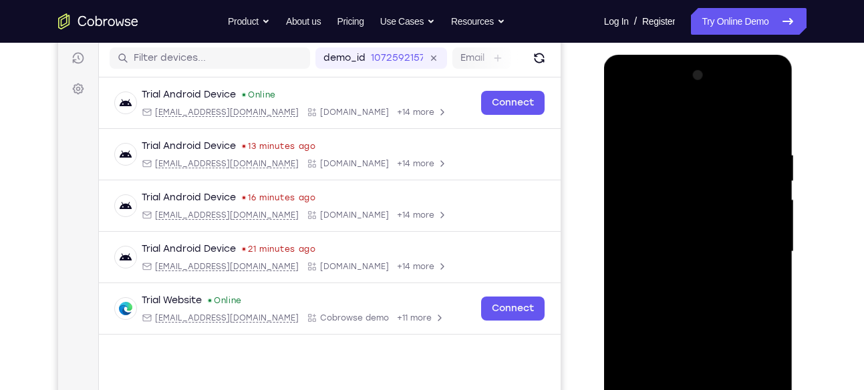
scroll to position [171, 0]
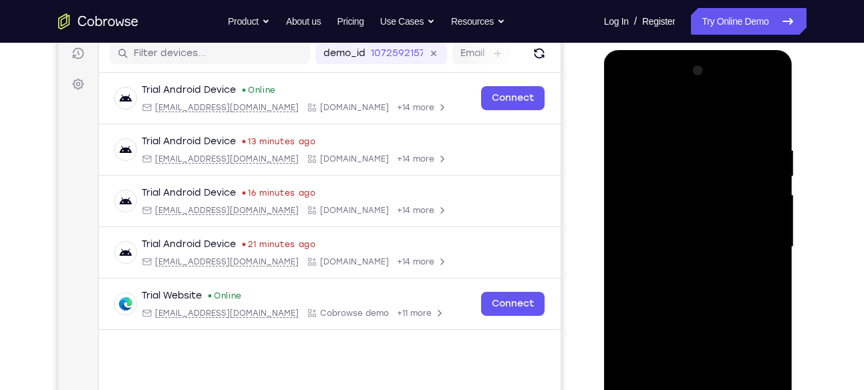
click at [770, 233] on div at bounding box center [698, 247] width 168 height 374
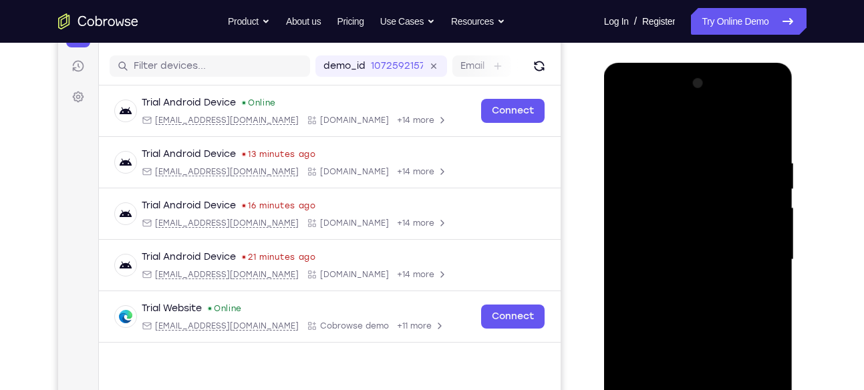
scroll to position [156, 0]
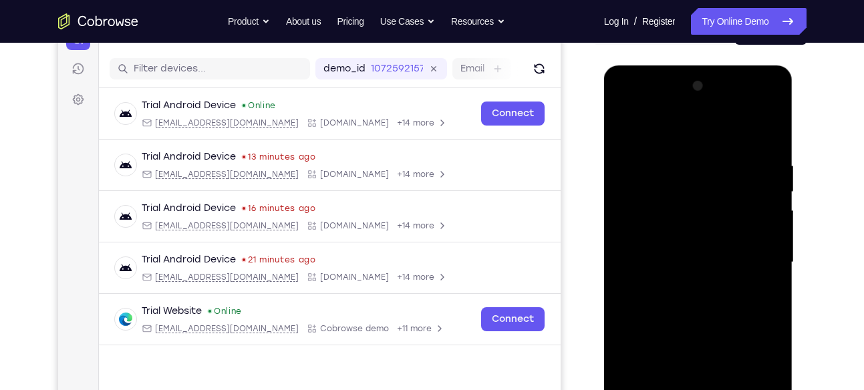
click at [769, 225] on div at bounding box center [698, 263] width 168 height 374
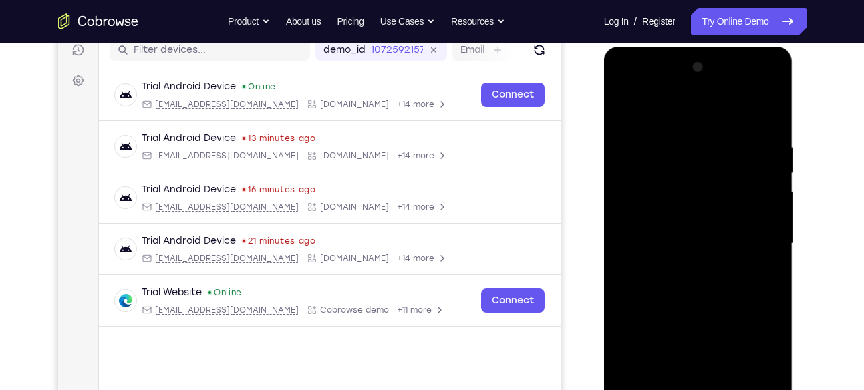
scroll to position [175, 0]
click at [769, 225] on div at bounding box center [698, 243] width 168 height 374
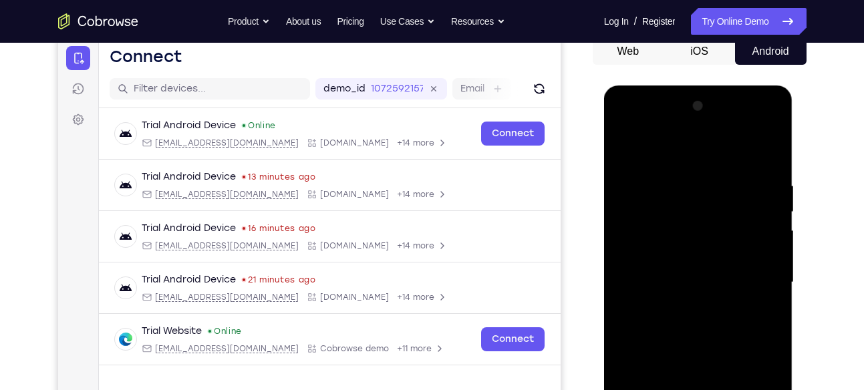
scroll to position [138, 0]
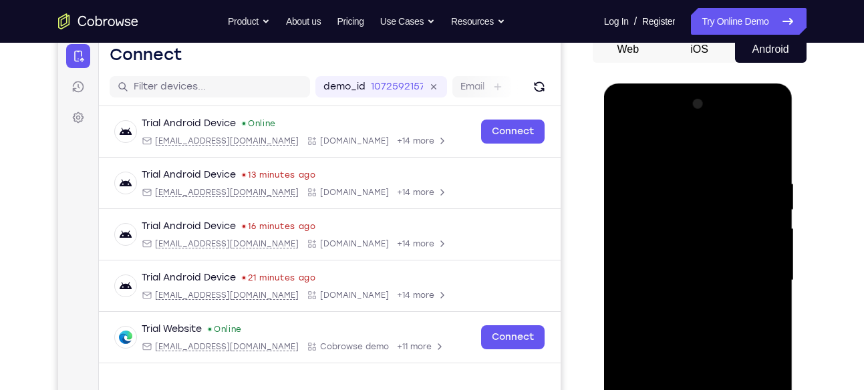
click at [769, 217] on div at bounding box center [698, 281] width 168 height 374
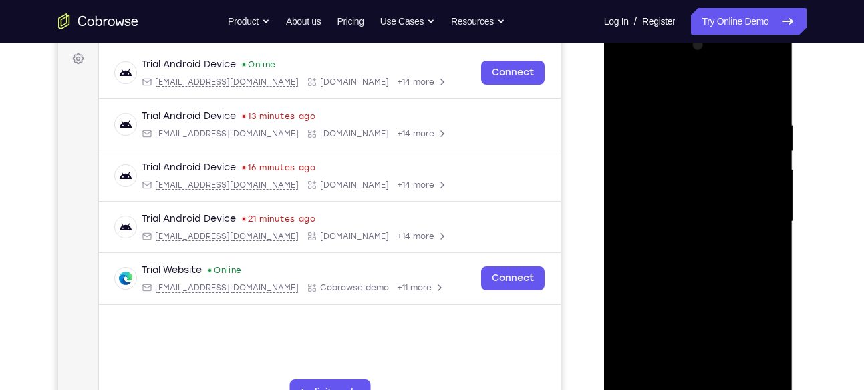
scroll to position [197, 0]
click at [720, 213] on div at bounding box center [698, 221] width 168 height 374
click at [622, 207] on div at bounding box center [698, 221] width 168 height 374
click at [696, 212] on div at bounding box center [698, 221] width 168 height 374
click at [621, 188] on div at bounding box center [698, 221] width 168 height 374
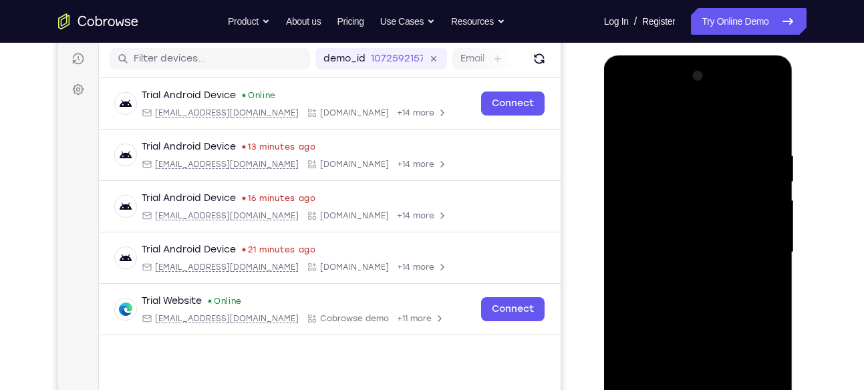
scroll to position [164, 0]
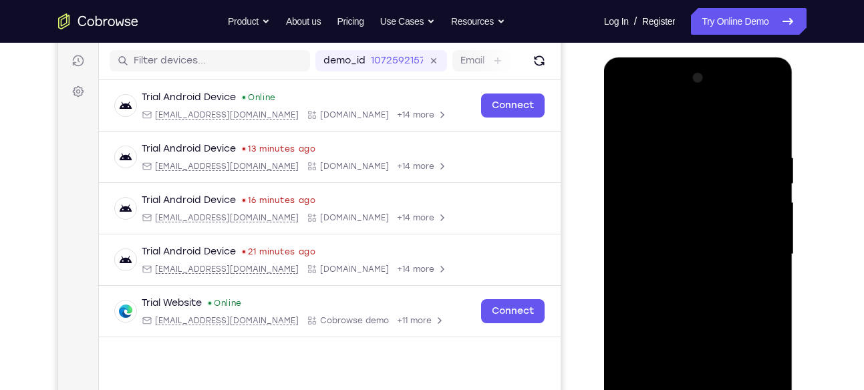
click at [653, 178] on div at bounding box center [698, 255] width 168 height 374
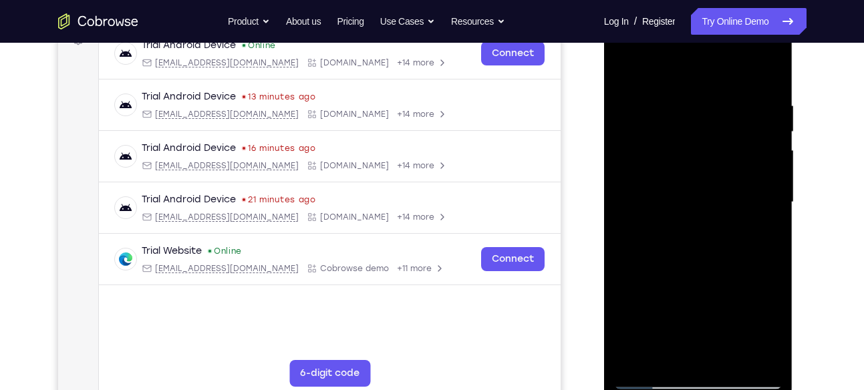
scroll to position [217, 0]
click at [620, 195] on div at bounding box center [698, 202] width 168 height 374
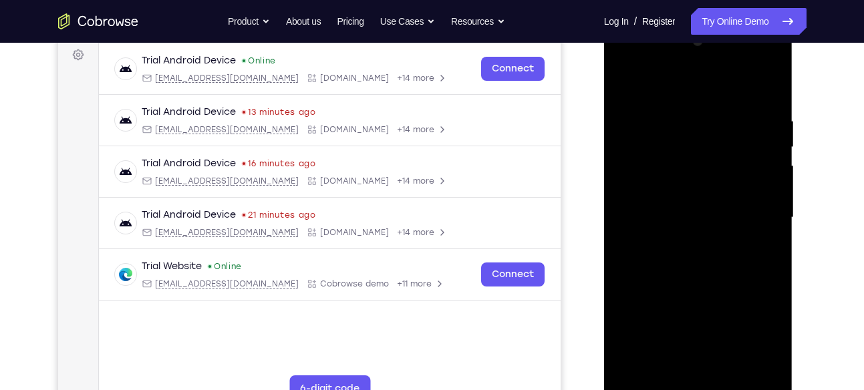
scroll to position [197, 0]
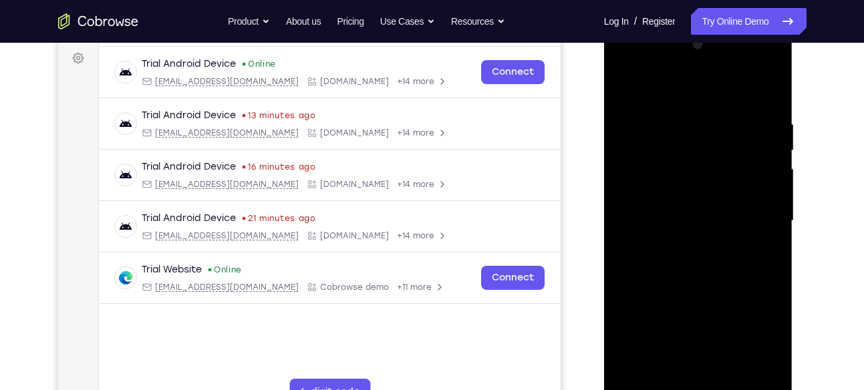
click at [769, 196] on div at bounding box center [698, 221] width 168 height 374
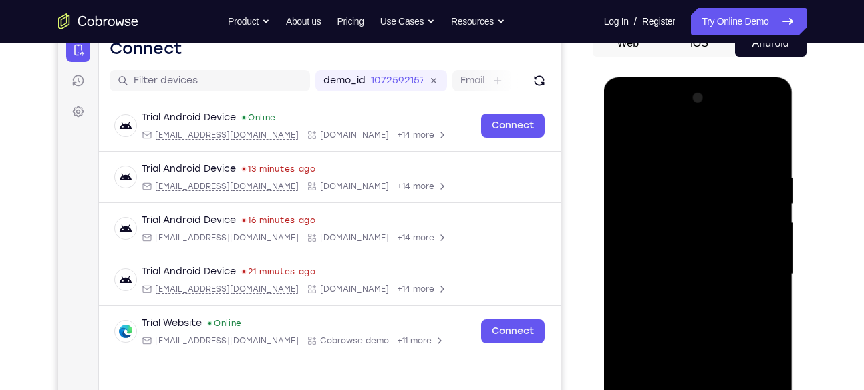
scroll to position [143, 0]
drag, startPoint x: 769, startPoint y: 250, endPoint x: 671, endPoint y: 214, distance: 104.1
click at [671, 214] on div at bounding box center [698, 275] width 168 height 374
drag, startPoint x: 759, startPoint y: 211, endPoint x: 672, endPoint y: 217, distance: 87.2
click at [672, 217] on div at bounding box center [698, 275] width 168 height 374
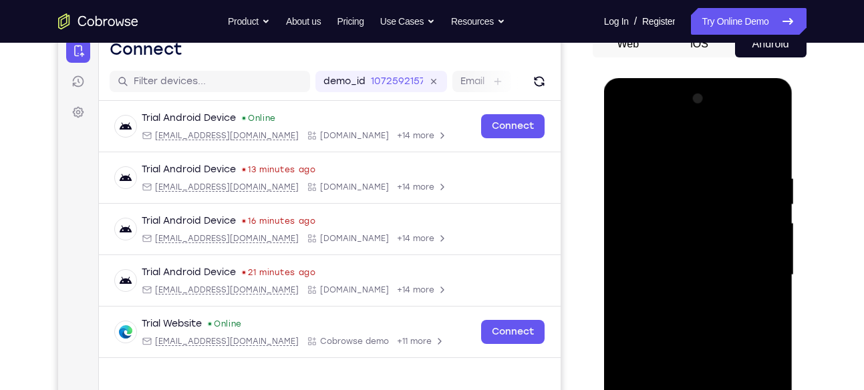
drag, startPoint x: 767, startPoint y: 229, endPoint x: 648, endPoint y: 239, distance: 119.5
click at [648, 239] on div at bounding box center [698, 275] width 168 height 374
drag, startPoint x: 737, startPoint y: 235, endPoint x: 627, endPoint y: 247, distance: 110.3
click at [627, 247] on div at bounding box center [698, 275] width 168 height 374
click at [770, 218] on div at bounding box center [698, 275] width 168 height 374
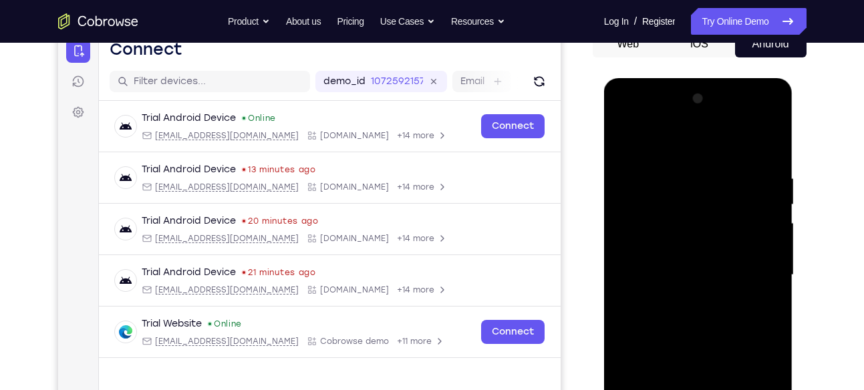
click at [770, 218] on div at bounding box center [698, 275] width 168 height 374
drag, startPoint x: 770, startPoint y: 218, endPoint x: 626, endPoint y: 221, distance: 143.8
click at [626, 221] on div at bounding box center [698, 275] width 168 height 374
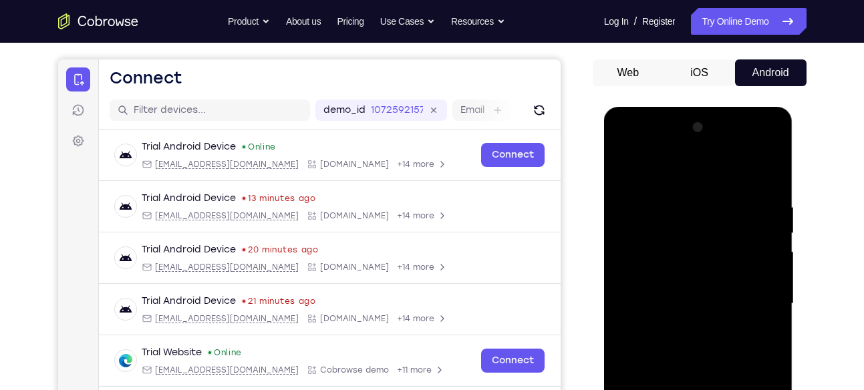
scroll to position [120, 0]
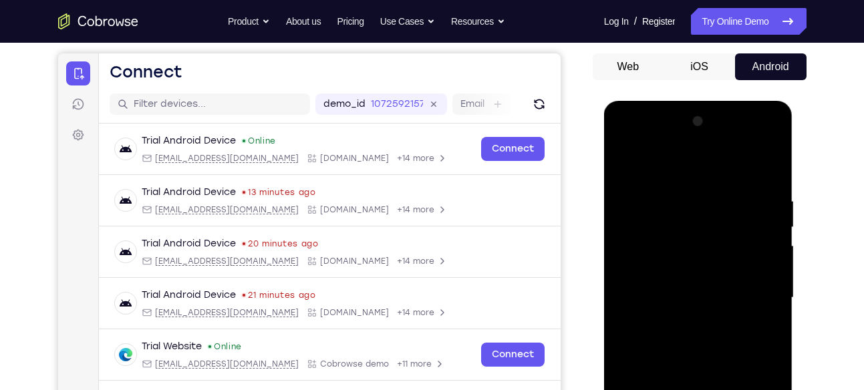
drag, startPoint x: 749, startPoint y: 228, endPoint x: 672, endPoint y: 247, distance: 79.8
click at [672, 247] on div at bounding box center [698, 298] width 168 height 374
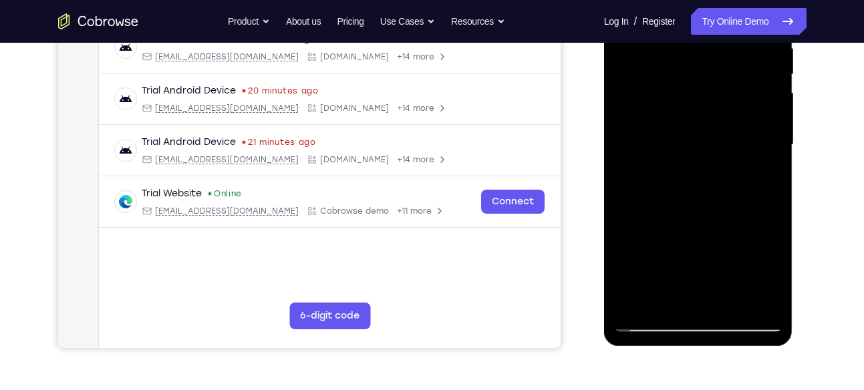
scroll to position [275, 0]
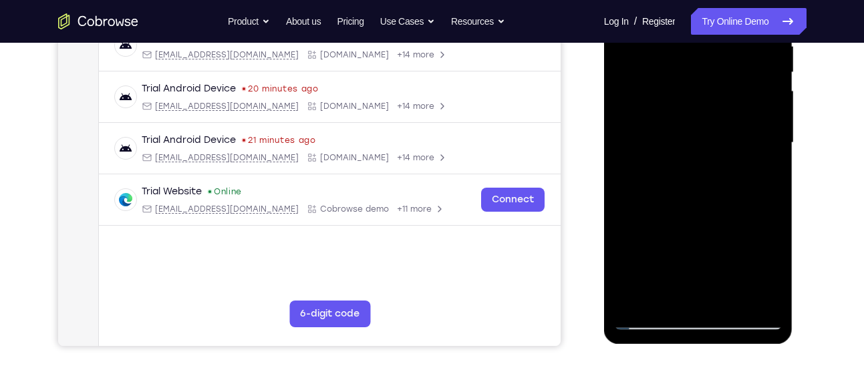
click at [755, 299] on div at bounding box center [698, 143] width 168 height 374
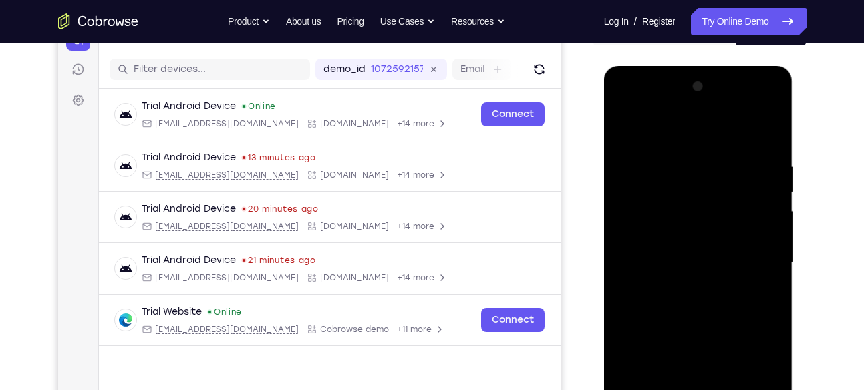
scroll to position [154, 0]
click at [763, 251] on div at bounding box center [698, 264] width 168 height 374
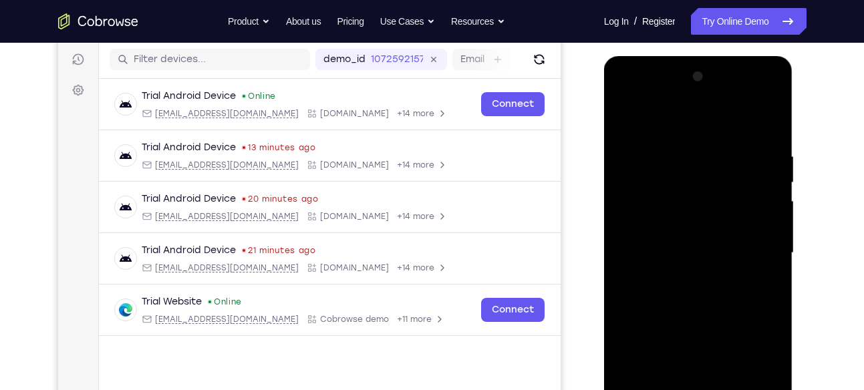
click at [771, 239] on div at bounding box center [698, 253] width 168 height 374
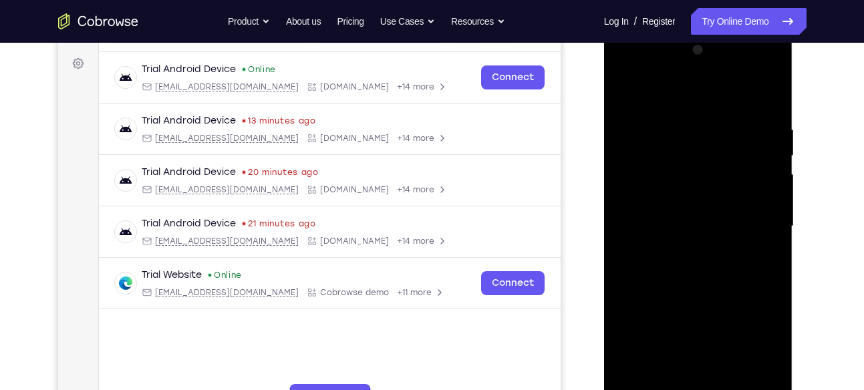
click at [711, 225] on div at bounding box center [698, 226] width 168 height 374
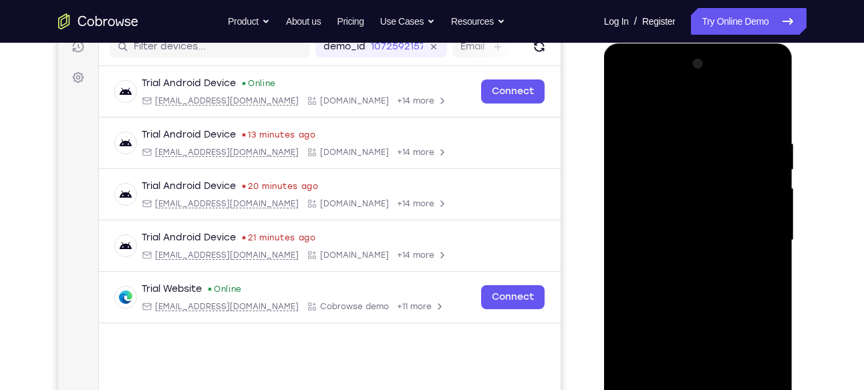
scroll to position [178, 0]
click at [771, 229] on div at bounding box center [698, 240] width 168 height 374
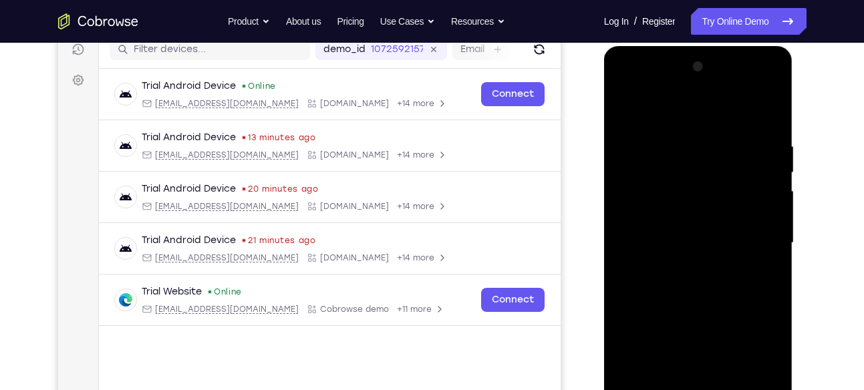
click at [770, 223] on div at bounding box center [698, 243] width 168 height 374
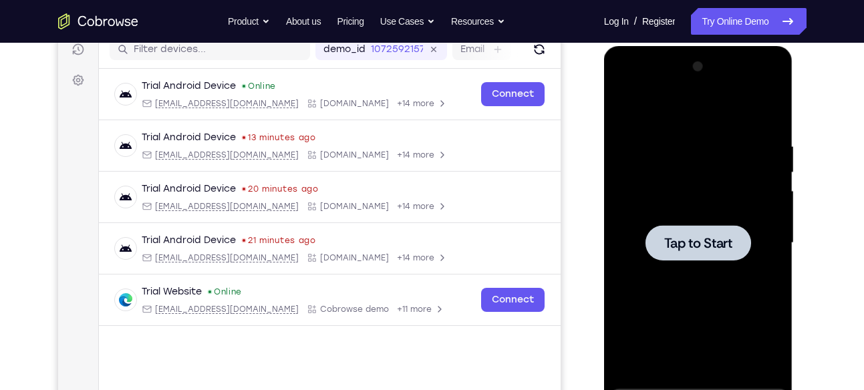
click at [701, 261] on div at bounding box center [698, 243] width 168 height 374
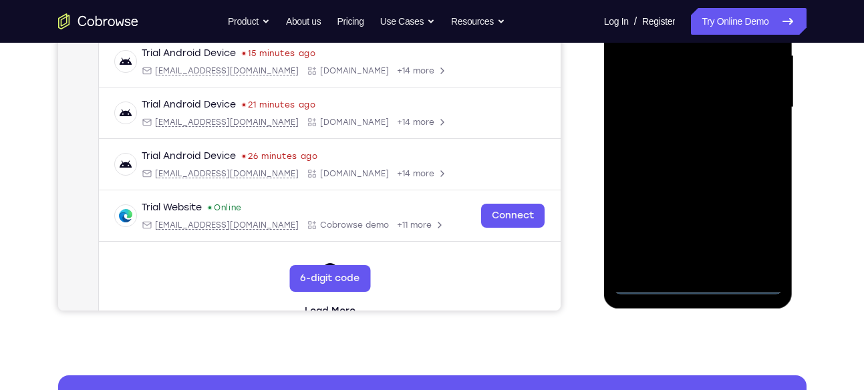
scroll to position [347, 0]
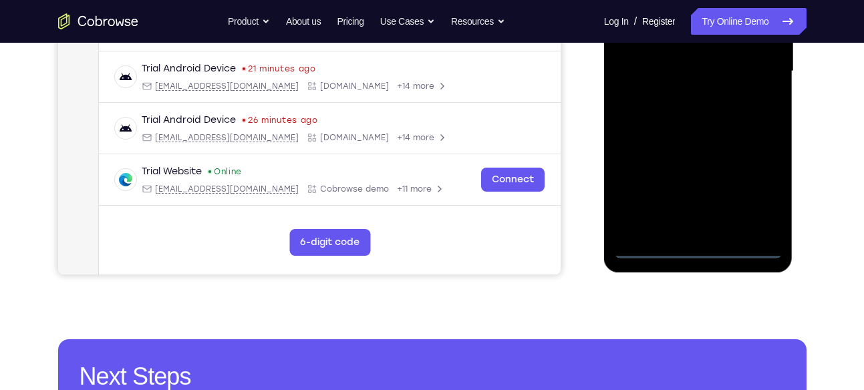
click at [693, 243] on div at bounding box center [698, 71] width 168 height 374
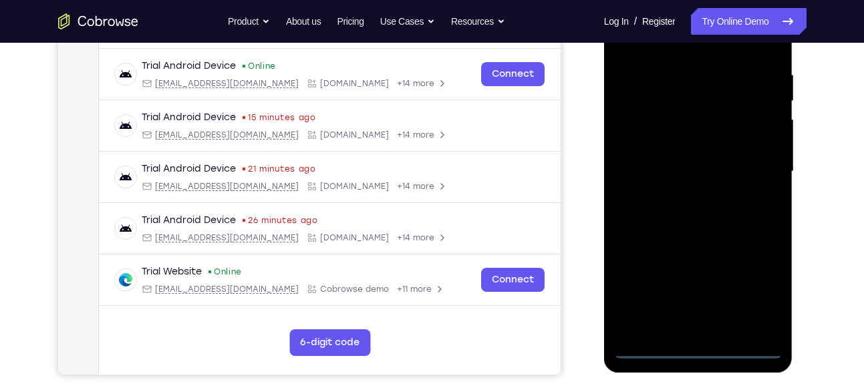
scroll to position [246, 0]
click at [700, 348] on div at bounding box center [698, 172] width 168 height 374
click at [758, 285] on div at bounding box center [698, 172] width 168 height 374
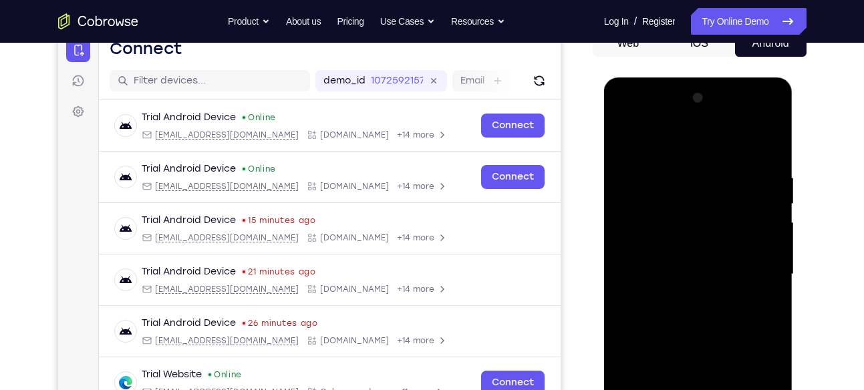
scroll to position [128, 0]
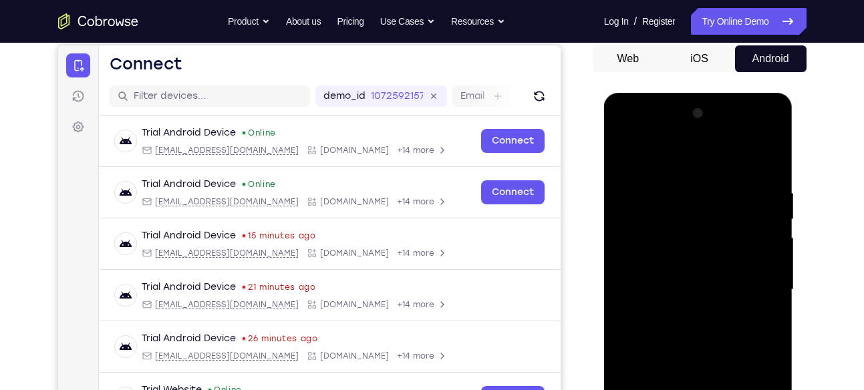
click at [661, 167] on div at bounding box center [698, 290] width 168 height 374
click at [759, 284] on div at bounding box center [698, 290] width 168 height 374
click at [684, 311] on div at bounding box center [698, 290] width 168 height 374
click at [692, 272] on div at bounding box center [698, 290] width 168 height 374
click at [656, 288] on div at bounding box center [698, 290] width 168 height 374
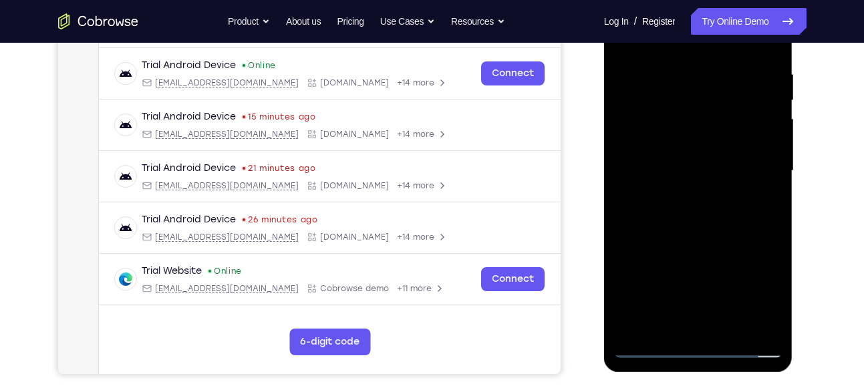
scroll to position [252, 0]
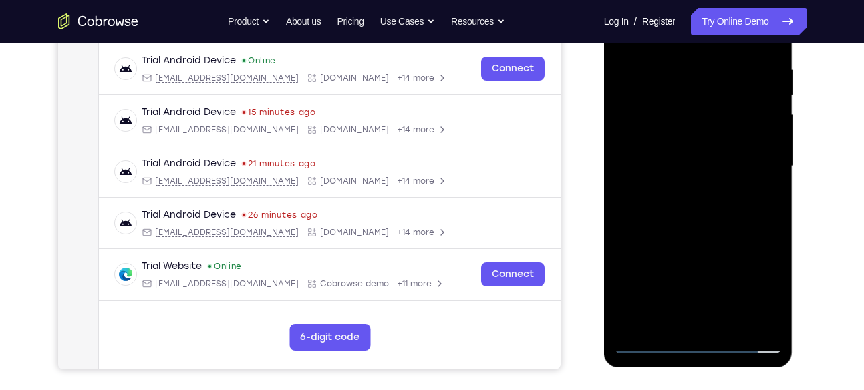
click at [715, 230] on div at bounding box center [698, 166] width 168 height 374
drag, startPoint x: 731, startPoint y: 229, endPoint x: 731, endPoint y: 179, distance: 50.1
click at [731, 179] on div at bounding box center [698, 166] width 168 height 374
click at [729, 320] on div at bounding box center [698, 166] width 168 height 374
click at [684, 239] on div at bounding box center [698, 166] width 168 height 374
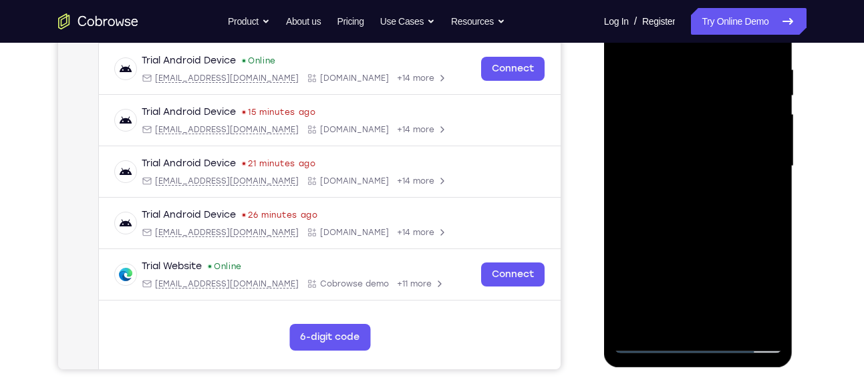
click at [714, 146] on div at bounding box center [698, 166] width 168 height 374
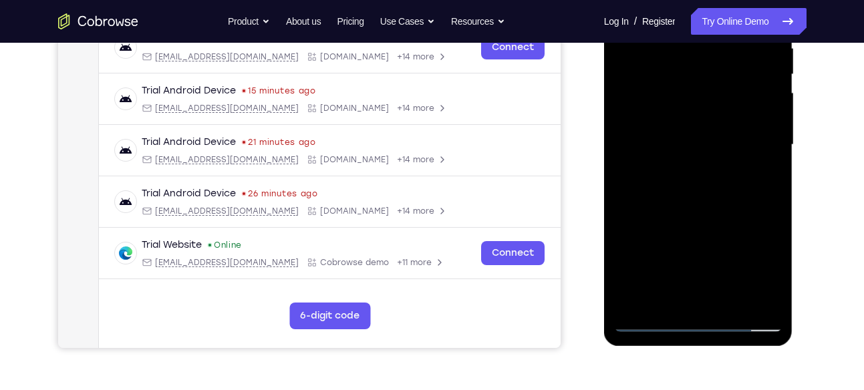
scroll to position [282, 0]
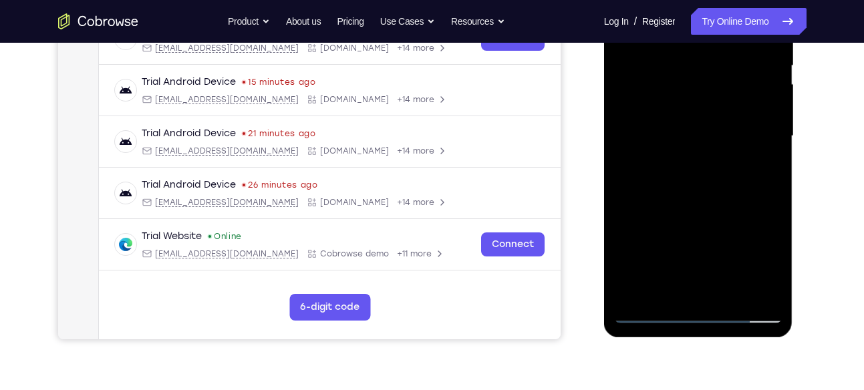
click at [675, 289] on div at bounding box center [698, 136] width 168 height 374
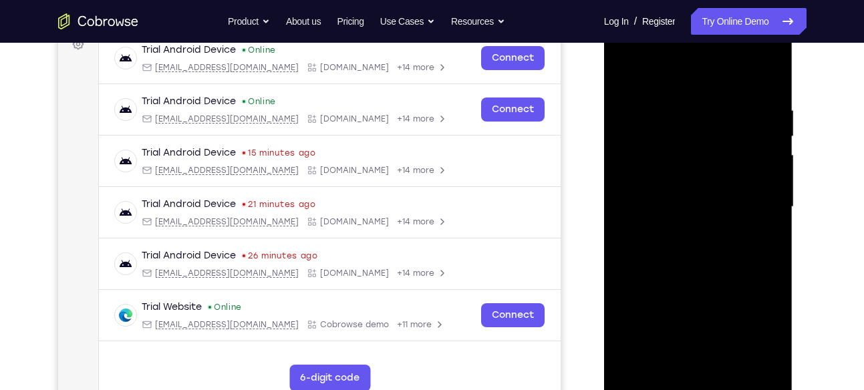
scroll to position [210, 0]
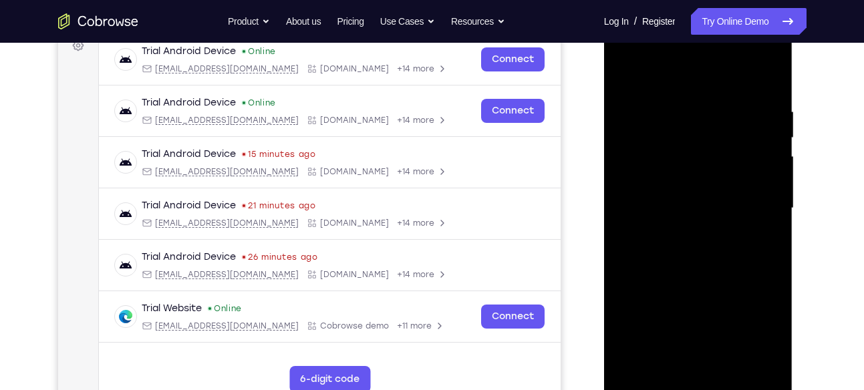
drag, startPoint x: 719, startPoint y: 156, endPoint x: 719, endPoint y: 89, distance: 67.5
click at [719, 89] on div at bounding box center [698, 208] width 168 height 374
click at [660, 241] on div at bounding box center [698, 208] width 168 height 374
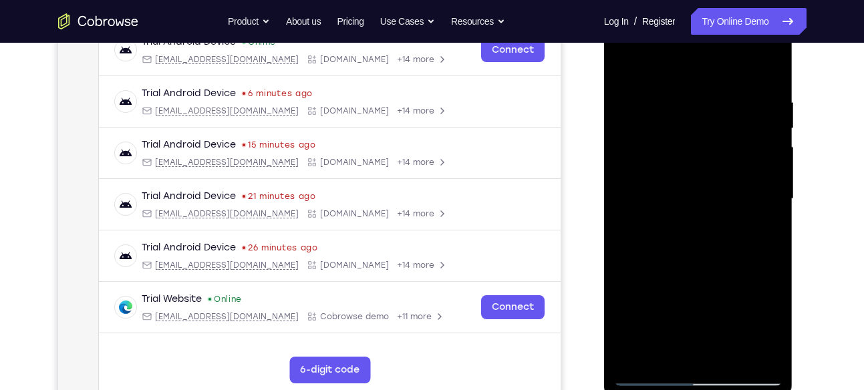
scroll to position [209, 0]
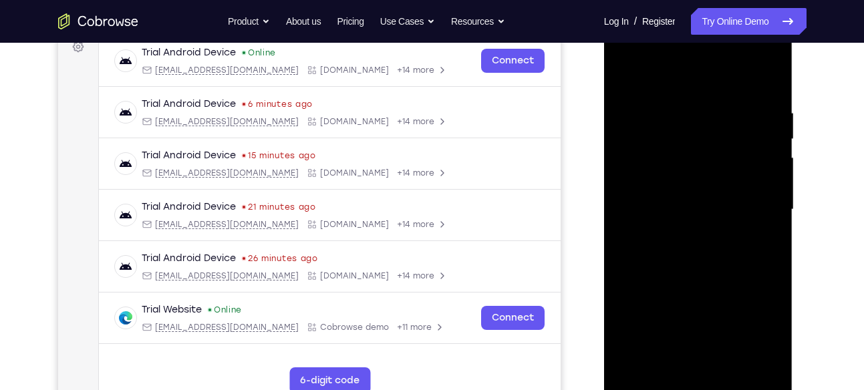
click at [622, 74] on div at bounding box center [698, 210] width 168 height 374
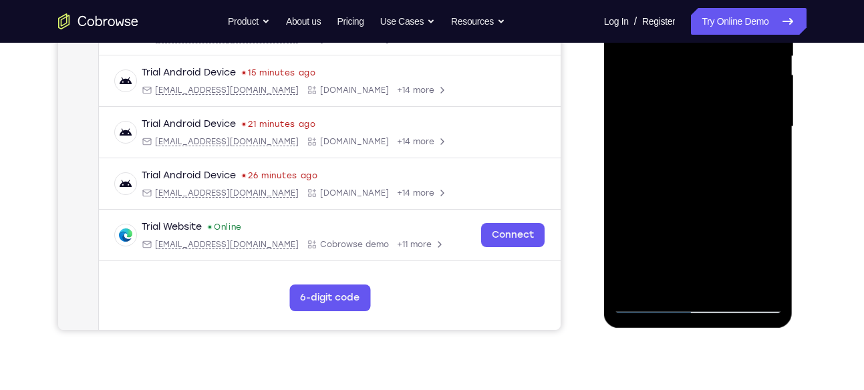
scroll to position [292, 0]
click at [676, 221] on div at bounding box center [698, 126] width 168 height 374
click at [675, 252] on div at bounding box center [698, 126] width 168 height 374
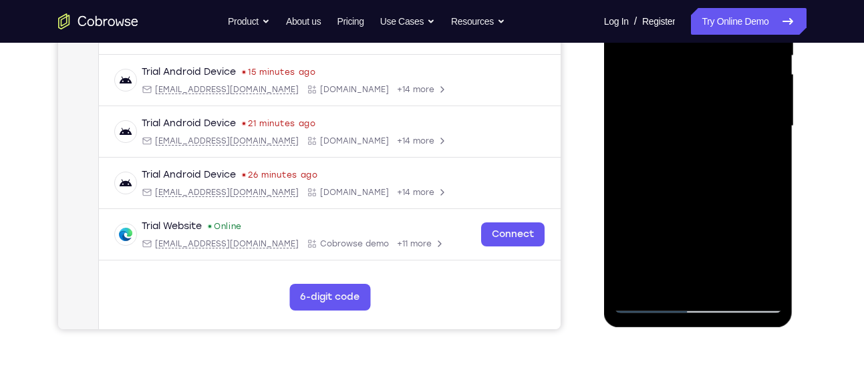
click at [658, 252] on div at bounding box center [698, 126] width 168 height 374
click at [648, 302] on div at bounding box center [698, 126] width 168 height 374
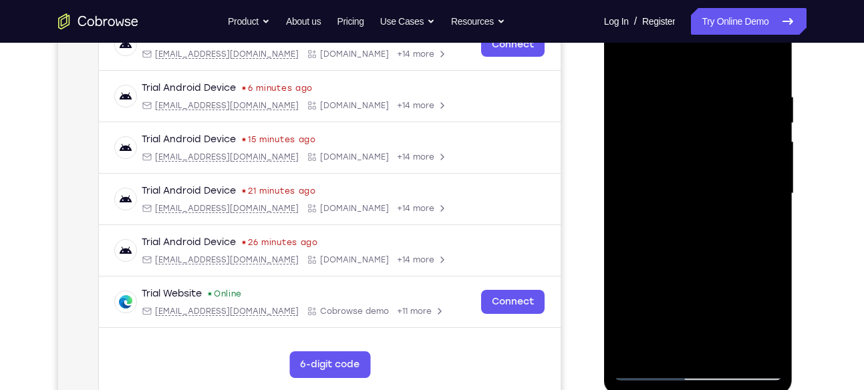
scroll to position [225, 0]
click at [623, 59] on div at bounding box center [698, 193] width 168 height 374
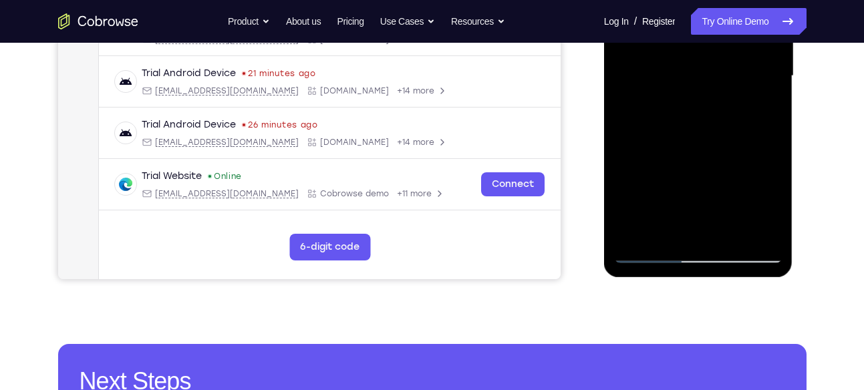
scroll to position [346, 0]
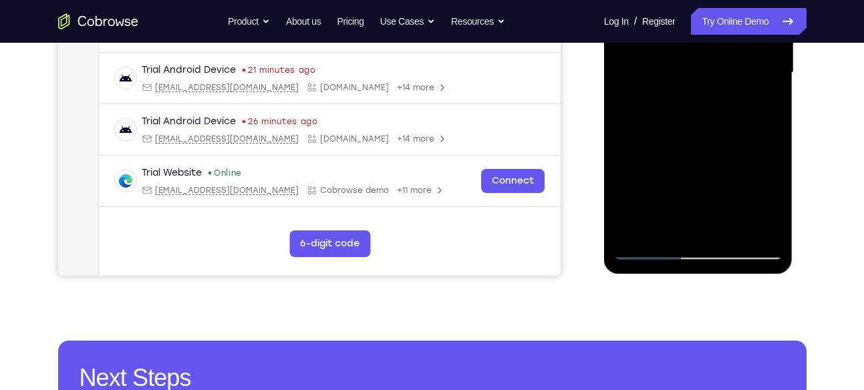
click at [666, 226] on div at bounding box center [698, 73] width 168 height 374
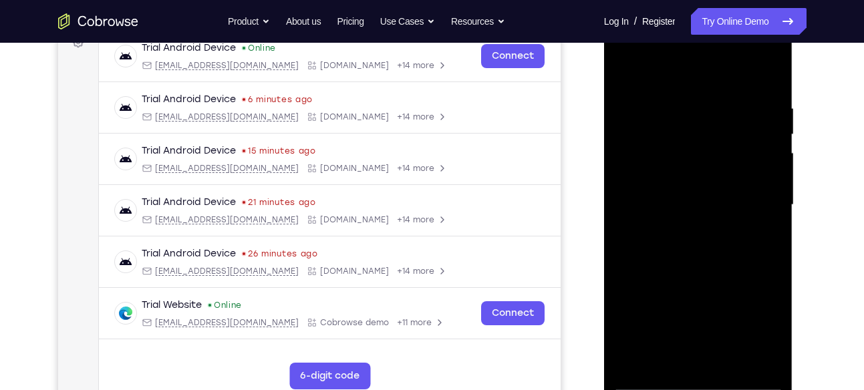
scroll to position [205, 0]
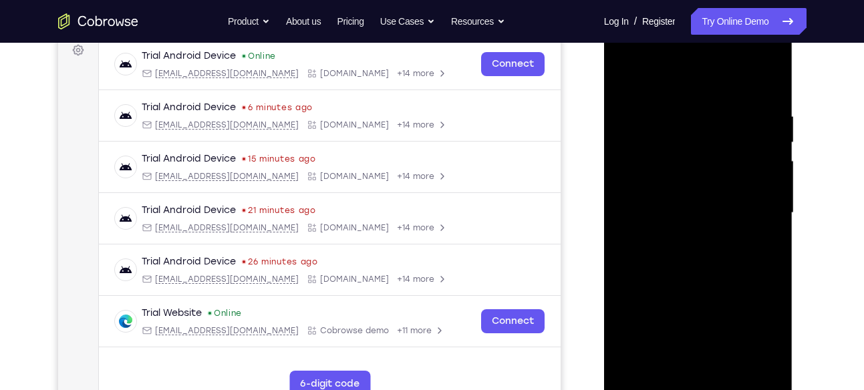
click at [670, 74] on div at bounding box center [698, 213] width 168 height 374
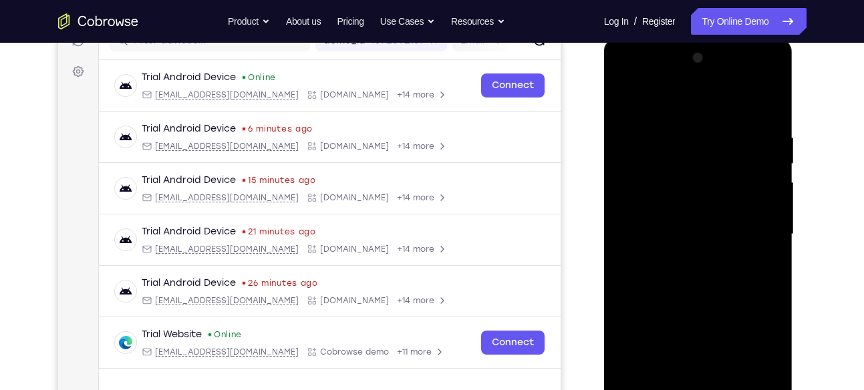
click at [632, 118] on div at bounding box center [698, 234] width 168 height 374
click at [765, 140] on div at bounding box center [698, 234] width 168 height 374
click at [771, 96] on div at bounding box center [698, 234] width 168 height 374
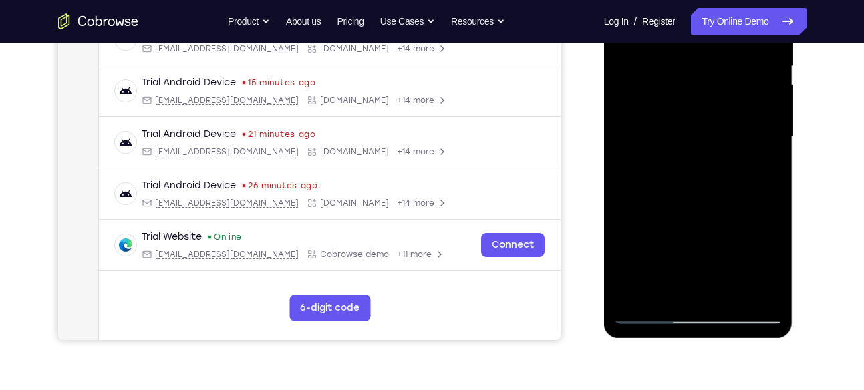
scroll to position [282, 0]
click at [636, 291] on div at bounding box center [698, 136] width 168 height 374
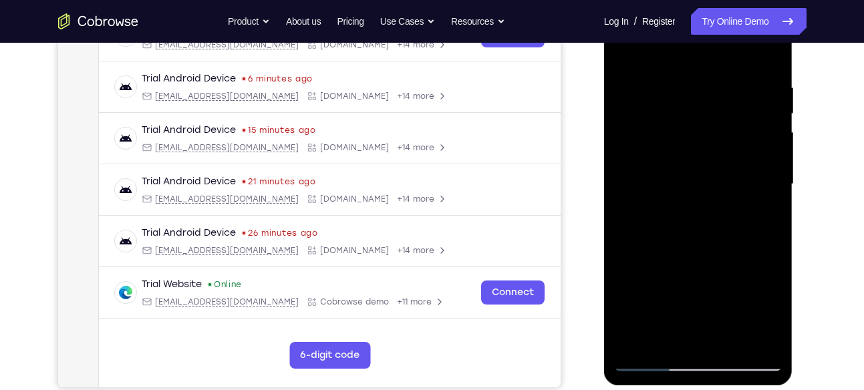
scroll to position [261, 0]
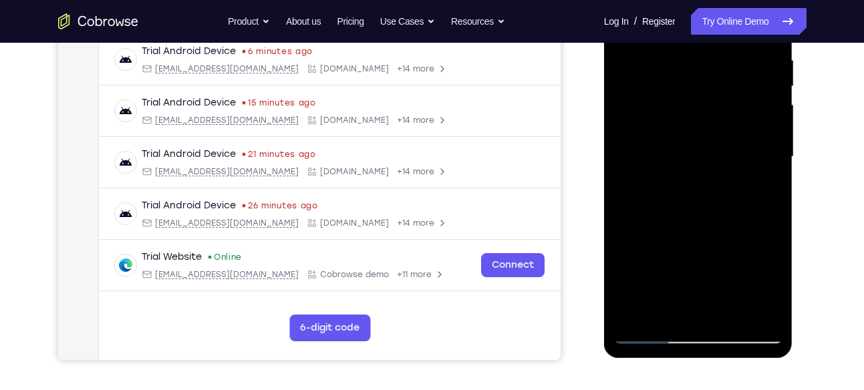
click at [662, 314] on div at bounding box center [698, 157] width 168 height 374
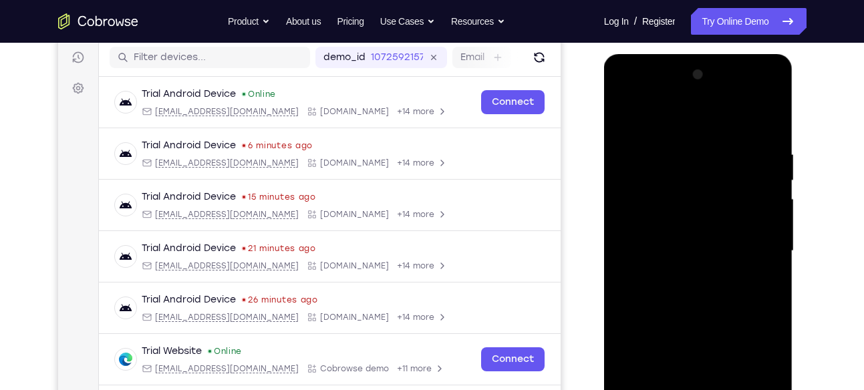
scroll to position [165, 0]
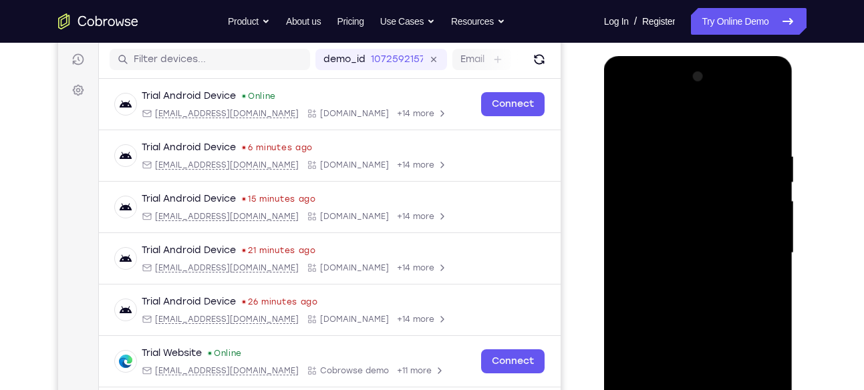
click at [697, 113] on div at bounding box center [698, 253] width 168 height 374
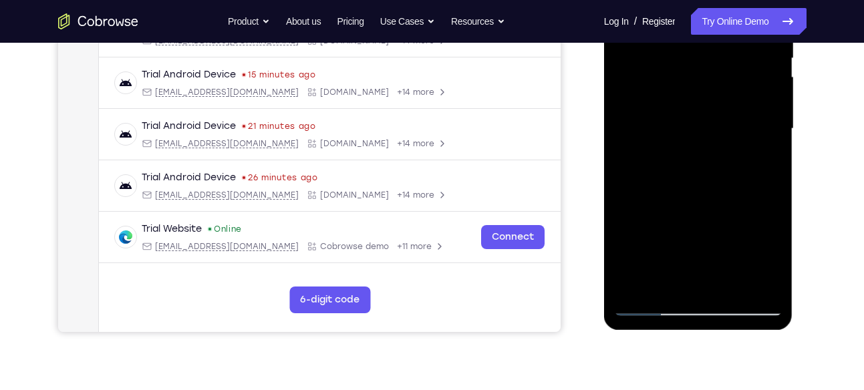
scroll to position [292, 0]
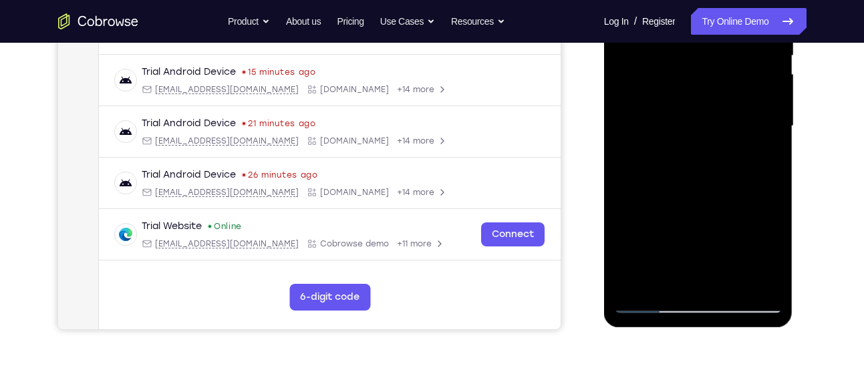
click at [655, 297] on div at bounding box center [698, 126] width 168 height 374
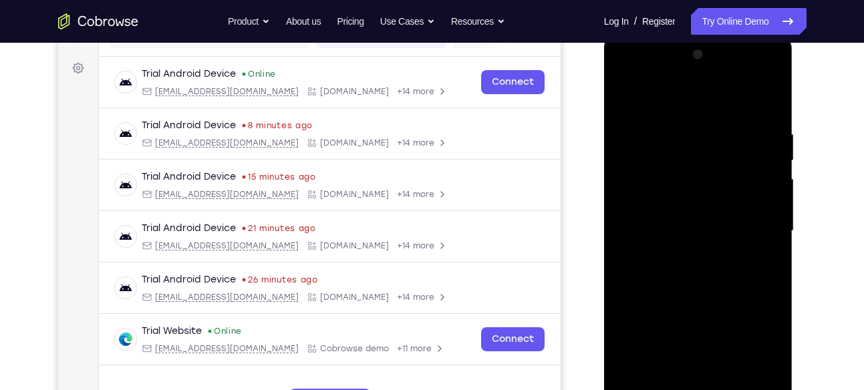
scroll to position [174, 0]
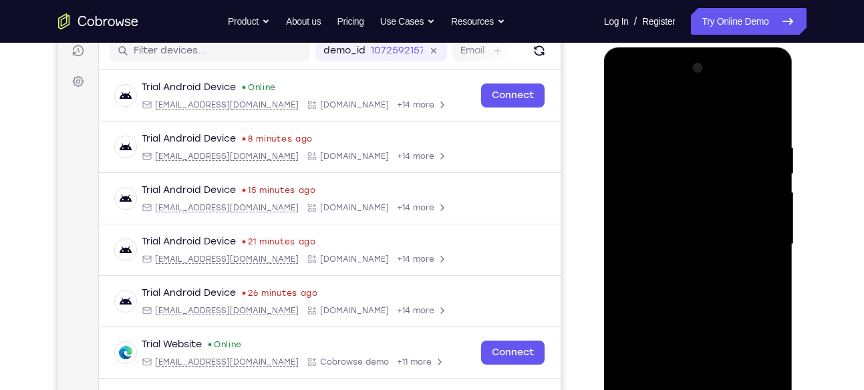
click at [770, 108] on div at bounding box center [698, 244] width 168 height 374
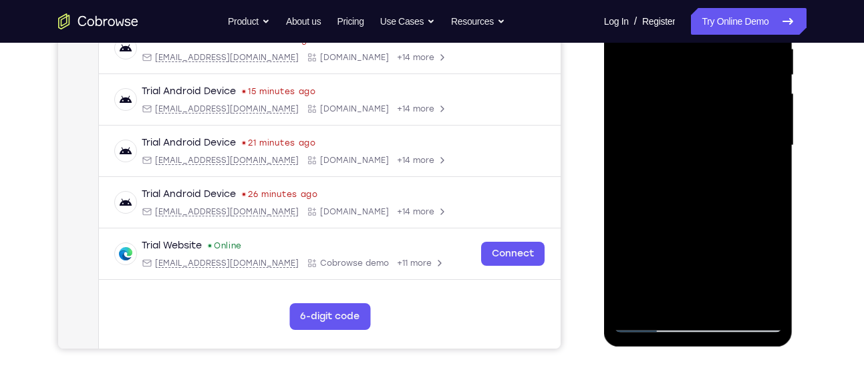
scroll to position [313, 0]
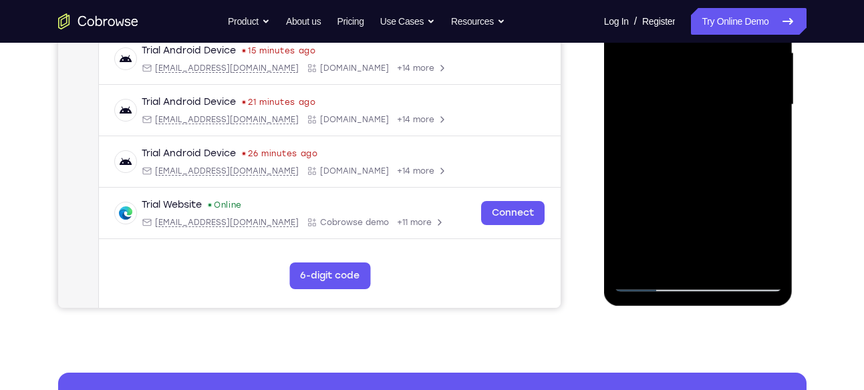
click at [638, 259] on div at bounding box center [698, 105] width 168 height 374
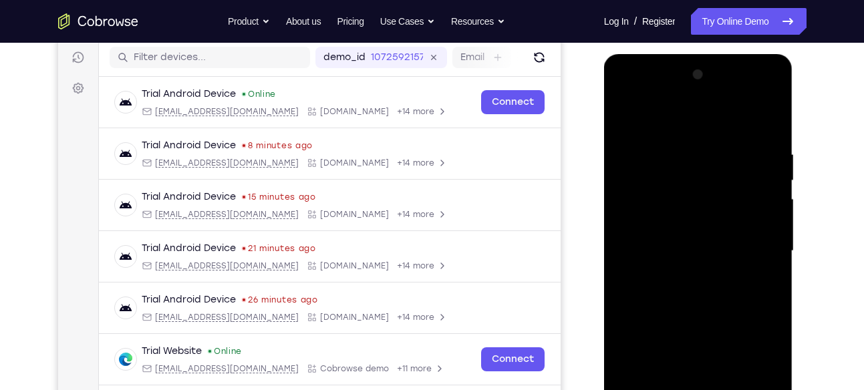
scroll to position [166, 0]
click at [678, 140] on div at bounding box center [698, 252] width 168 height 374
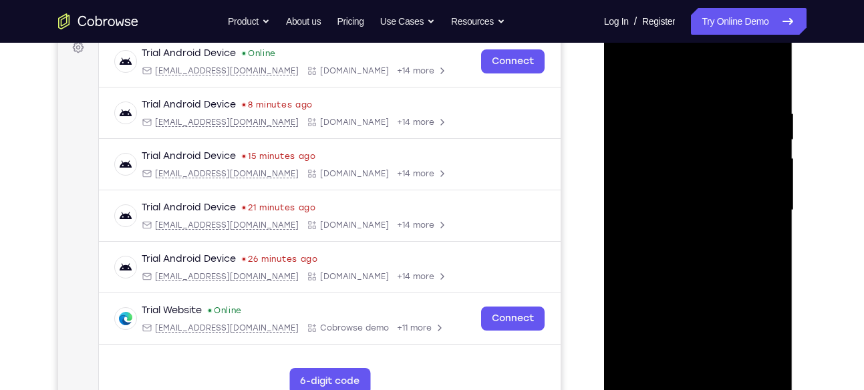
click at [761, 182] on div at bounding box center [698, 210] width 168 height 374
click at [622, 166] on div at bounding box center [698, 210] width 168 height 374
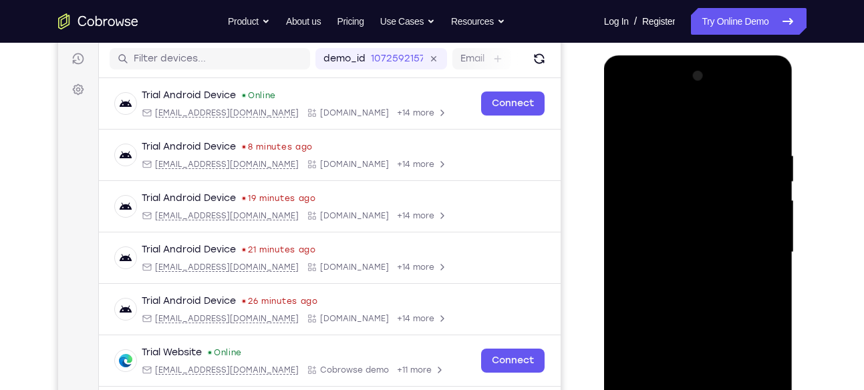
scroll to position [163, 0]
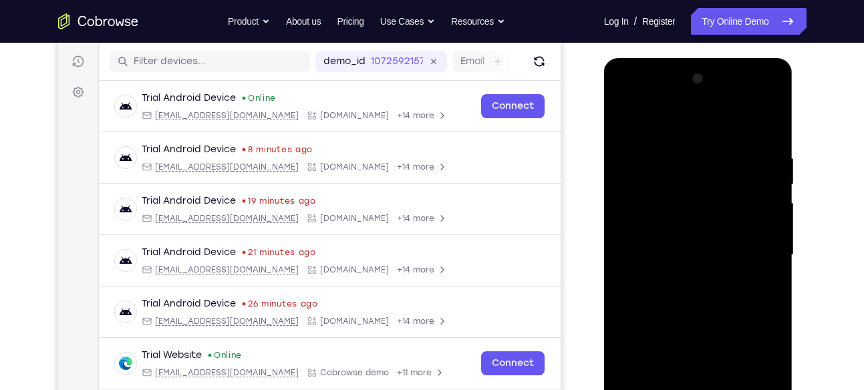
click at [767, 189] on div at bounding box center [698, 255] width 168 height 374
click at [774, 178] on div at bounding box center [698, 255] width 168 height 374
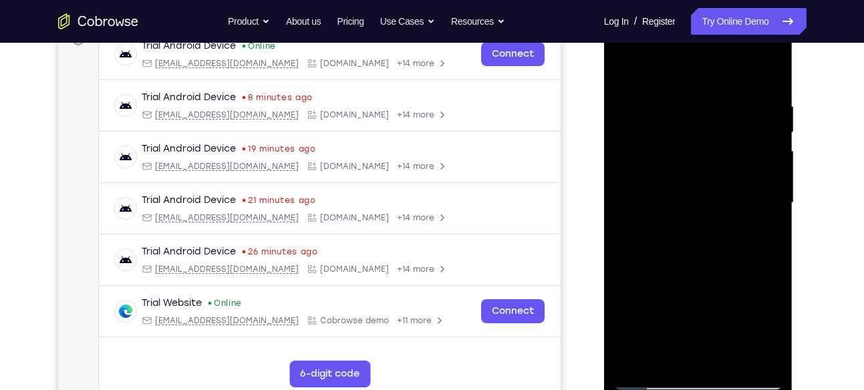
scroll to position [183, 0]
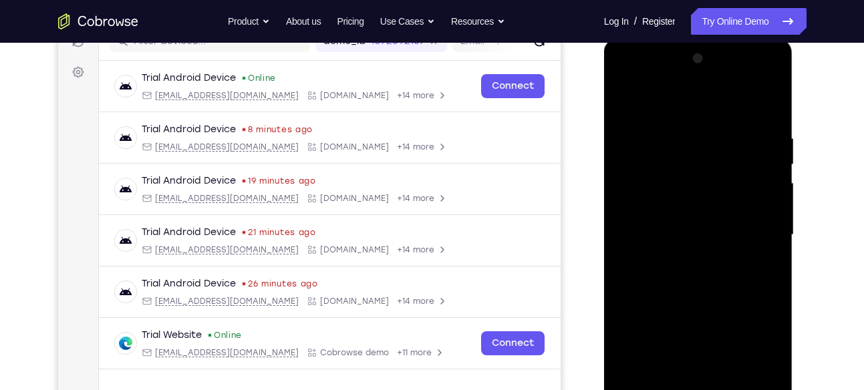
click at [769, 170] on div at bounding box center [698, 235] width 168 height 374
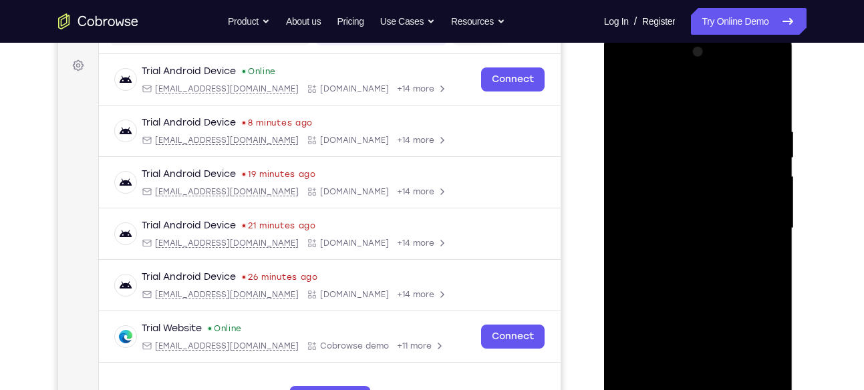
scroll to position [193, 0]
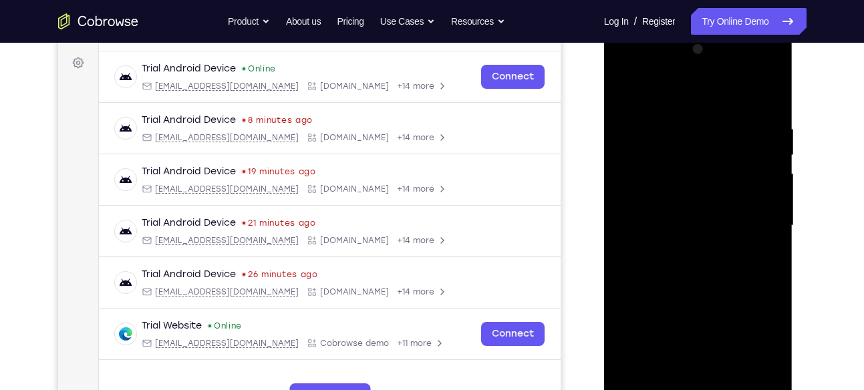
click at [769, 170] on div at bounding box center [698, 226] width 168 height 374
drag, startPoint x: 769, startPoint y: 170, endPoint x: 706, endPoint y: 170, distance: 63.5
click at [706, 170] on div at bounding box center [698, 226] width 168 height 374
drag, startPoint x: 680, startPoint y: 191, endPoint x: 749, endPoint y: 195, distance: 69.0
click at [749, 195] on div at bounding box center [698, 226] width 168 height 374
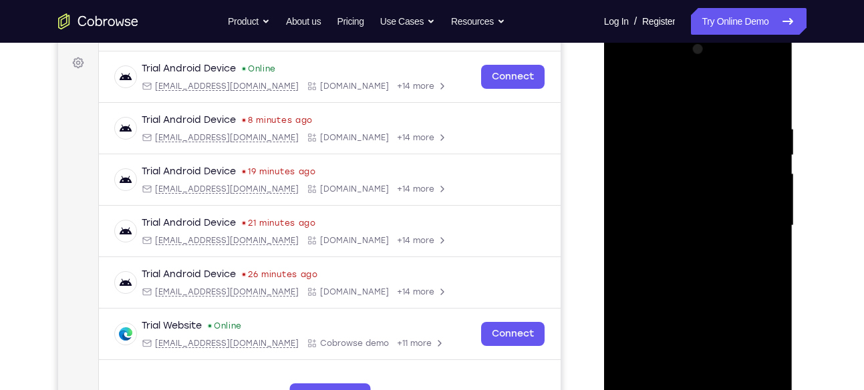
drag, startPoint x: 664, startPoint y: 195, endPoint x: 733, endPoint y: 197, distance: 68.9
click at [733, 197] on div at bounding box center [698, 226] width 168 height 374
click at [621, 161] on div at bounding box center [698, 226] width 168 height 374
click at [620, 161] on div at bounding box center [698, 226] width 168 height 374
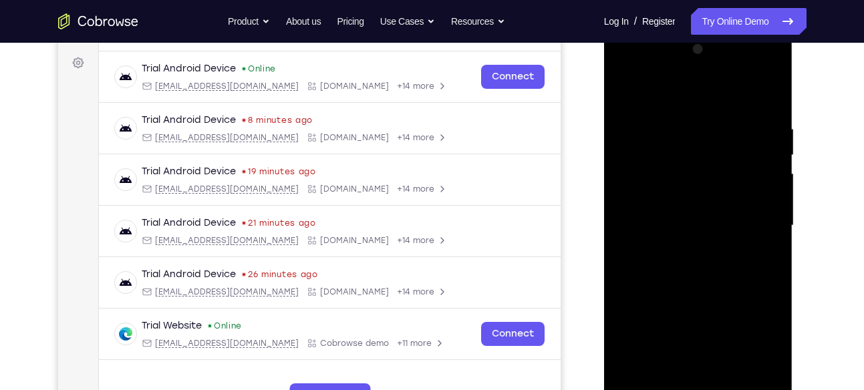
click at [620, 161] on div at bounding box center [698, 226] width 168 height 374
click at [622, 158] on div at bounding box center [698, 226] width 168 height 374
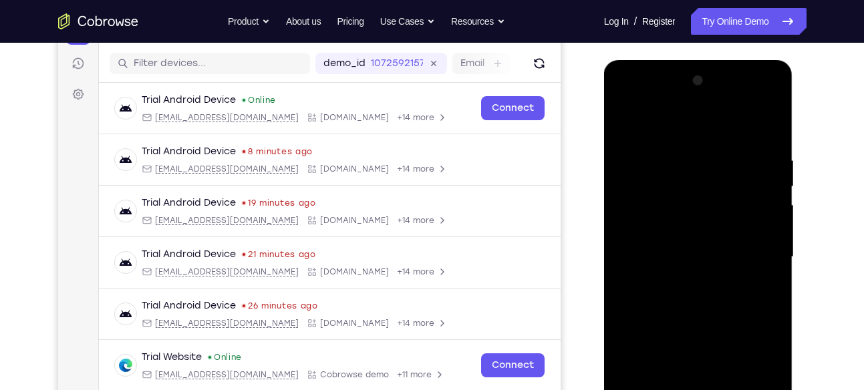
scroll to position [160, 0]
click at [775, 169] on div at bounding box center [698, 258] width 168 height 374
click at [774, 185] on div at bounding box center [698, 258] width 168 height 374
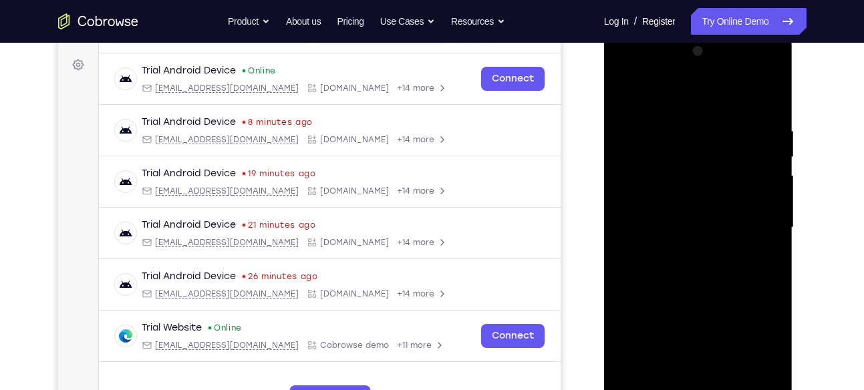
scroll to position [188, 0]
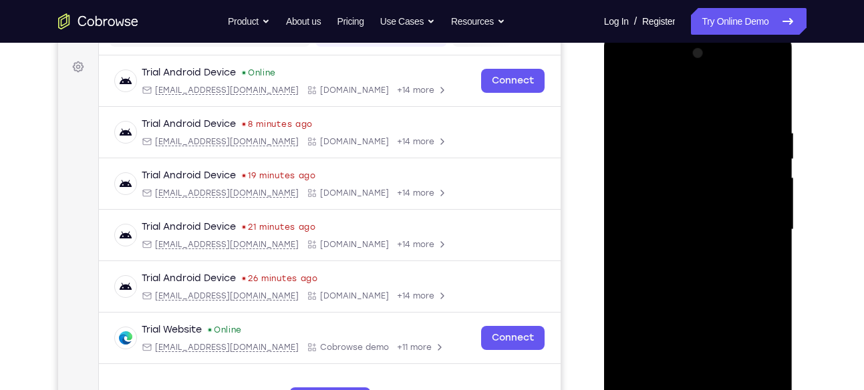
click at [772, 138] on div at bounding box center [698, 230] width 168 height 374
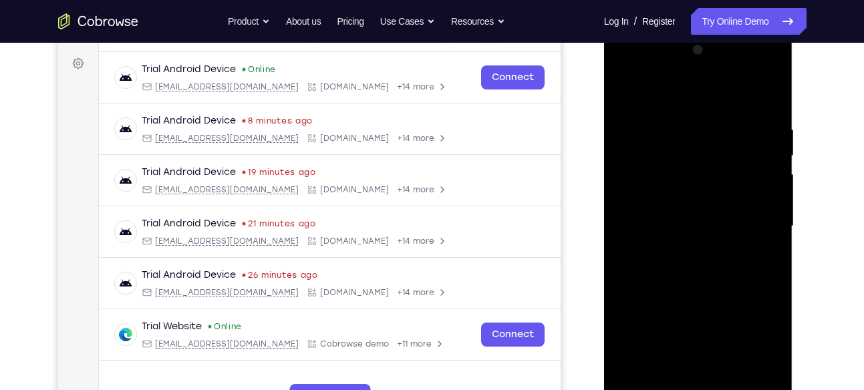
scroll to position [190, 0]
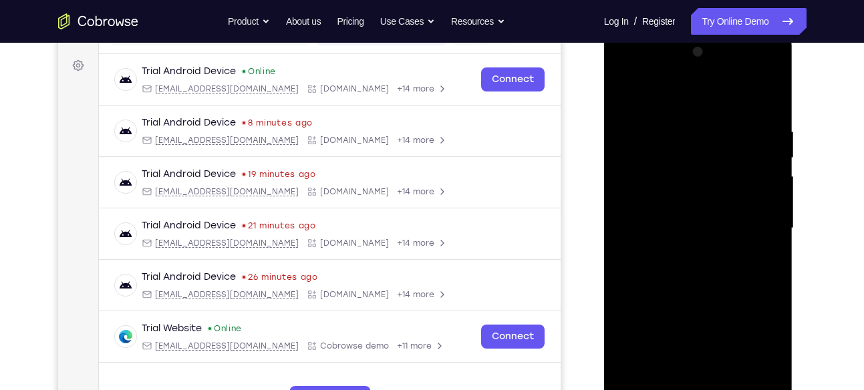
click at [767, 99] on div at bounding box center [698, 228] width 168 height 374
click at [719, 215] on div at bounding box center [698, 228] width 168 height 374
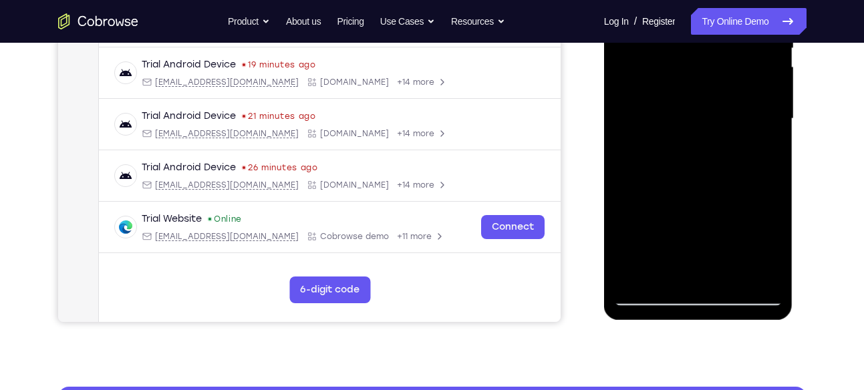
scroll to position [302, 0]
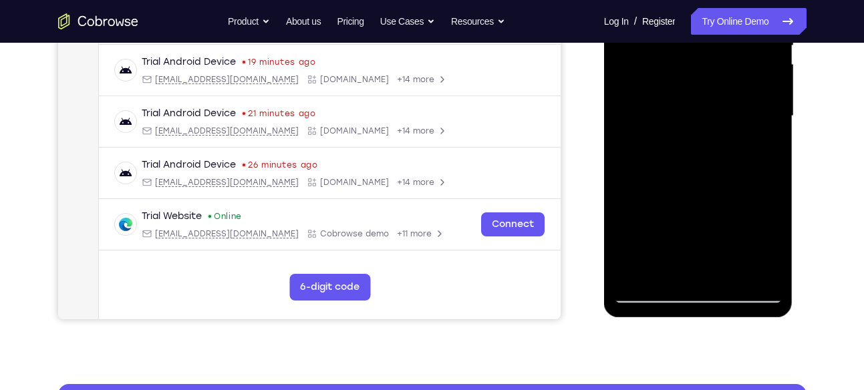
drag, startPoint x: 719, startPoint y: 103, endPoint x: 728, endPoint y: 131, distance: 29.4
click at [728, 131] on div at bounding box center [698, 116] width 168 height 374
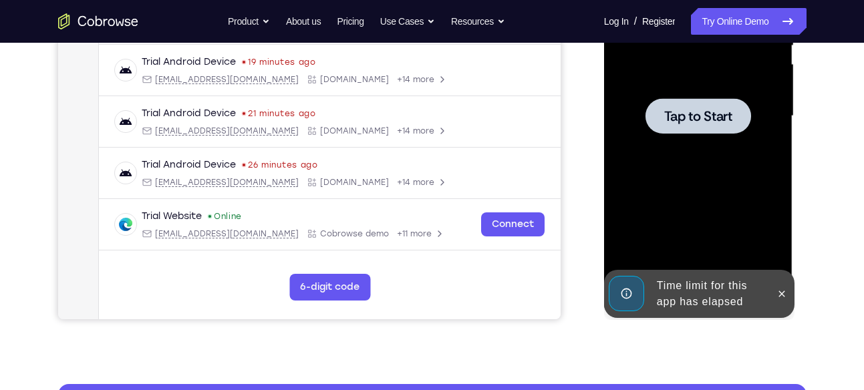
click at [735, 130] on div "Tap to Start" at bounding box center [698, 116] width 168 height 374
